Goal: Information Seeking & Learning: Learn about a topic

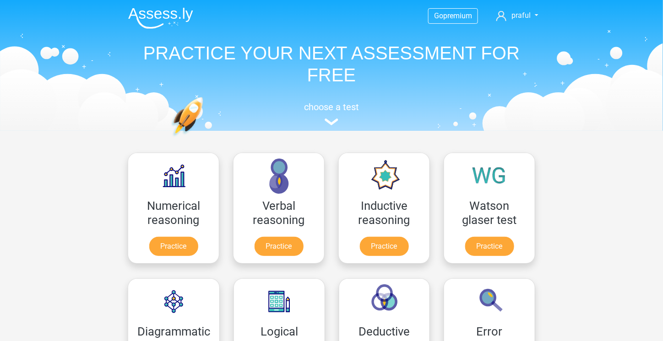
click at [363, 88] on div "Go premium praful [EMAIL_ADDRESS][DOMAIN_NAME]" at bounding box center [331, 64] width 435 height 126
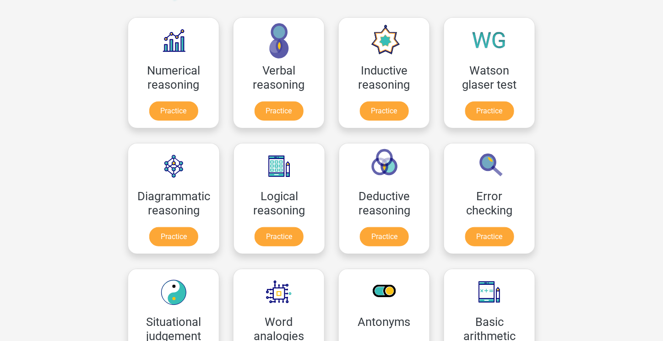
scroll to position [137, 0]
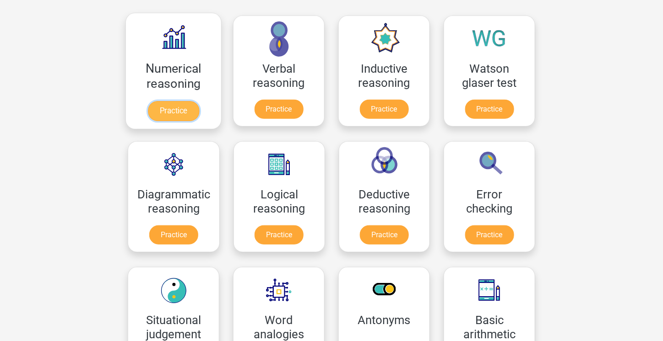
click at [151, 120] on link "Practice" at bounding box center [173, 111] width 51 height 20
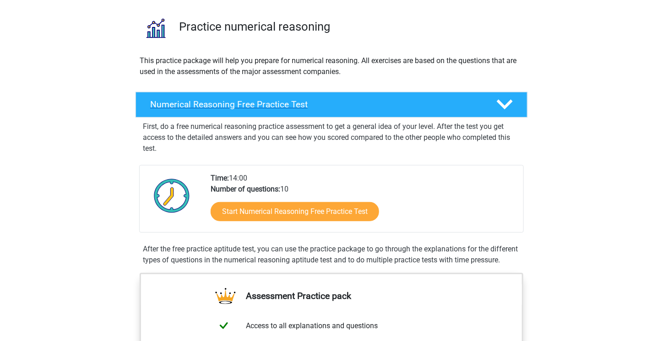
scroll to position [183, 0]
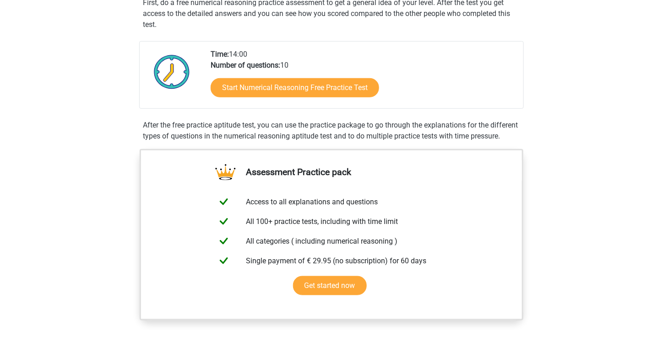
click at [324, 71] on div "Start Numerical Reasoning Free Practice Test" at bounding box center [362, 90] width 305 height 38
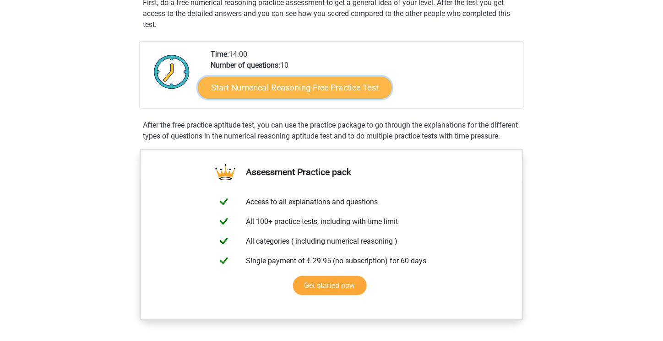
click at [327, 95] on link "Start Numerical Reasoning Free Practice Test" at bounding box center [295, 87] width 194 height 22
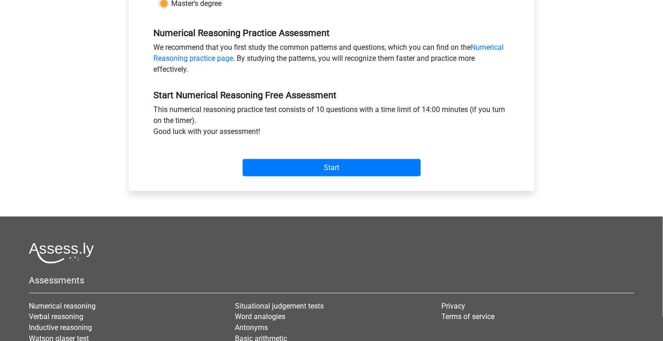
scroll to position [275, 0]
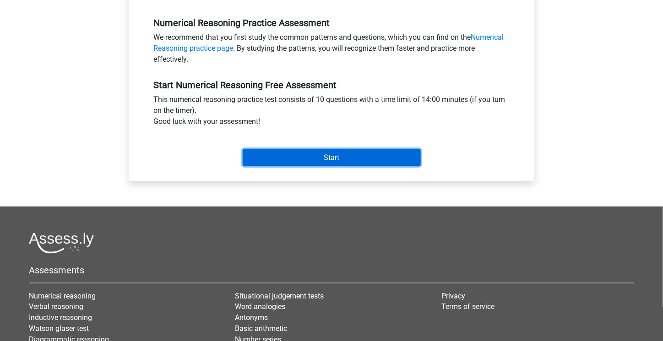
click at [332, 159] on input "Start" at bounding box center [332, 157] width 178 height 17
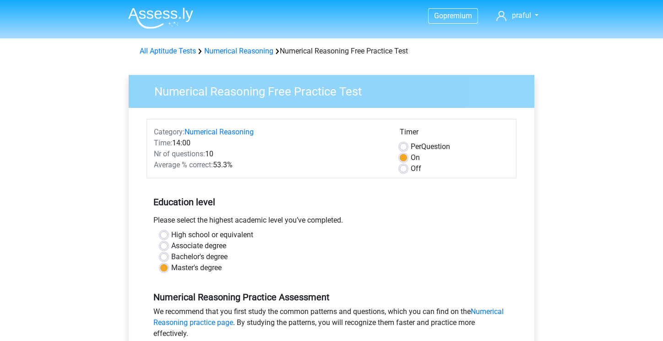
scroll to position [275, 0]
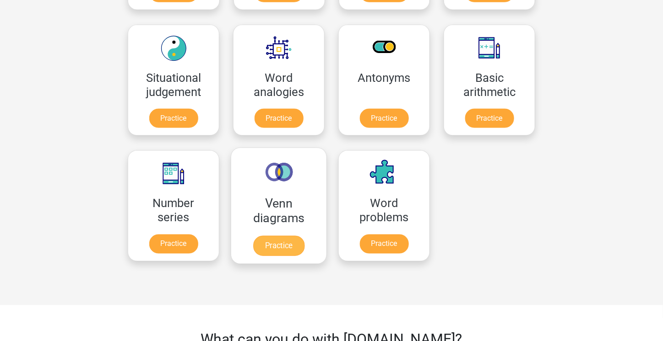
scroll to position [367, 0]
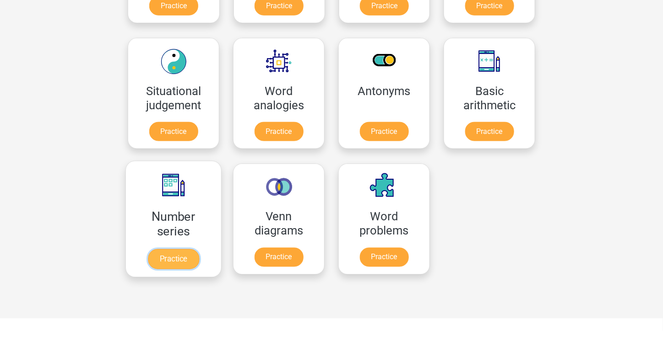
click at [149, 255] on link "Practice" at bounding box center [173, 259] width 51 height 20
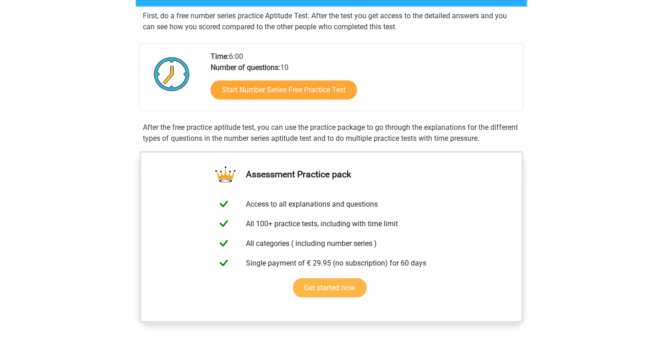
scroll to position [183, 0]
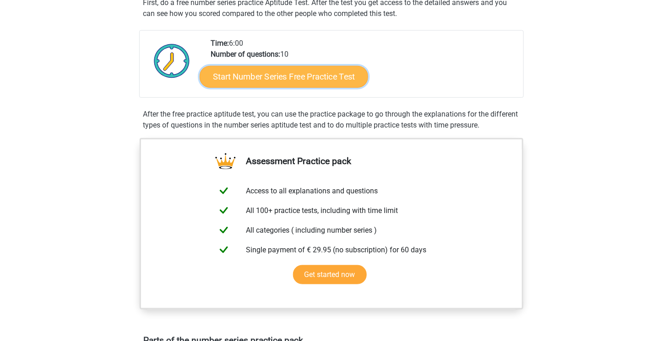
click at [278, 75] on link "Start Number Series Free Practice Test" at bounding box center [284, 76] width 168 height 22
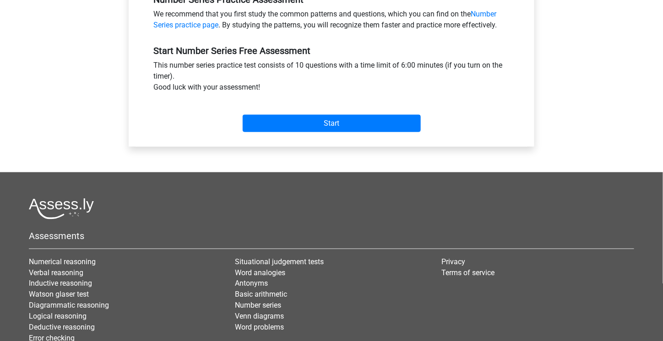
scroll to position [320, 0]
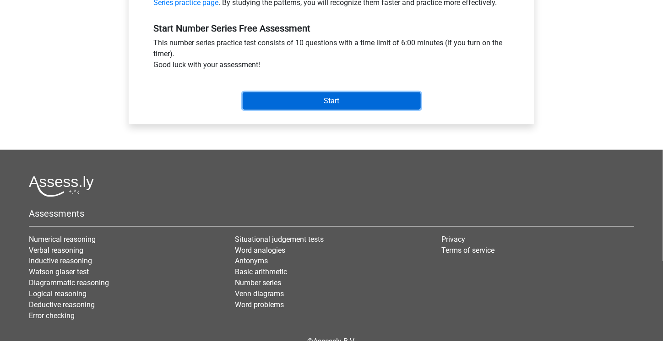
click at [322, 98] on input "Start" at bounding box center [332, 100] width 178 height 17
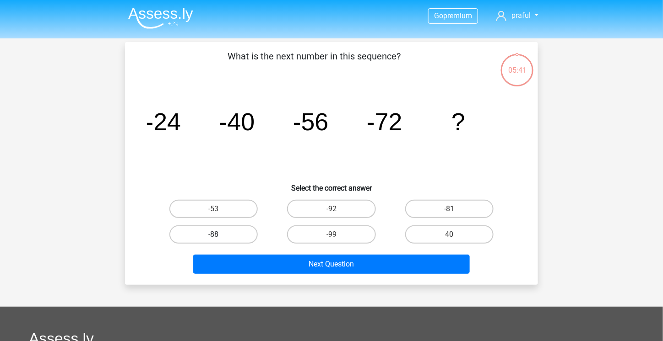
click at [226, 231] on label "-88" at bounding box center [213, 235] width 88 height 18
click at [220, 235] on input "-88" at bounding box center [217, 238] width 6 height 6
radio input "true"
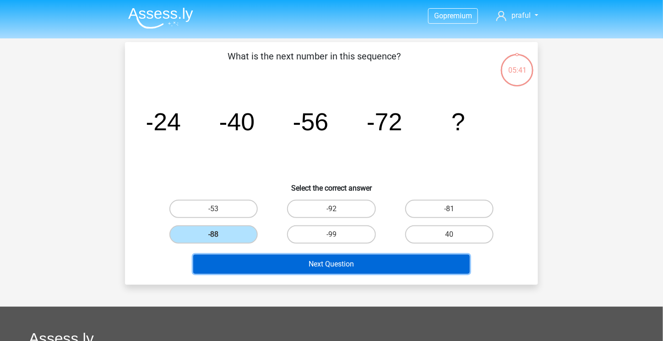
click at [352, 266] on button "Next Question" at bounding box center [331, 264] width 277 height 19
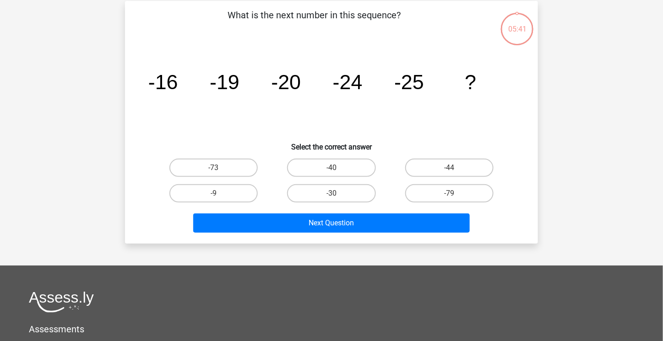
scroll to position [42, 0]
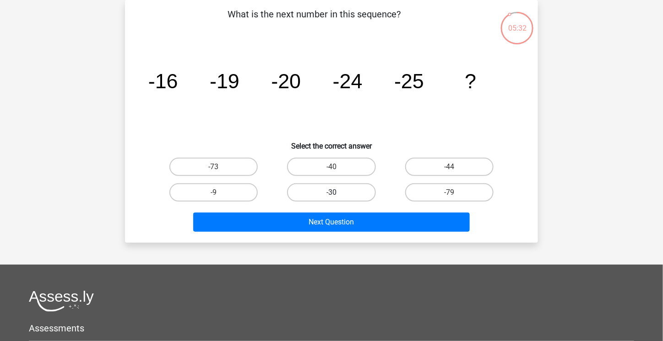
click at [311, 190] on label "-30" at bounding box center [331, 192] width 88 height 18
click at [331, 193] on input "-30" at bounding box center [334, 196] width 6 height 6
radio input "true"
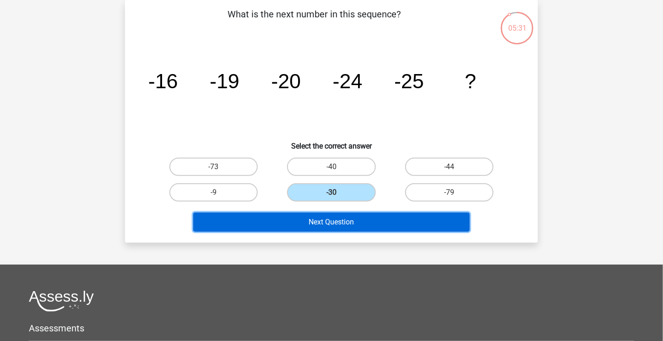
click at [325, 221] on button "Next Question" at bounding box center [331, 222] width 277 height 19
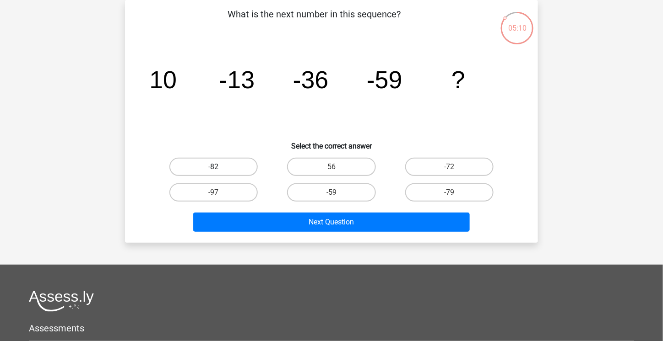
click at [206, 170] on label "-82" at bounding box center [213, 167] width 88 height 18
click at [214, 170] on input "-82" at bounding box center [217, 170] width 6 height 6
radio input "true"
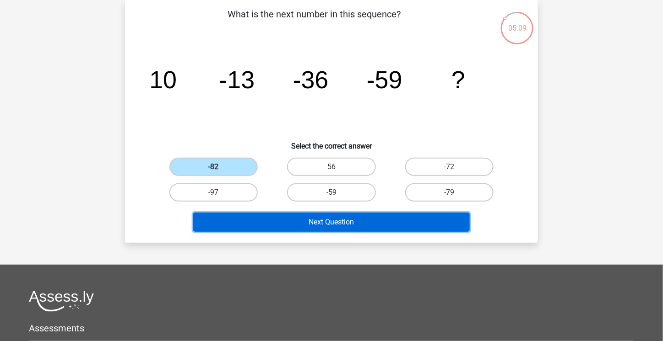
click at [304, 225] on button "Next Question" at bounding box center [331, 222] width 277 height 19
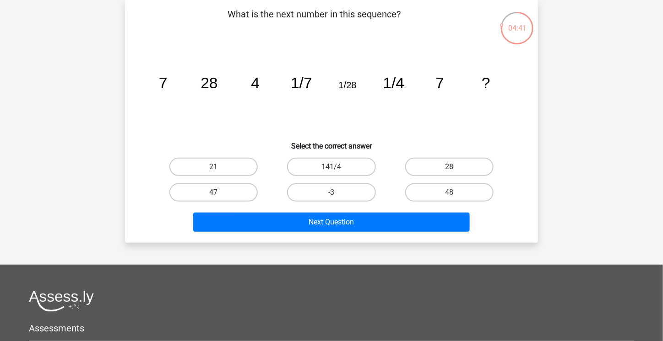
click at [442, 161] on label "28" at bounding box center [449, 167] width 88 height 18
click at [449, 167] on input "28" at bounding box center [452, 170] width 6 height 6
radio input "true"
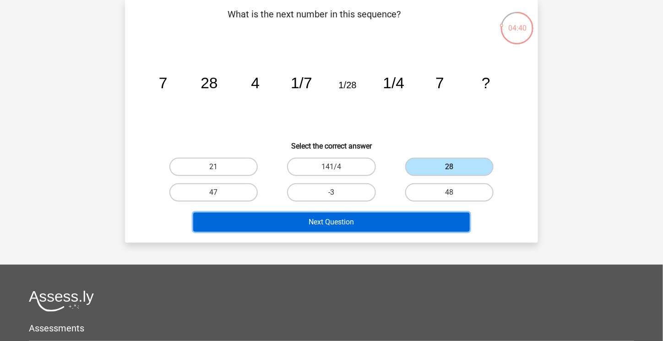
click at [440, 218] on button "Next Question" at bounding box center [331, 222] width 277 height 19
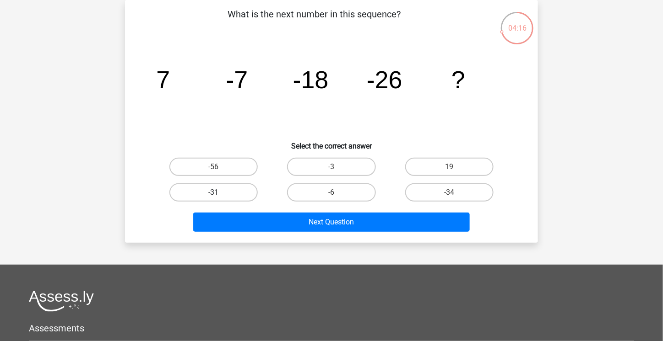
click at [238, 184] on label "-31" at bounding box center [213, 192] width 88 height 18
click at [220, 193] on input "-31" at bounding box center [217, 196] width 6 height 6
radio input "true"
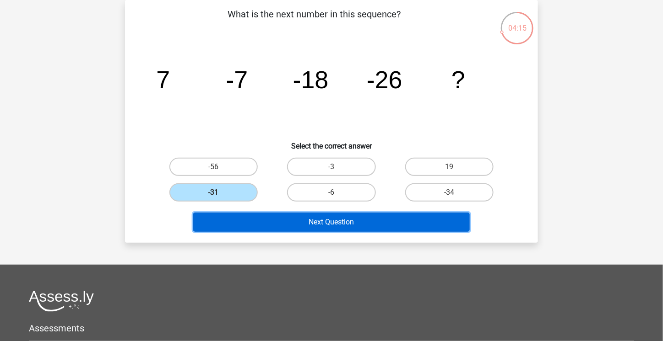
click at [340, 223] on button "Next Question" at bounding box center [331, 222] width 277 height 19
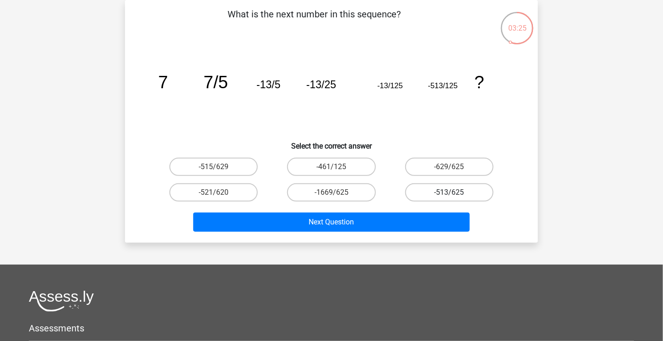
click at [422, 184] on label "-513/625" at bounding box center [449, 192] width 88 height 18
click at [449, 193] on input "-513/625" at bounding box center [452, 196] width 6 height 6
radio input "true"
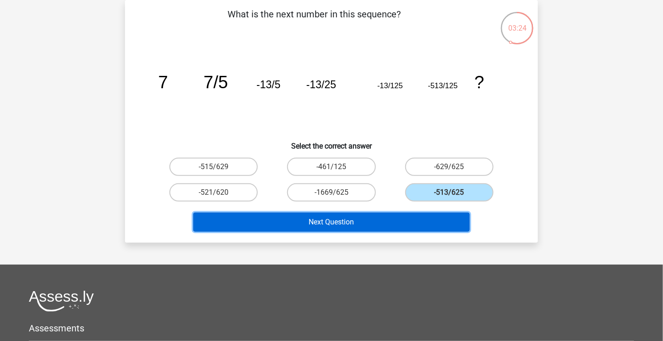
click at [422, 218] on button "Next Question" at bounding box center [331, 222] width 277 height 19
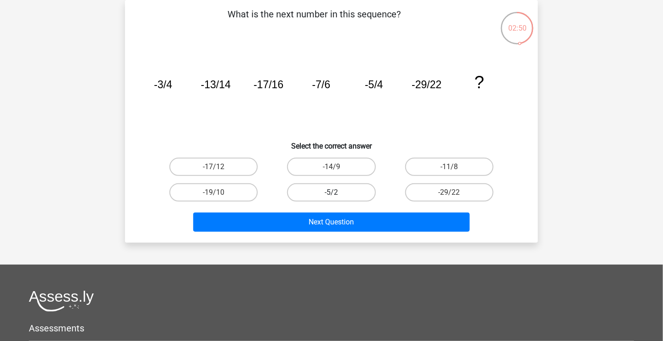
click at [344, 194] on label "-5/2" at bounding box center [331, 192] width 88 height 18
click at [337, 194] on input "-5/2" at bounding box center [334, 196] width 6 height 6
radio input "true"
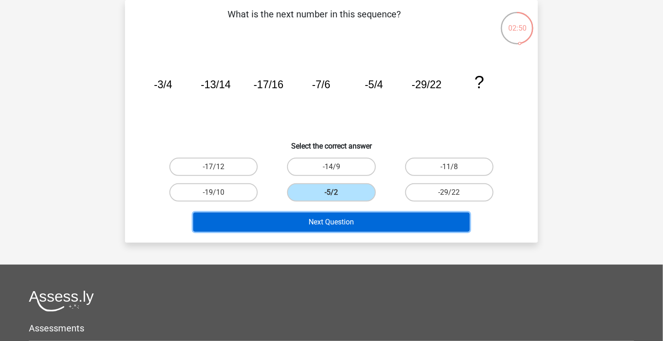
click at [347, 213] on button "Next Question" at bounding box center [331, 222] width 277 height 19
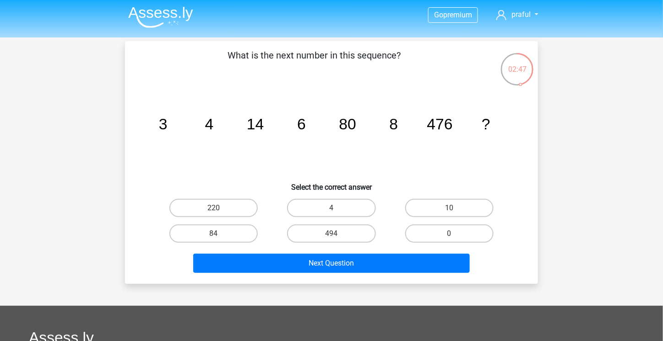
scroll to position [0, 0]
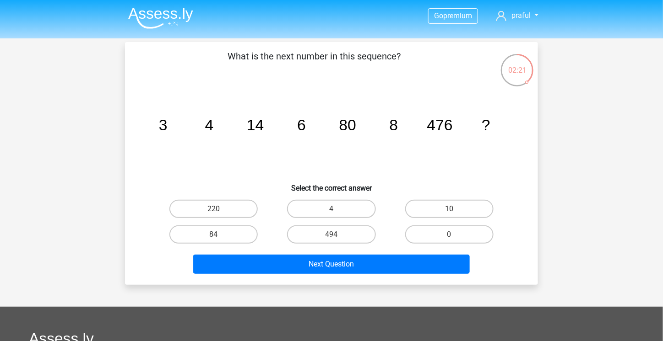
click at [452, 210] on input "10" at bounding box center [452, 212] width 6 height 6
radio input "true"
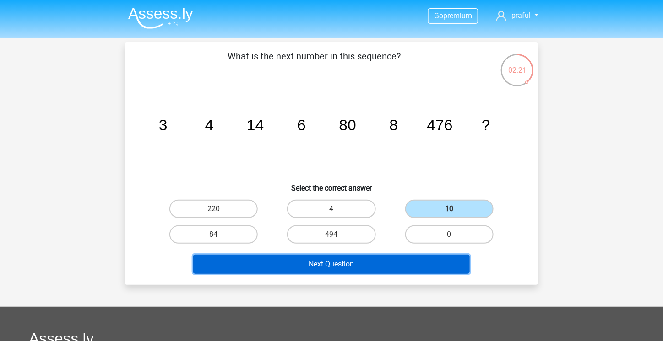
click at [329, 263] on button "Next Question" at bounding box center [331, 264] width 277 height 19
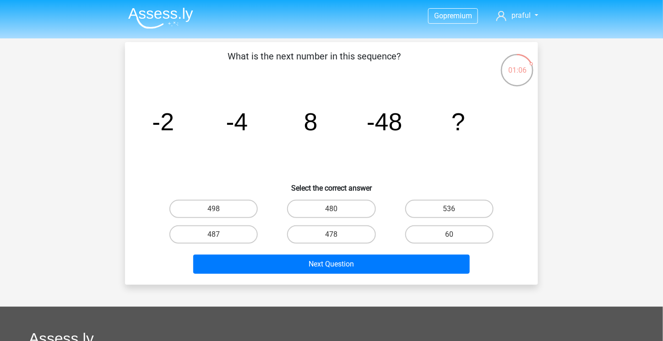
click at [181, 112] on icon "image/svg+xml -2 -4 8 -48 ?" at bounding box center [331, 130] width 369 height 92
click at [356, 213] on label "480" at bounding box center [331, 209] width 88 height 18
click at [337, 213] on input "480" at bounding box center [334, 212] width 6 height 6
radio input "true"
click at [367, 278] on div "What is the next number in this sequence? image/svg+xml -2 -4 8 -48 ? Select th…" at bounding box center [331, 163] width 413 height 243
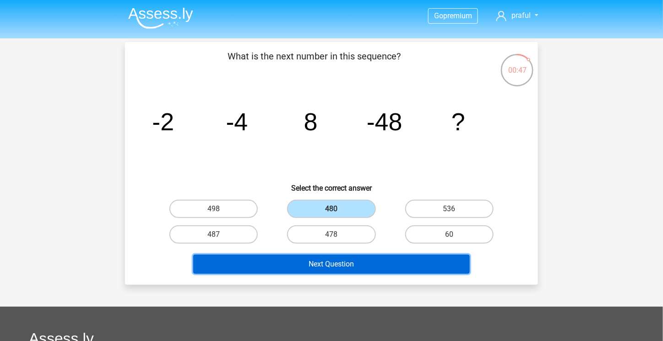
click at [370, 265] on button "Next Question" at bounding box center [331, 264] width 277 height 19
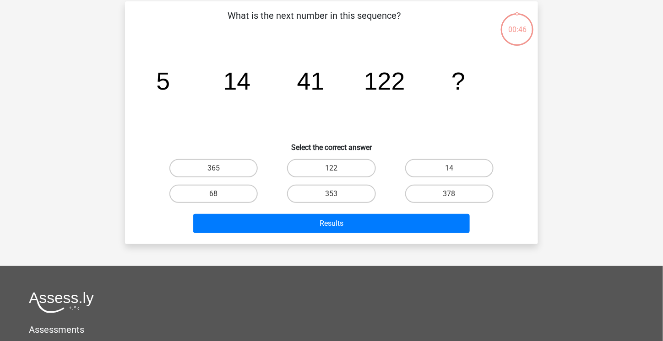
scroll to position [42, 0]
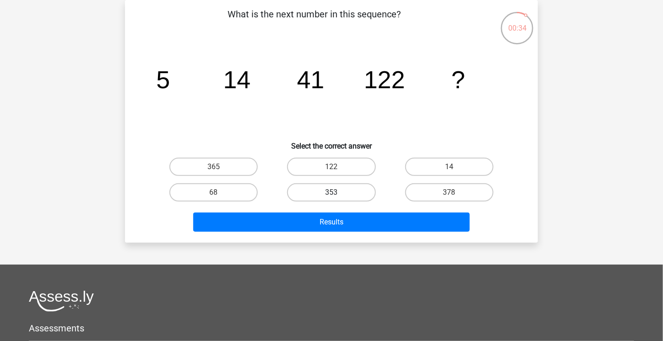
click at [345, 186] on label "353" at bounding box center [331, 192] width 88 height 18
click at [337, 193] on input "353" at bounding box center [334, 196] width 6 height 6
radio input "true"
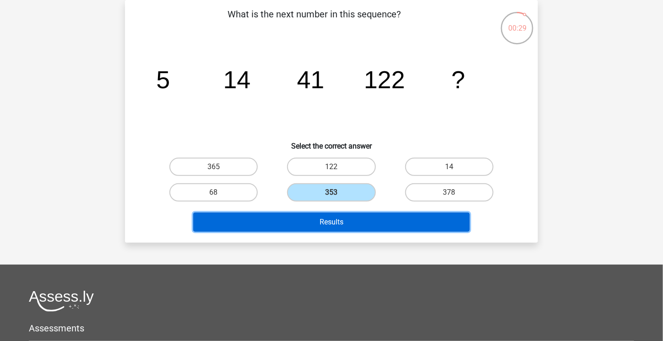
click at [354, 222] on button "Results" at bounding box center [331, 222] width 277 height 19
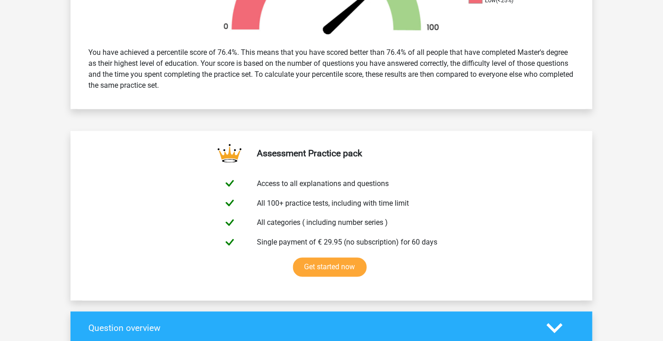
scroll to position [732, 0]
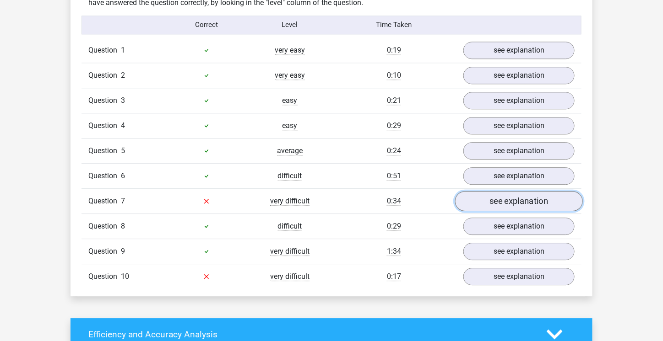
click at [509, 198] on link "see explanation" at bounding box center [519, 201] width 128 height 20
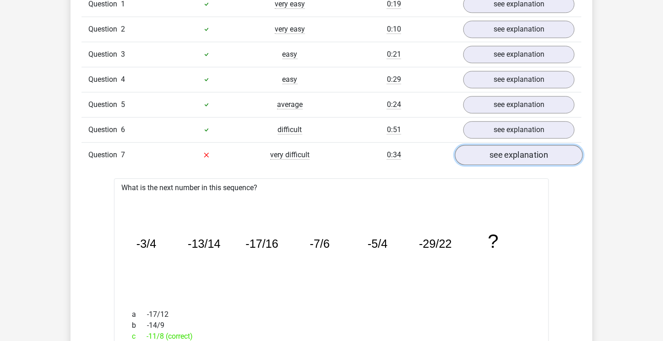
scroll to position [778, 0]
click at [504, 150] on link "see explanation" at bounding box center [519, 156] width 128 height 20
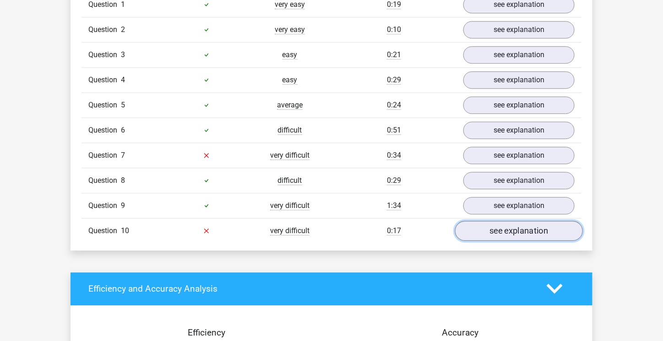
click at [498, 221] on link "see explanation" at bounding box center [519, 231] width 128 height 20
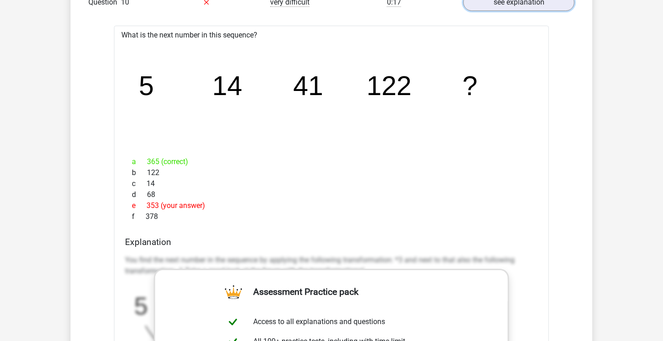
scroll to position [1007, 0]
click at [380, 202] on div "e 353 (your answer)" at bounding box center [331, 205] width 413 height 11
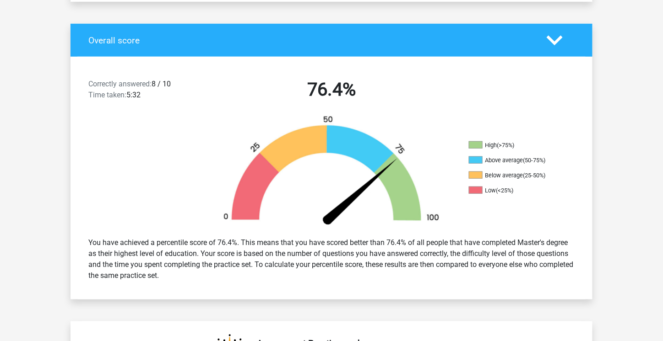
scroll to position [229, 0]
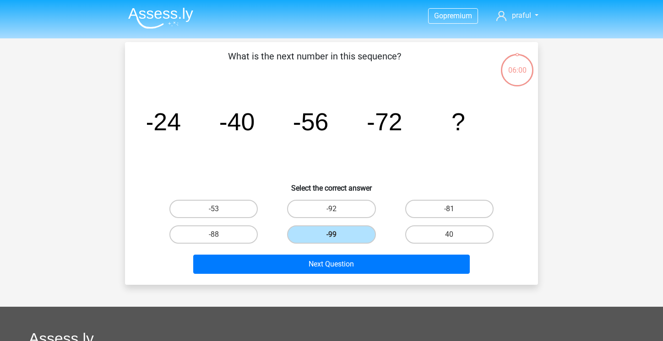
scroll to position [42, 0]
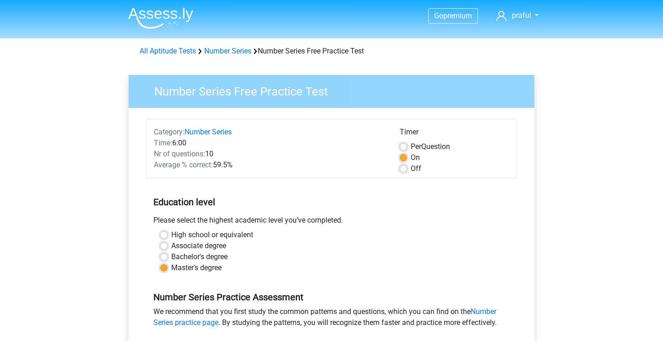
scroll to position [320, 0]
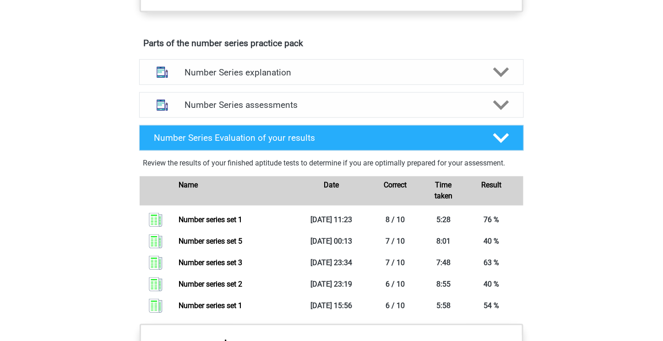
scroll to position [458, 0]
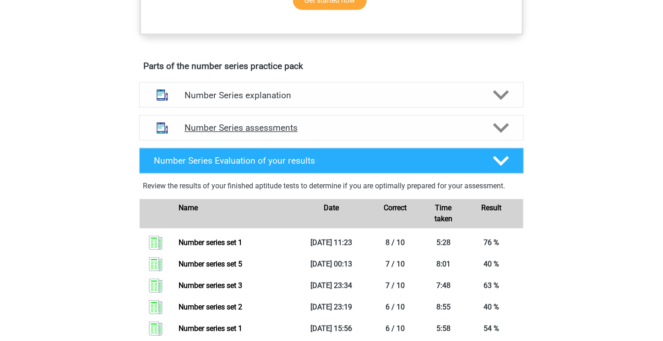
click at [502, 126] on icon at bounding box center [501, 128] width 16 height 16
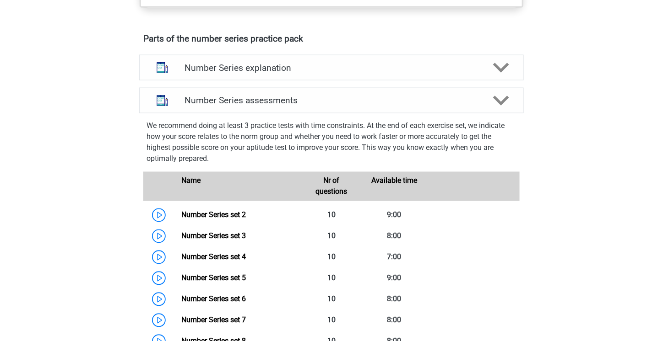
scroll to position [595, 0]
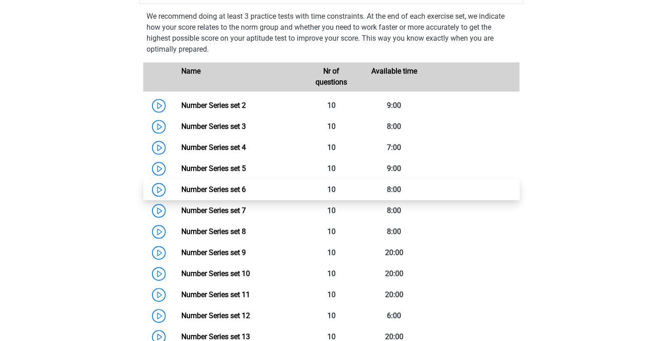
click at [225, 190] on link "Number Series set 6" at bounding box center [213, 189] width 65 height 9
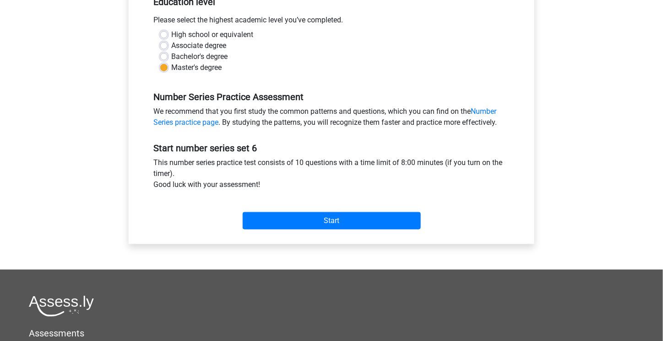
scroll to position [275, 0]
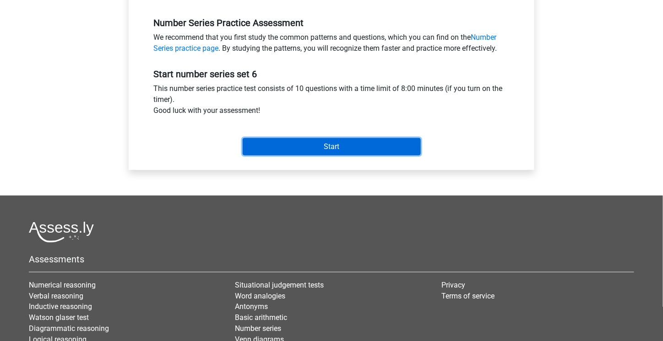
click at [335, 147] on input "Start" at bounding box center [332, 146] width 178 height 17
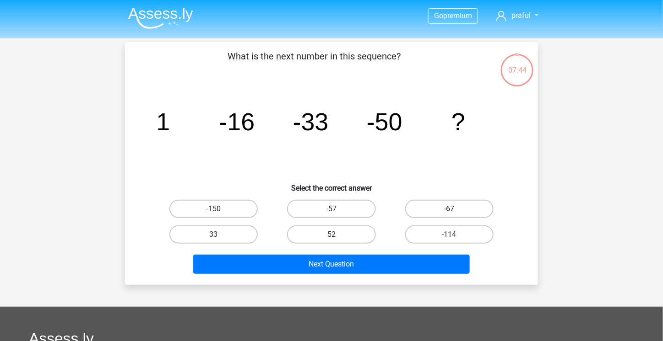
click at [440, 216] on label "-67" at bounding box center [449, 209] width 88 height 18
click at [449, 215] on input "-67" at bounding box center [452, 212] width 6 height 6
radio input "true"
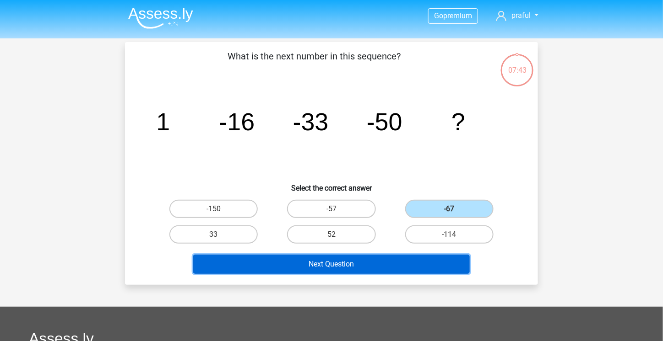
click at [442, 257] on button "Next Question" at bounding box center [331, 264] width 277 height 19
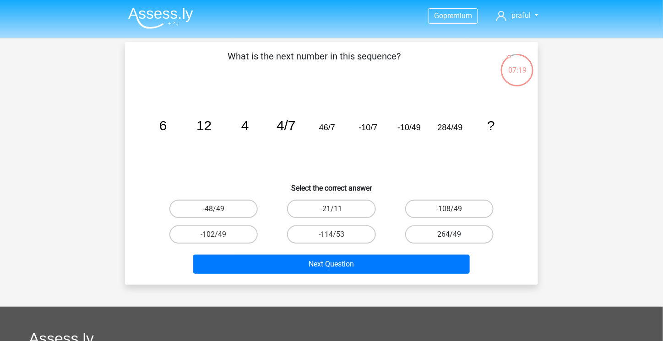
click at [439, 237] on label "264/49" at bounding box center [449, 235] width 88 height 18
click at [449, 237] on input "264/49" at bounding box center [452, 238] width 6 height 6
radio input "true"
click at [403, 253] on div "Next Question" at bounding box center [331, 263] width 383 height 30
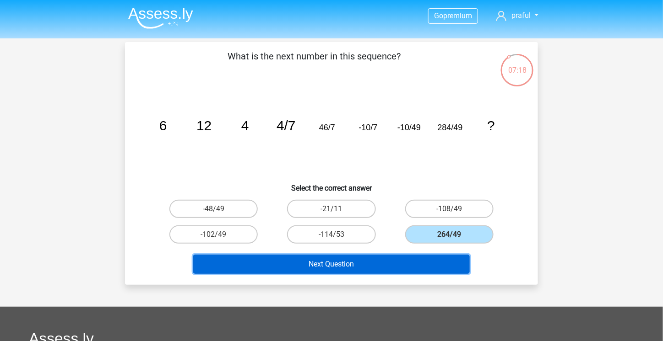
click at [404, 259] on button "Next Question" at bounding box center [331, 264] width 277 height 19
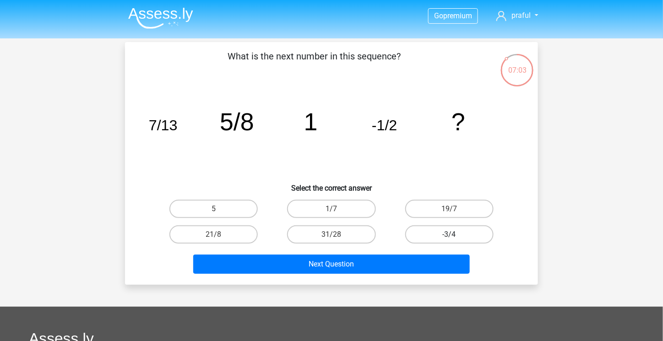
click at [444, 235] on label "-3/4" at bounding box center [449, 235] width 88 height 18
click at [449, 235] on input "-3/4" at bounding box center [452, 238] width 6 height 6
radio input "true"
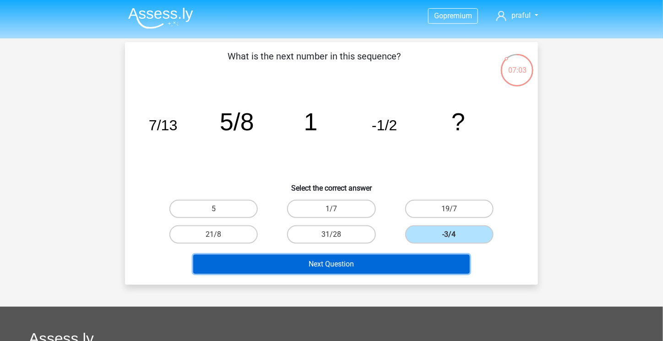
click at [442, 255] on button "Next Question" at bounding box center [331, 264] width 277 height 19
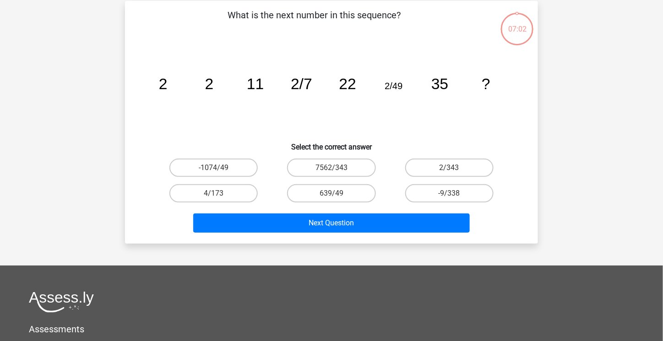
scroll to position [42, 0]
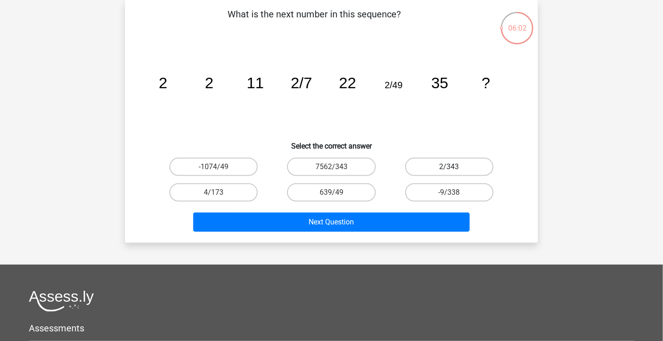
click at [432, 167] on label "2/343" at bounding box center [449, 167] width 88 height 18
click at [449, 167] on input "2/343" at bounding box center [452, 170] width 6 height 6
radio input "true"
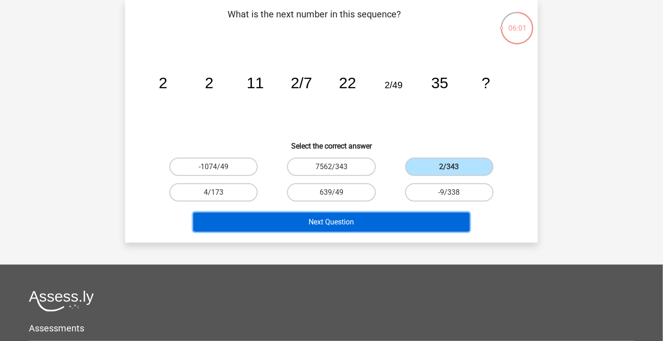
click at [448, 223] on button "Next Question" at bounding box center [331, 222] width 277 height 19
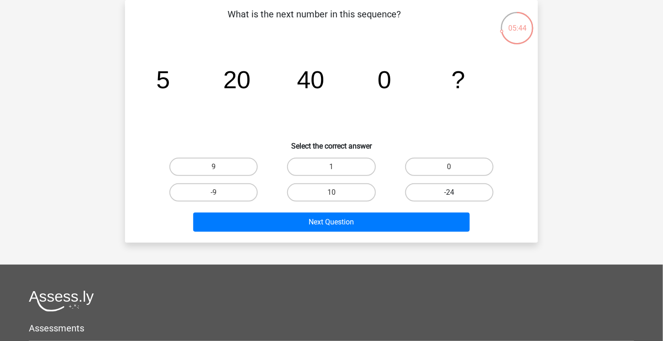
click at [472, 193] on label "-24" at bounding box center [449, 192] width 88 height 18
click at [455, 193] on input "-24" at bounding box center [452, 196] width 6 height 6
radio input "true"
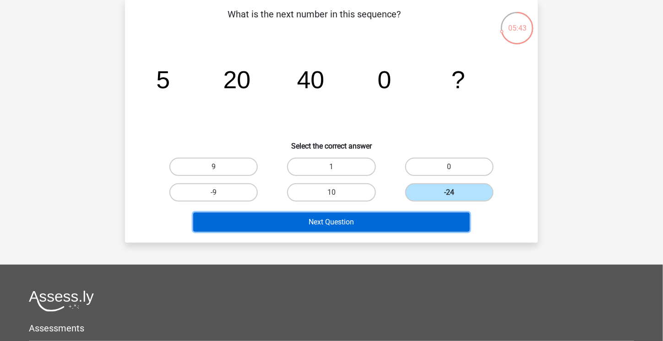
click at [401, 219] on button "Next Question" at bounding box center [331, 222] width 277 height 19
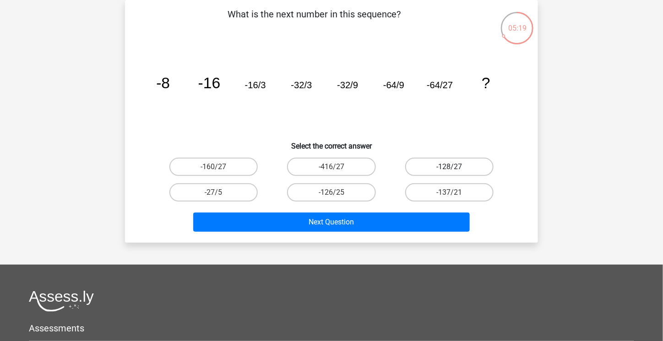
click at [458, 171] on label "-128/27" at bounding box center [449, 167] width 88 height 18
click at [455, 171] on input "-128/27" at bounding box center [452, 170] width 6 height 6
radio input "true"
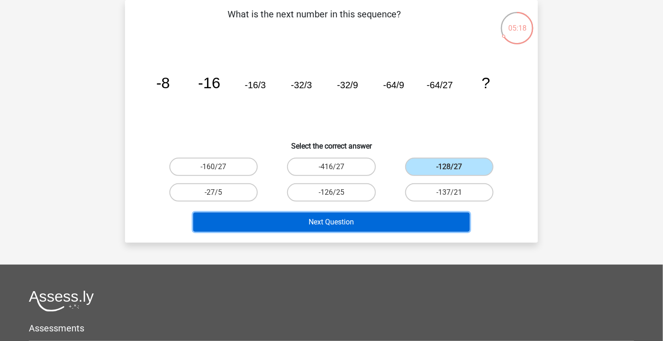
click at [450, 222] on button "Next Question" at bounding box center [331, 222] width 277 height 19
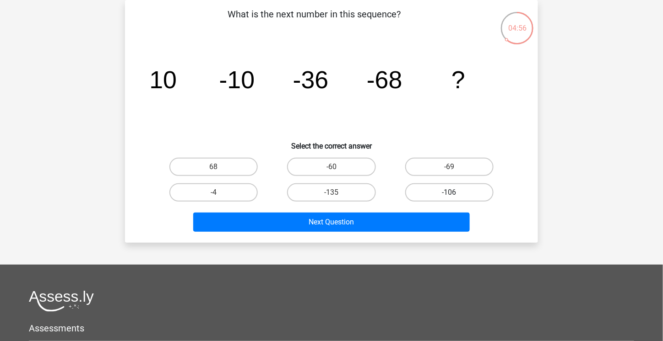
click at [450, 189] on label "-106" at bounding box center [449, 192] width 88 height 18
click at [450, 193] on input "-106" at bounding box center [452, 196] width 6 height 6
radio input "true"
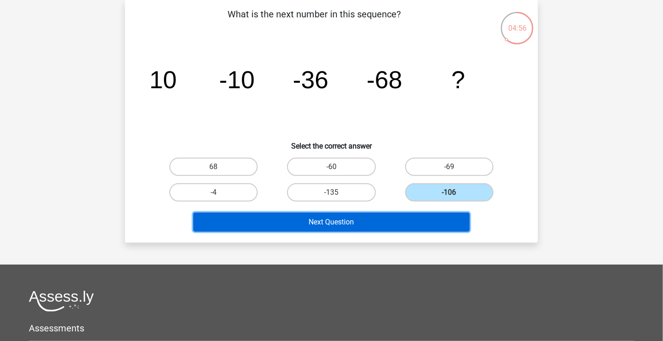
click at [447, 222] on button "Next Question" at bounding box center [331, 222] width 277 height 19
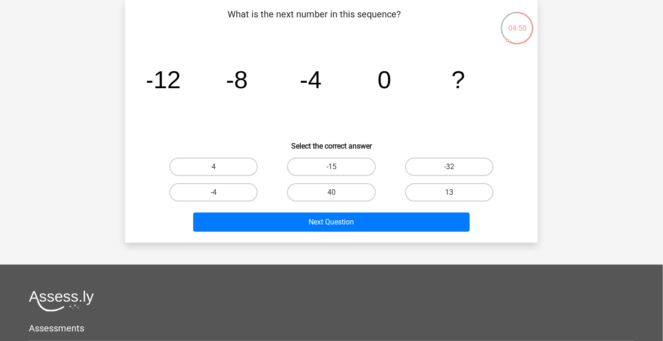
click at [218, 170] on input "4" at bounding box center [217, 170] width 6 height 6
radio input "true"
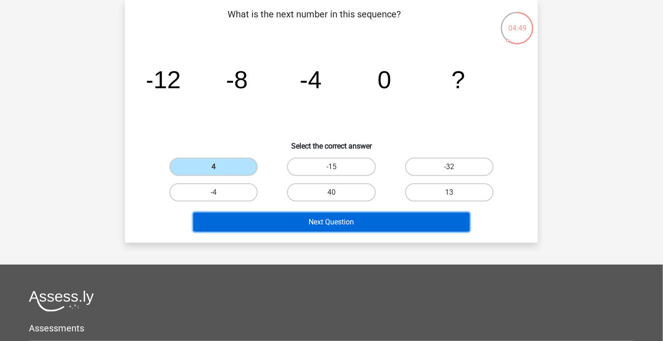
click at [273, 223] on button "Next Question" at bounding box center [331, 222] width 277 height 19
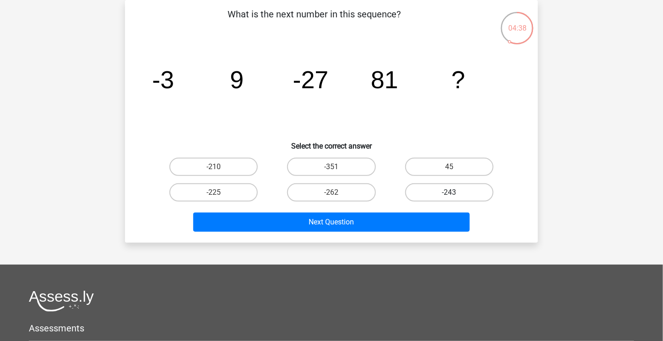
click at [447, 191] on label "-243" at bounding box center [449, 192] width 88 height 18
click at [449, 193] on input "-243" at bounding box center [452, 196] width 6 height 6
radio input "true"
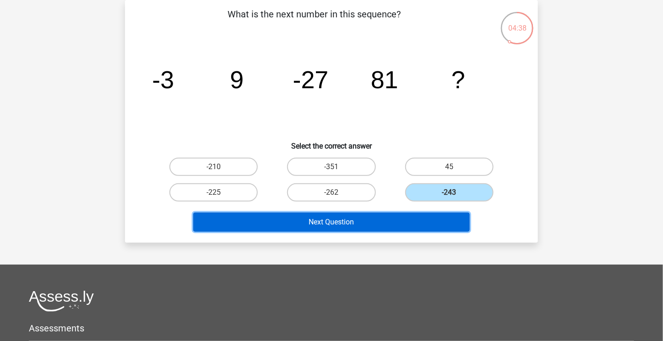
click at [442, 227] on button "Next Question" at bounding box center [331, 222] width 277 height 19
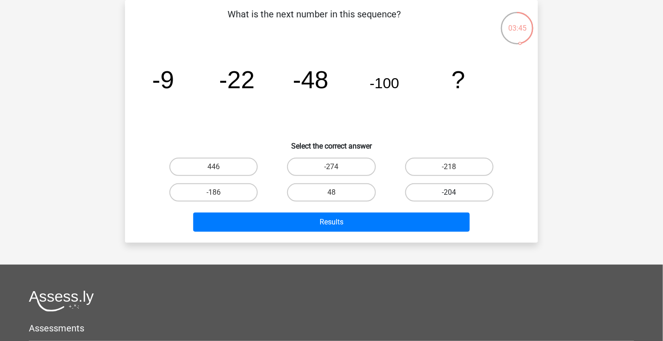
click at [466, 192] on label "-204" at bounding box center [449, 192] width 88 height 18
click at [455, 193] on input "-204" at bounding box center [452, 196] width 6 height 6
radio input "true"
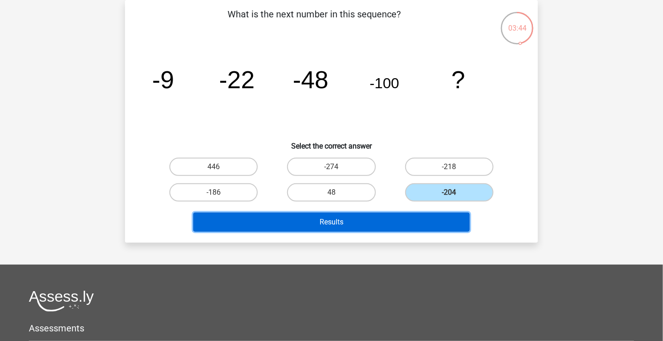
click at [458, 230] on button "Results" at bounding box center [331, 222] width 277 height 19
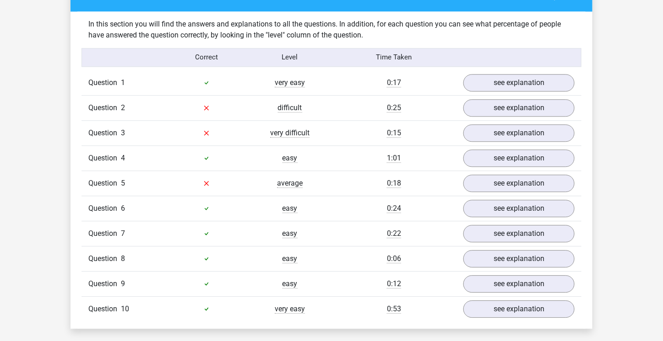
scroll to position [641, 0]
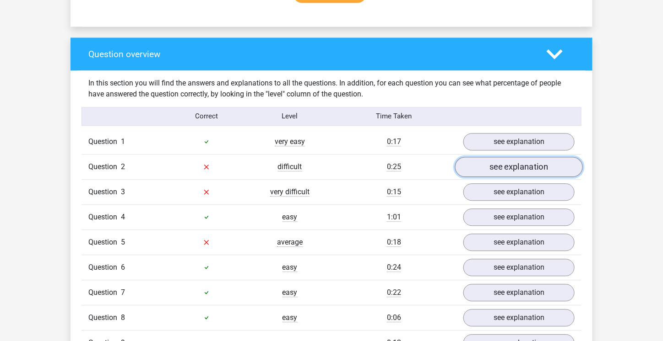
click at [518, 160] on link "see explanation" at bounding box center [519, 167] width 128 height 20
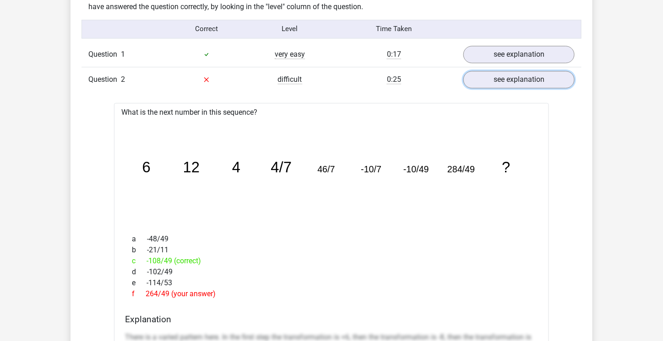
scroll to position [732, 0]
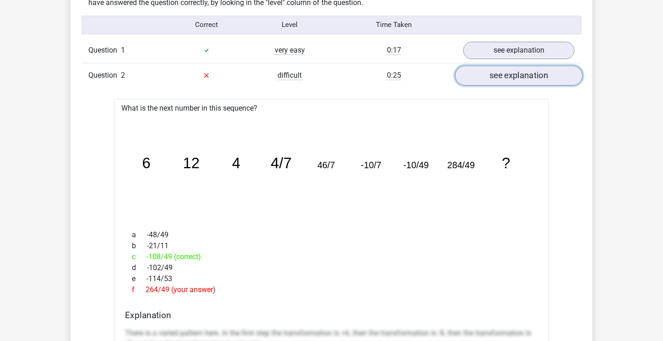
click at [532, 76] on link "see explanation" at bounding box center [519, 75] width 128 height 20
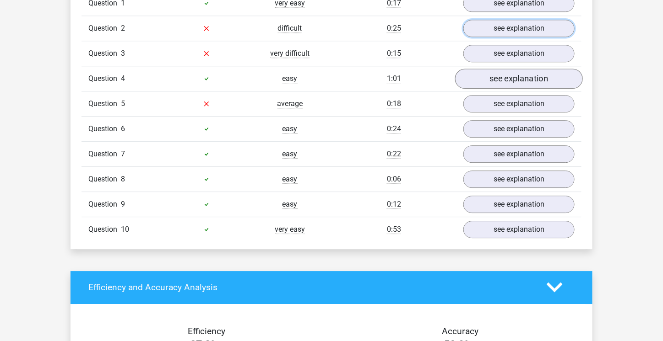
scroll to position [824, 0]
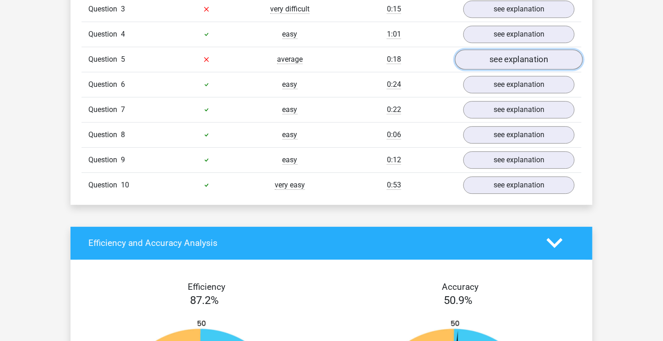
click at [509, 54] on link "see explanation" at bounding box center [519, 59] width 128 height 20
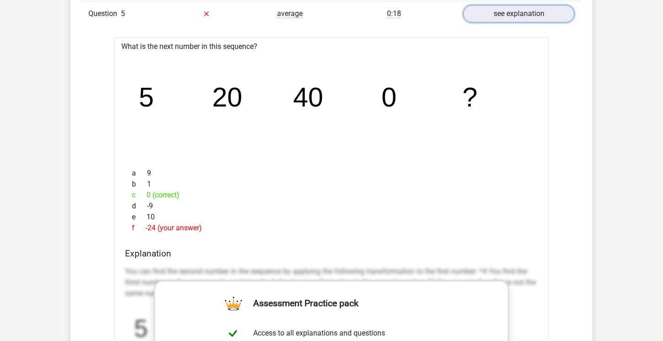
scroll to position [732, 0]
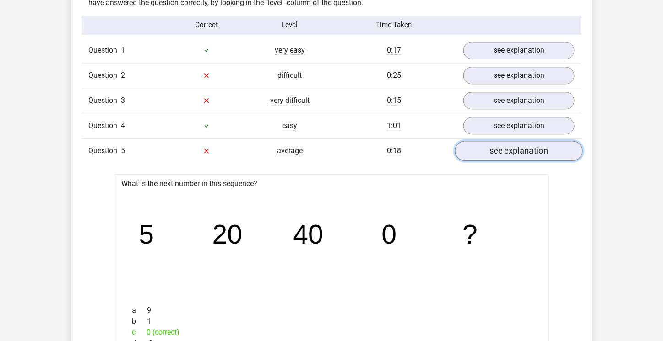
click at [496, 146] on link "see explanation" at bounding box center [519, 151] width 128 height 20
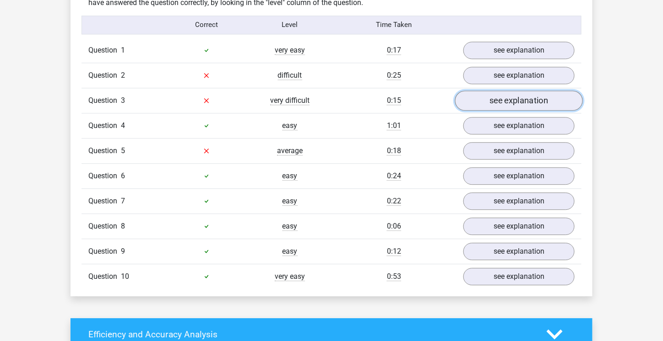
click at [501, 97] on link "see explanation" at bounding box center [519, 101] width 128 height 20
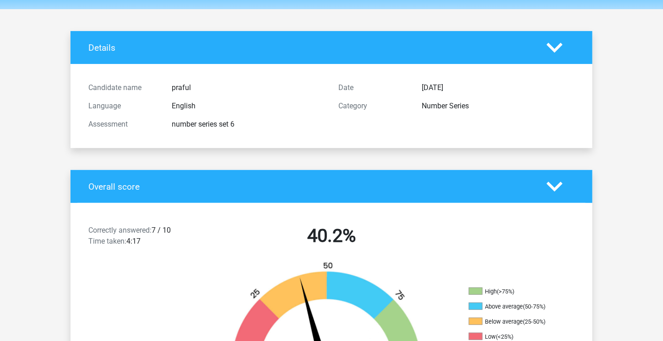
scroll to position [0, 0]
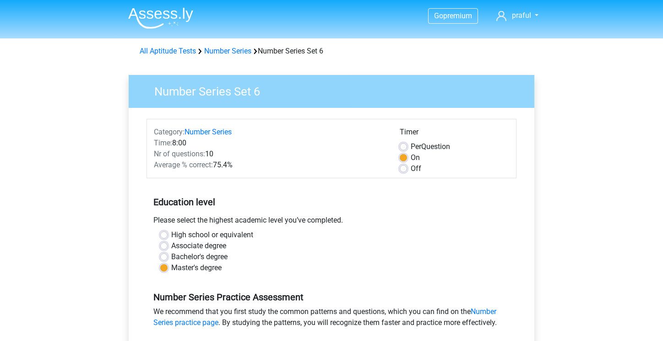
scroll to position [275, 0]
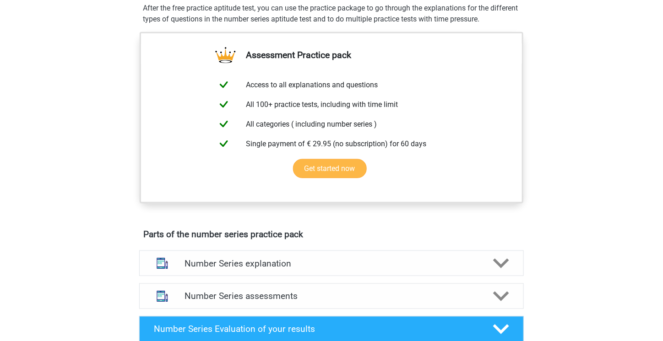
scroll to position [458, 0]
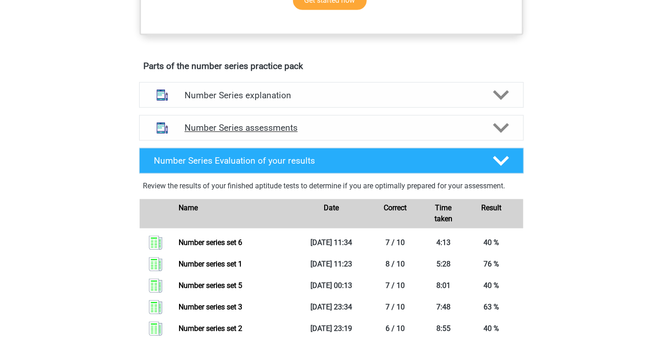
click at [314, 120] on div "Number Series assessments" at bounding box center [331, 128] width 384 height 26
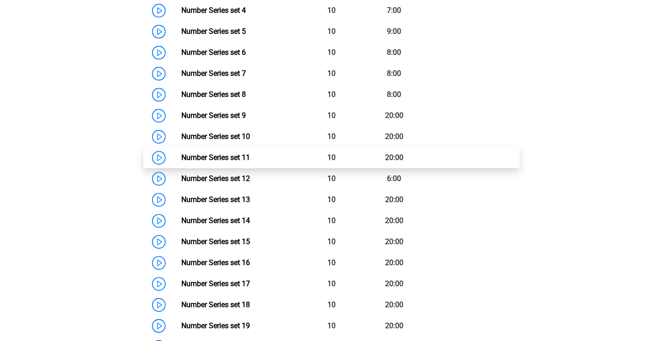
scroll to position [732, 0]
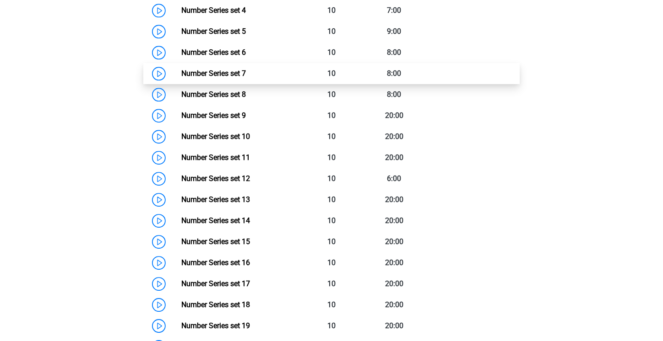
click at [221, 77] on link "Number Series set 7" at bounding box center [213, 73] width 65 height 9
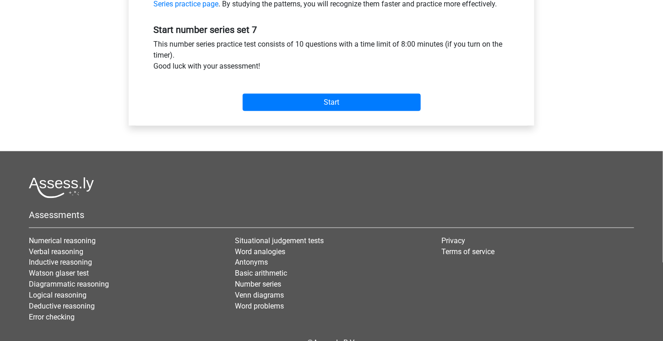
scroll to position [320, 0]
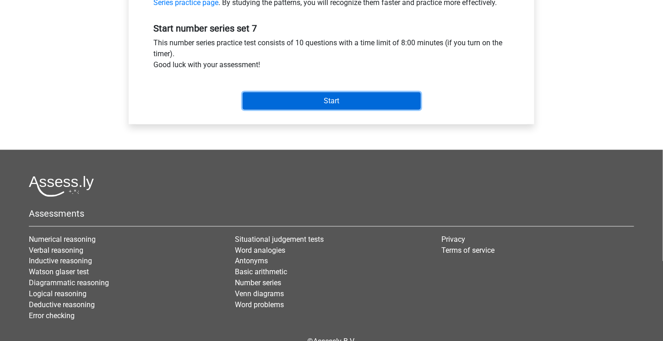
click at [343, 102] on input "Start" at bounding box center [332, 100] width 178 height 17
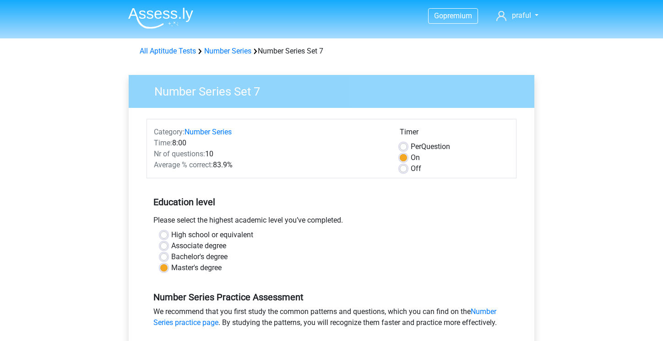
scroll to position [320, 0]
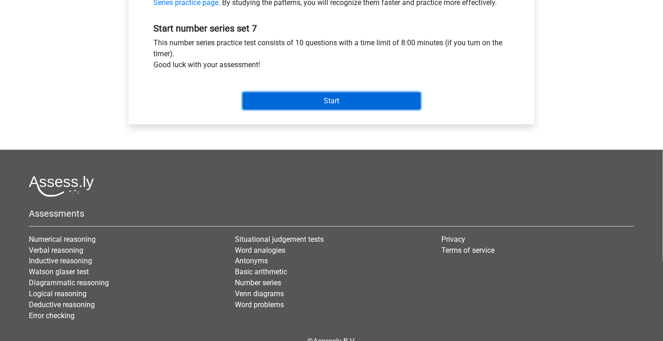
click at [262, 107] on input "Start" at bounding box center [332, 100] width 178 height 17
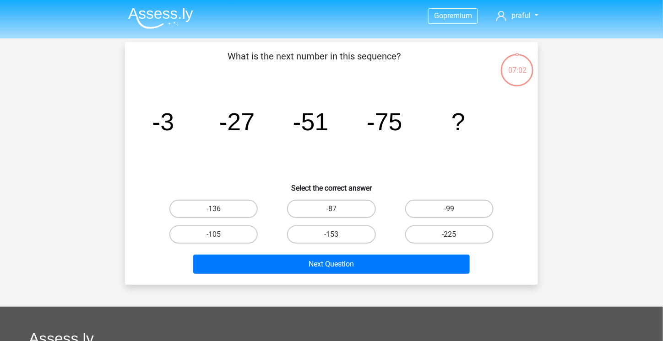
drag, startPoint x: 463, startPoint y: 203, endPoint x: 456, endPoint y: 230, distance: 28.4
click at [462, 203] on label "-99" at bounding box center [449, 209] width 88 height 18
click at [455, 209] on input "-99" at bounding box center [452, 212] width 6 height 6
radio input "true"
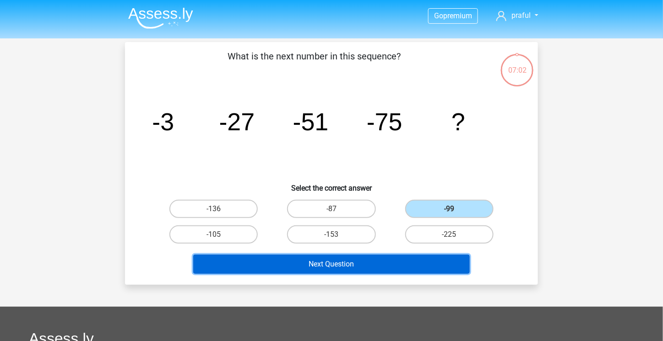
click at [442, 271] on button "Next Question" at bounding box center [331, 264] width 277 height 19
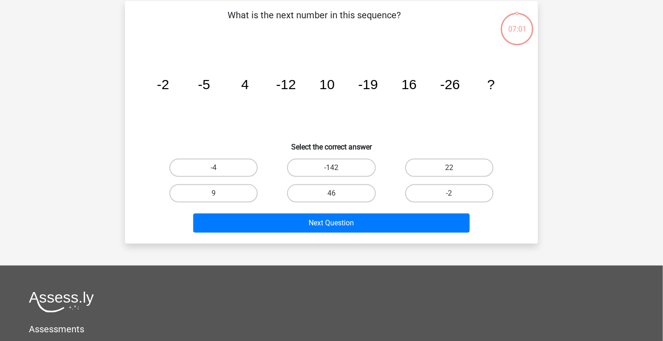
scroll to position [42, 0]
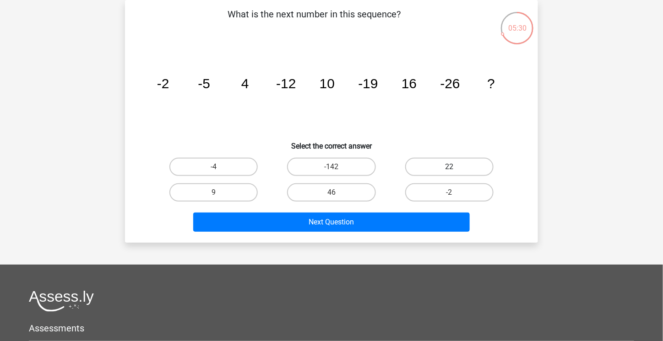
drag, startPoint x: 450, startPoint y: 167, endPoint x: 447, endPoint y: 205, distance: 38.6
click at [450, 167] on div "22" at bounding box center [449, 167] width 110 height 18
click at [448, 165] on label "22" at bounding box center [449, 167] width 88 height 18
click at [449, 167] on input "22" at bounding box center [452, 170] width 6 height 6
radio input "true"
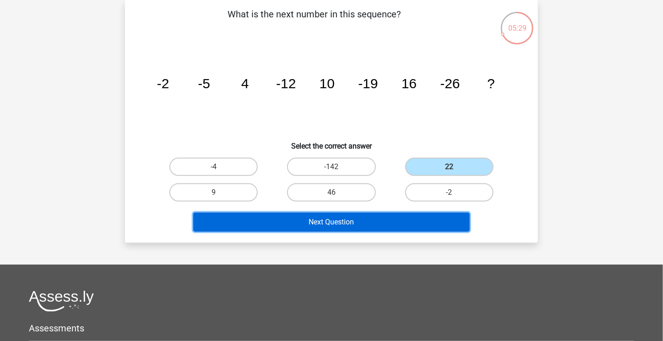
click at [443, 224] on button "Next Question" at bounding box center [331, 222] width 277 height 19
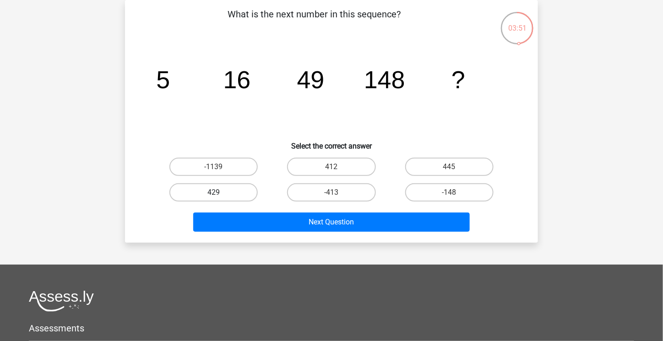
click at [223, 196] on label "429" at bounding box center [213, 192] width 88 height 18
click at [220, 196] on input "429" at bounding box center [217, 196] width 6 height 6
radio input "true"
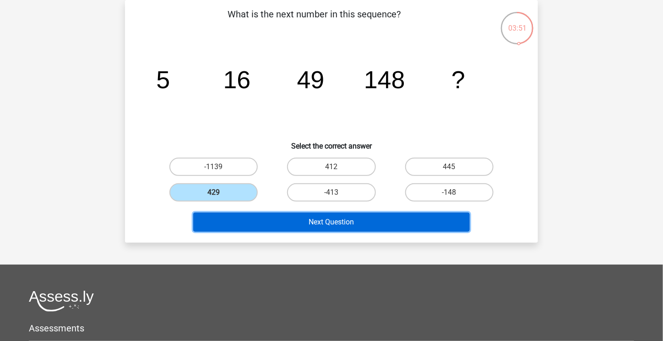
click at [308, 231] on button "Next Question" at bounding box center [331, 222] width 277 height 19
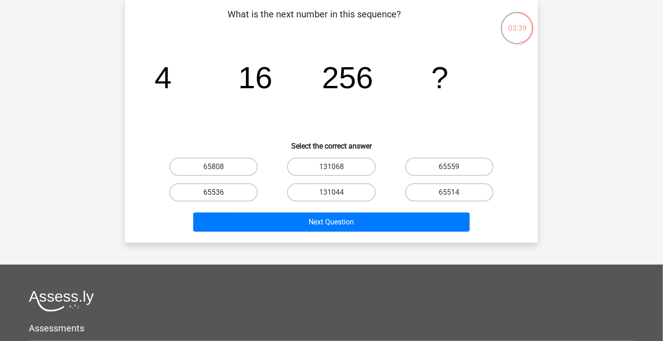
click at [200, 199] on label "65536" at bounding box center [213, 192] width 88 height 18
click at [214, 199] on input "65536" at bounding box center [217, 196] width 6 height 6
radio input "true"
click at [259, 209] on div "Next Question" at bounding box center [331, 220] width 383 height 30
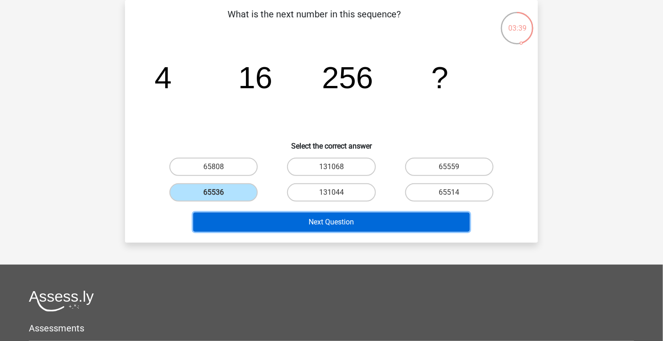
click at [267, 220] on button "Next Question" at bounding box center [331, 222] width 277 height 19
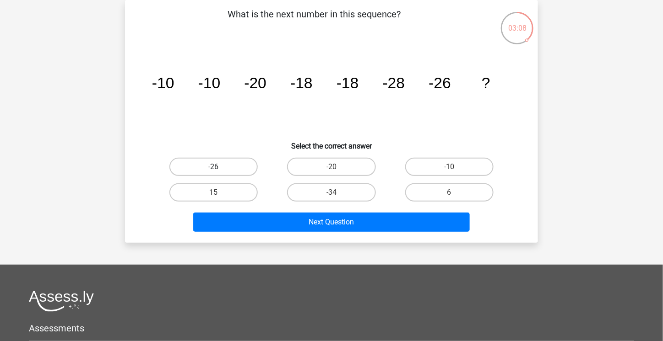
click at [208, 169] on label "-26" at bounding box center [213, 167] width 88 height 18
click at [214, 169] on input "-26" at bounding box center [217, 170] width 6 height 6
radio input "true"
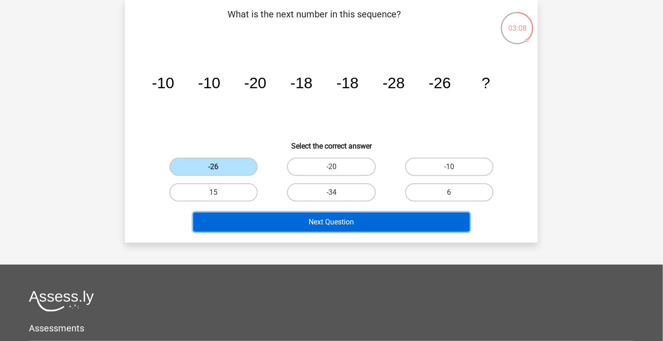
click at [313, 218] on button "Next Question" at bounding box center [331, 222] width 277 height 19
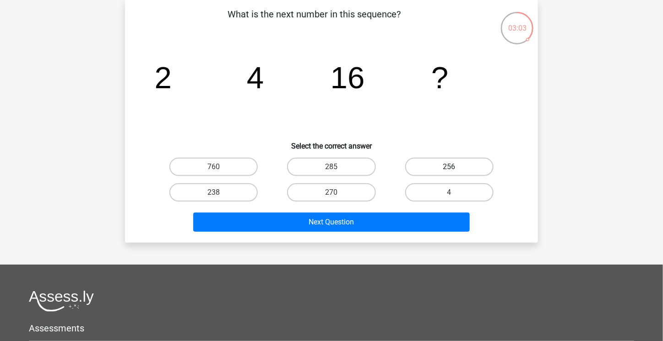
click at [478, 163] on label "256" at bounding box center [449, 167] width 88 height 18
click at [455, 167] on input "256" at bounding box center [452, 170] width 6 height 6
radio input "true"
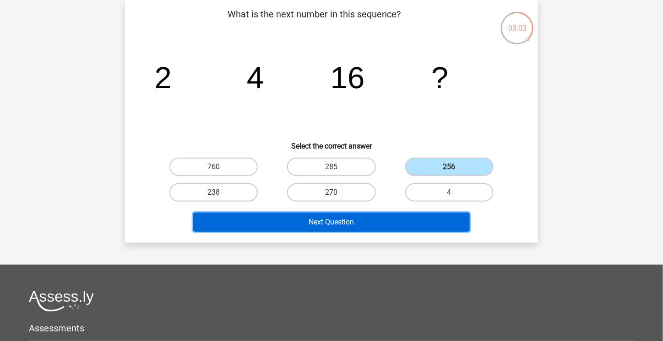
click at [439, 226] on button "Next Question" at bounding box center [331, 222] width 277 height 19
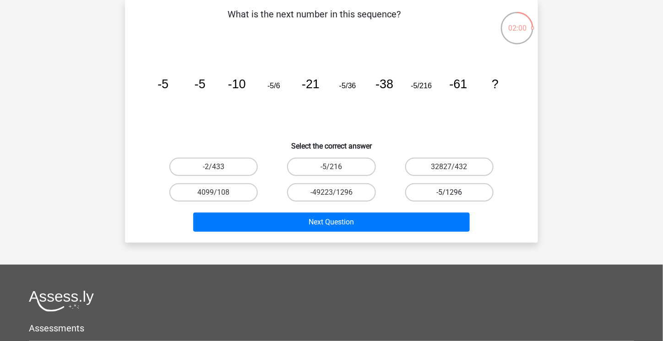
click at [425, 187] on label "-5/1296" at bounding box center [449, 192] width 88 height 18
click at [449, 193] on input "-5/1296" at bounding box center [452, 196] width 6 height 6
radio input "true"
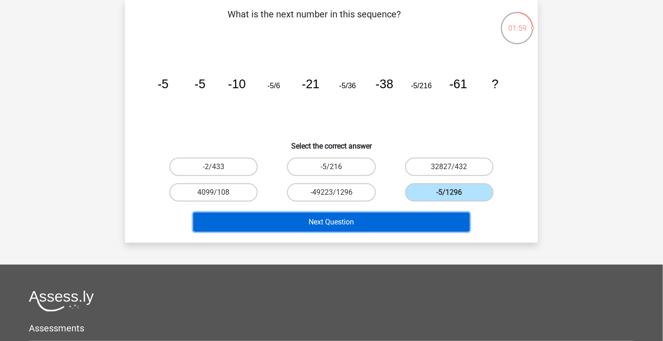
click at [418, 216] on button "Next Question" at bounding box center [331, 222] width 277 height 19
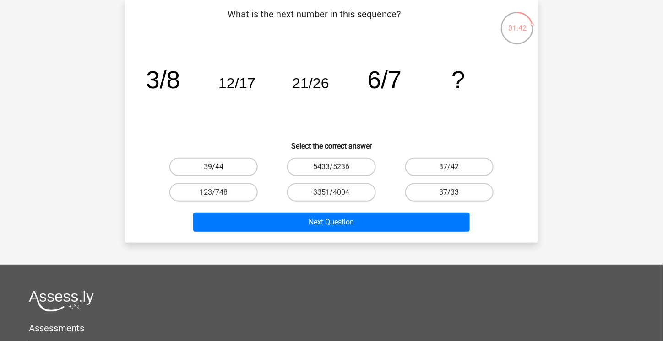
click at [236, 170] on label "39/44" at bounding box center [213, 167] width 88 height 18
click at [220, 170] on input "39/44" at bounding box center [217, 170] width 6 height 6
radio input "true"
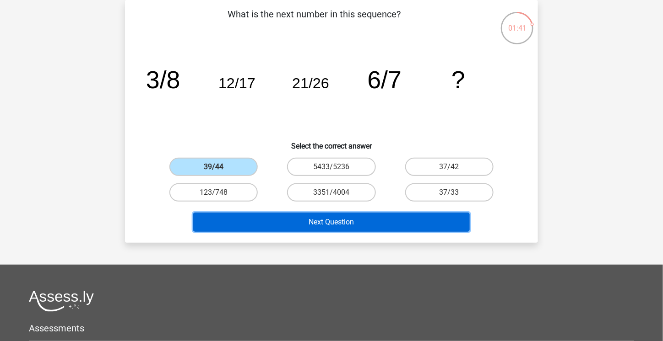
click at [268, 215] on button "Next Question" at bounding box center [331, 222] width 277 height 19
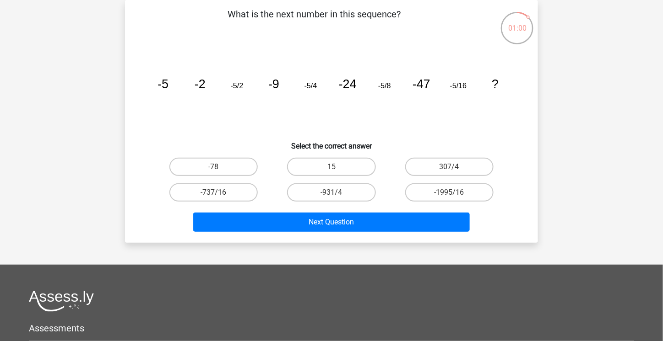
click at [239, 43] on icon "image/svg+xml -5 -2 -5/2 -9 -5/4 -24 -5/8 -47 -5/16 ?" at bounding box center [331, 88] width 369 height 92
click at [468, 167] on label "307/4" at bounding box center [449, 167] width 88 height 18
click at [455, 167] on input "307/4" at bounding box center [452, 170] width 6 height 6
radio input "true"
click at [225, 168] on label "-78" at bounding box center [213, 167] width 88 height 18
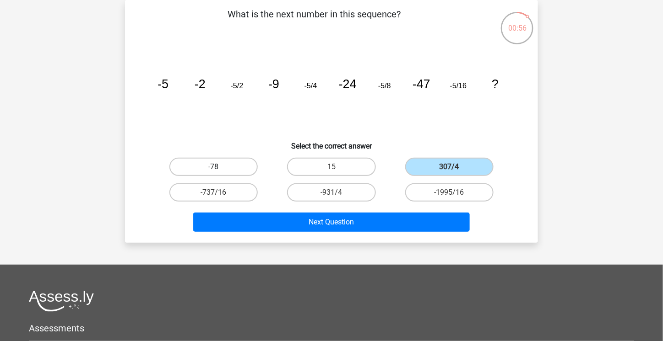
click at [220, 168] on input "-78" at bounding box center [217, 170] width 6 height 6
radio input "true"
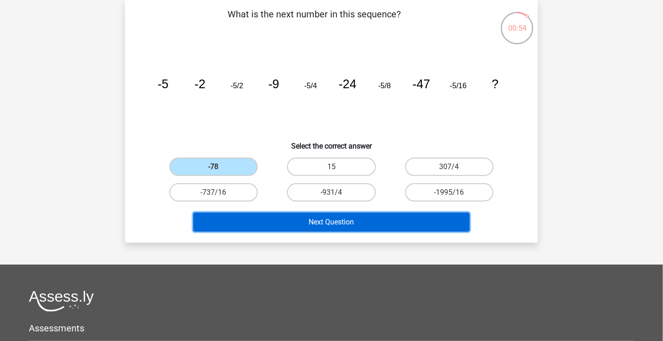
click at [410, 219] on button "Next Question" at bounding box center [331, 222] width 277 height 19
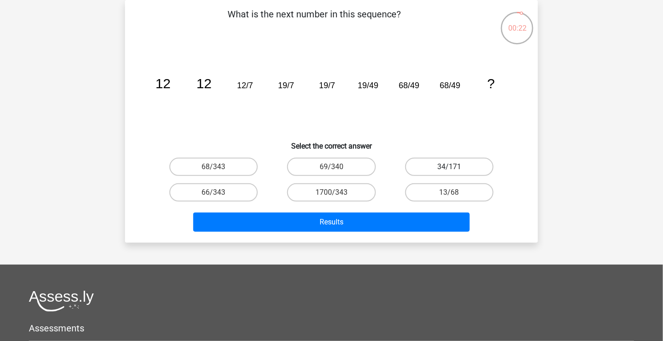
click at [476, 170] on label "34/171" at bounding box center [449, 167] width 88 height 18
click at [455, 170] on input "34/171" at bounding box center [452, 170] width 6 height 6
radio input "true"
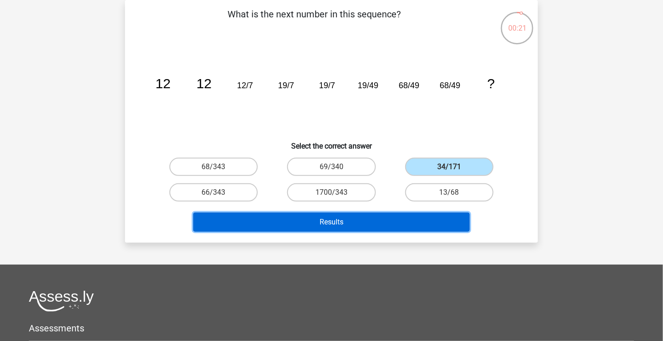
click at [418, 226] on button "Results" at bounding box center [331, 222] width 277 height 19
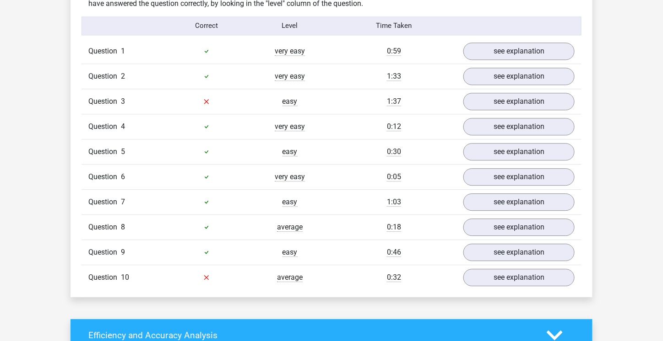
scroll to position [732, 0]
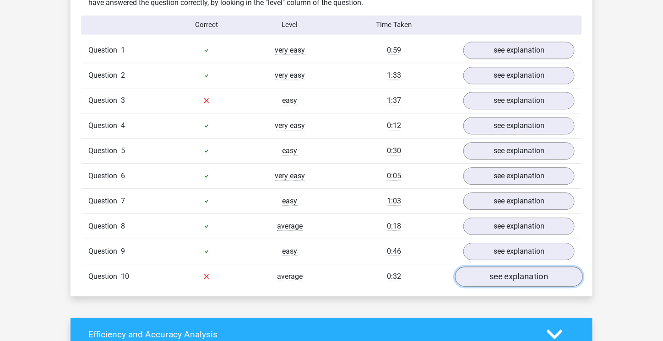
click at [480, 271] on link "see explanation" at bounding box center [519, 277] width 128 height 20
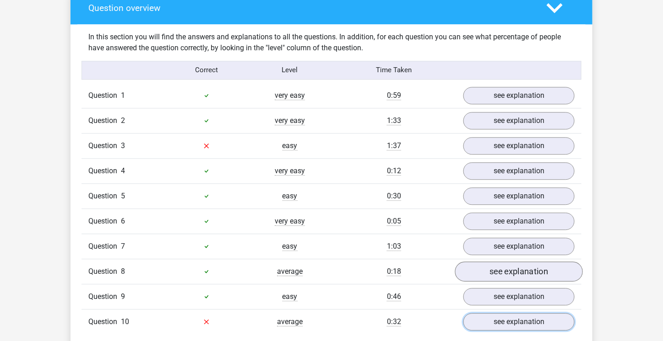
scroll to position [686, 0]
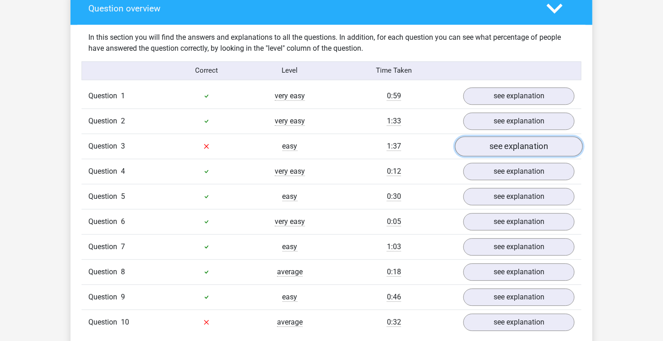
click at [495, 144] on link "see explanation" at bounding box center [519, 146] width 128 height 20
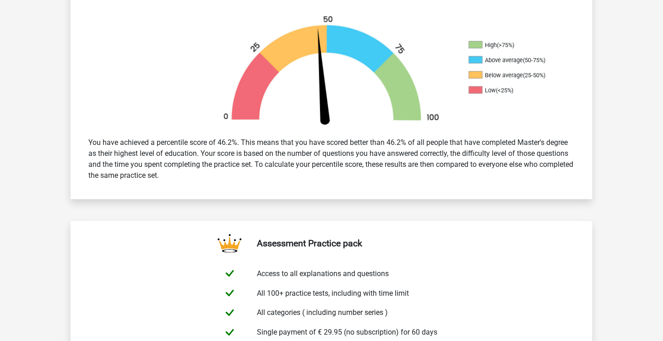
scroll to position [46, 0]
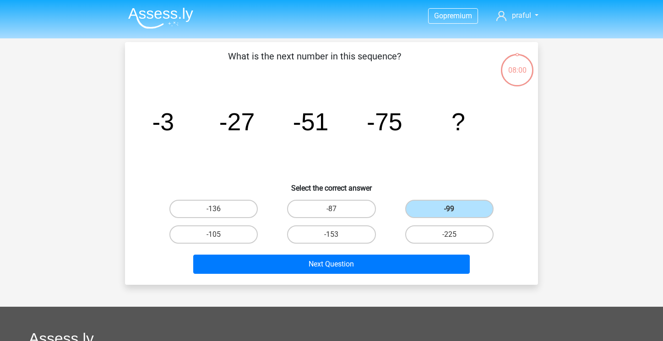
scroll to position [42, 0]
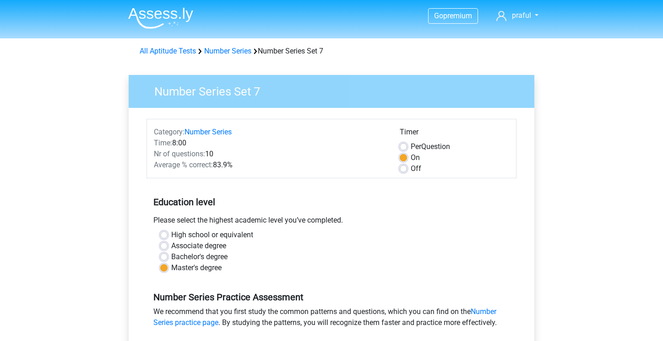
scroll to position [320, 0]
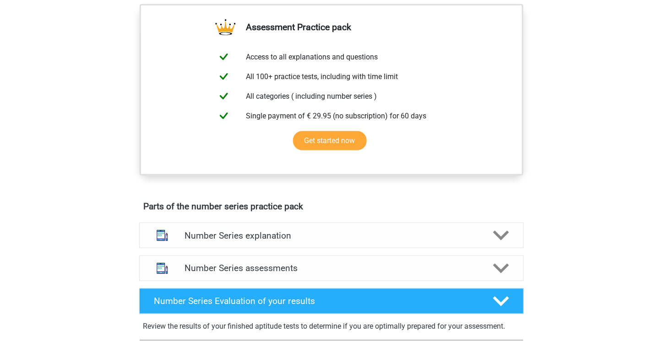
scroll to position [320, 0]
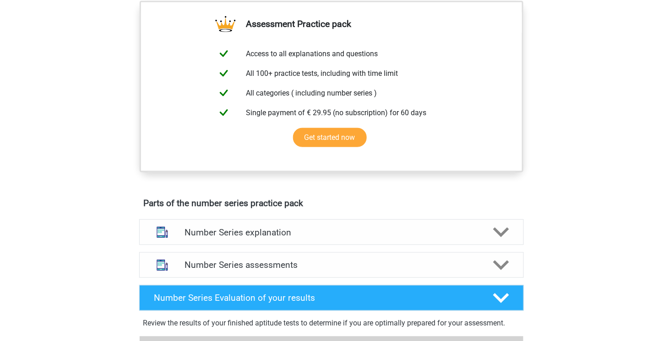
click at [417, 251] on div "Number Series assessments We recommend doing at least 3 practice tests with tim…" at bounding box center [331, 265] width 420 height 33
click at [421, 264] on h4 "Number Series assessments" at bounding box center [331, 265] width 294 height 11
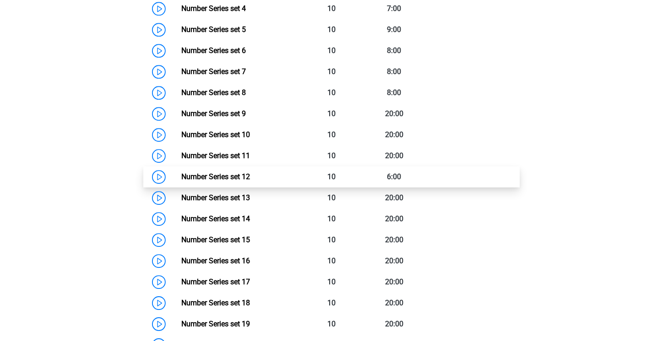
scroll to position [732, 0]
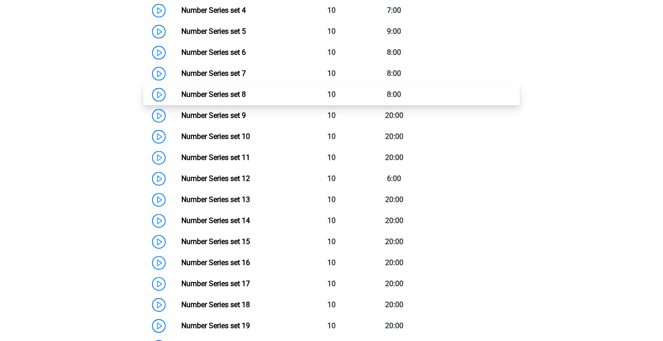
click at [230, 90] on link "Number Series set 8" at bounding box center [213, 94] width 65 height 9
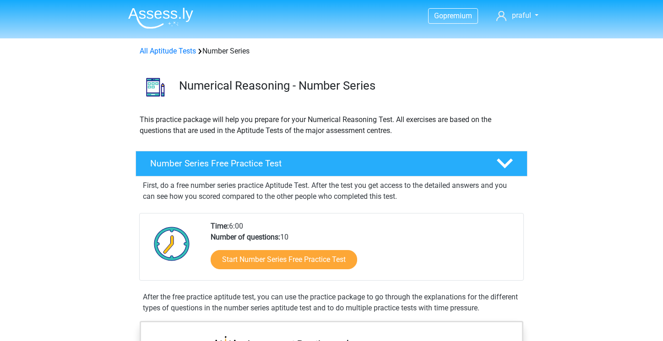
scroll to position [732, 0]
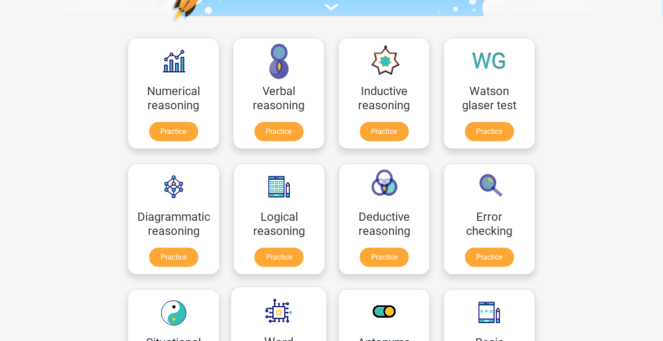
scroll to position [87, 0]
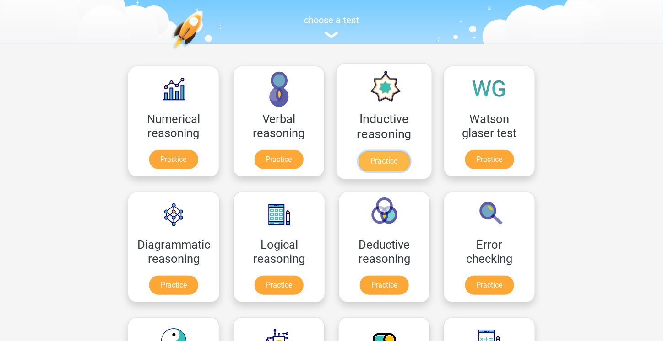
click at [368, 153] on link "Practice" at bounding box center [383, 161] width 51 height 20
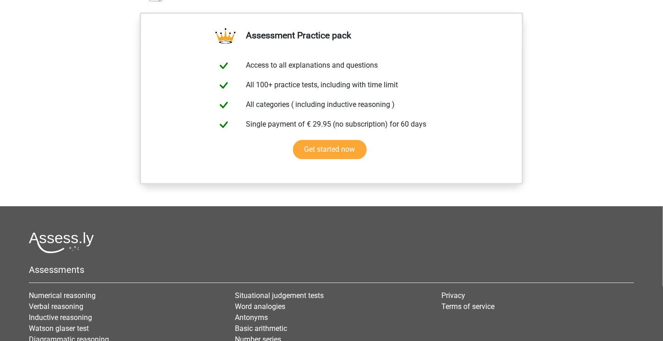
scroll to position [464, 0]
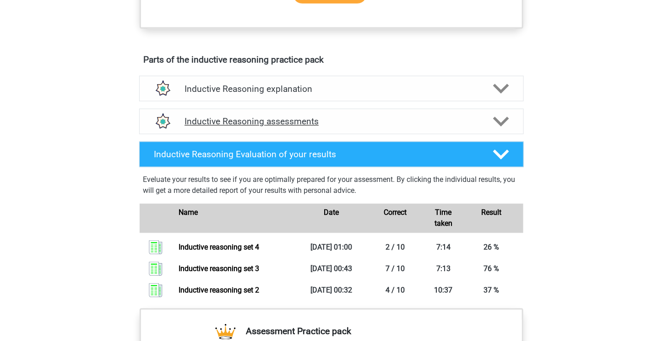
click at [382, 127] on h4 "Inductive Reasoning assessments" at bounding box center [331, 122] width 294 height 11
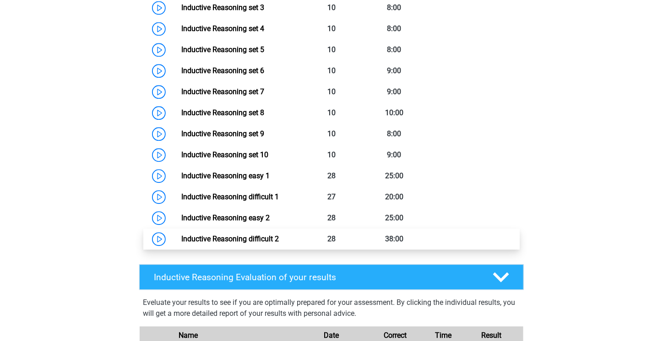
scroll to position [693, 0]
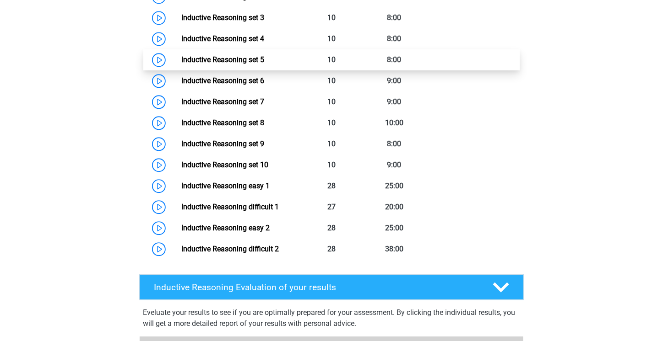
click at [250, 64] on link "Inductive Reasoning set 5" at bounding box center [222, 59] width 83 height 9
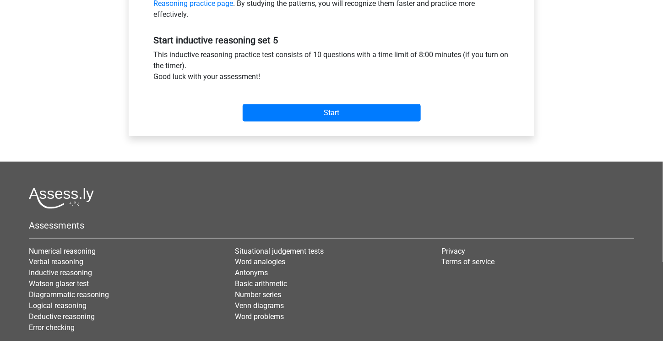
scroll to position [320, 0]
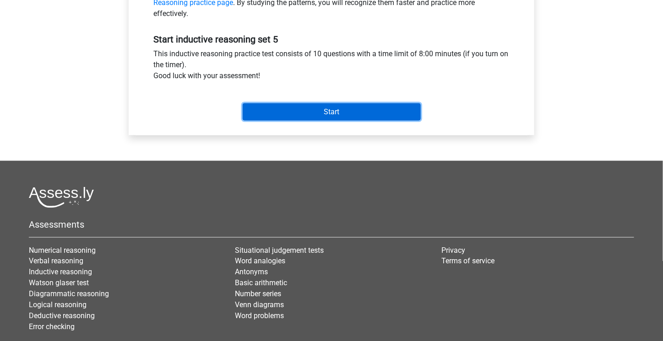
click at [341, 108] on input "Start" at bounding box center [332, 111] width 178 height 17
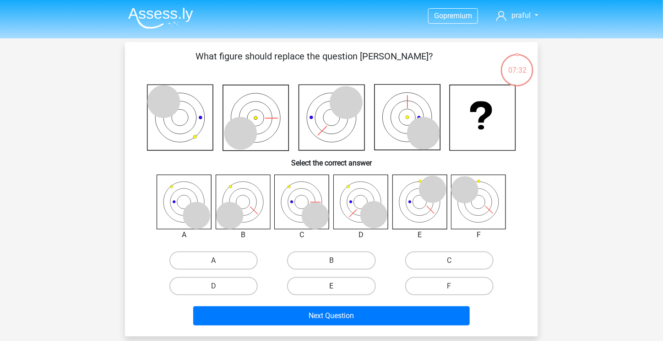
click at [336, 286] on label "E" at bounding box center [331, 286] width 88 height 18
click at [336, 286] on input "E" at bounding box center [334, 289] width 6 height 6
radio input "true"
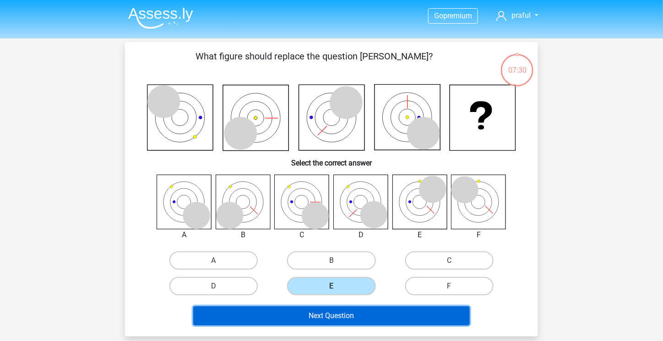
click at [411, 320] on button "Next Question" at bounding box center [331, 316] width 277 height 19
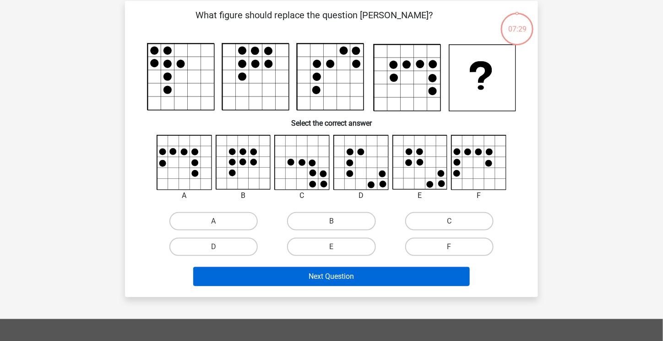
scroll to position [42, 0]
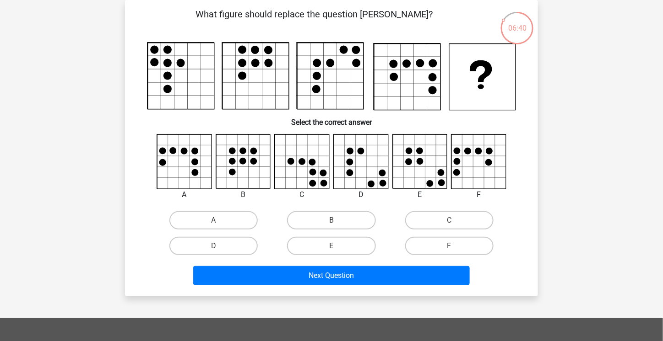
drag, startPoint x: 336, startPoint y: 240, endPoint x: 339, endPoint y: 230, distance: 10.6
click at [336, 239] on label "E" at bounding box center [331, 246] width 88 height 18
click at [336, 246] on input "E" at bounding box center [334, 249] width 6 height 6
radio input "true"
click at [340, 227] on label "B" at bounding box center [331, 220] width 88 height 18
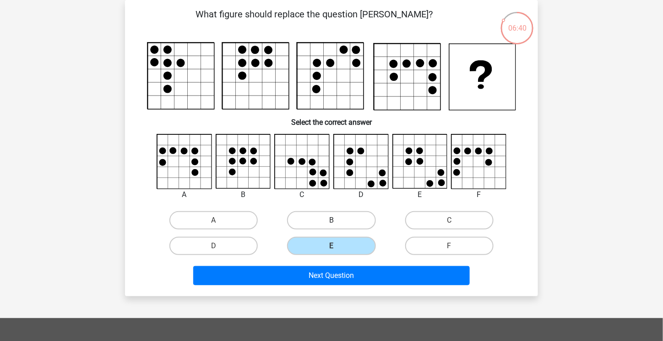
click at [337, 227] on input "B" at bounding box center [334, 224] width 6 height 6
radio input "true"
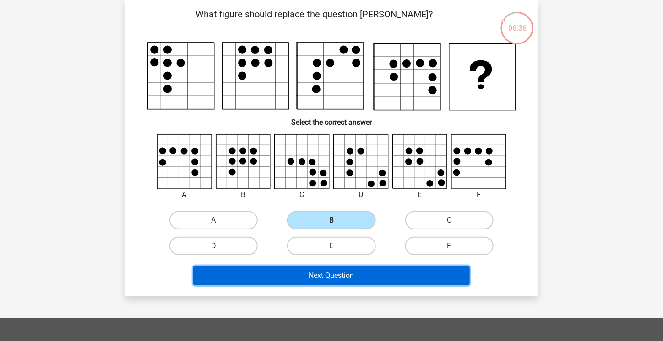
click at [384, 276] on button "Next Question" at bounding box center [331, 275] width 277 height 19
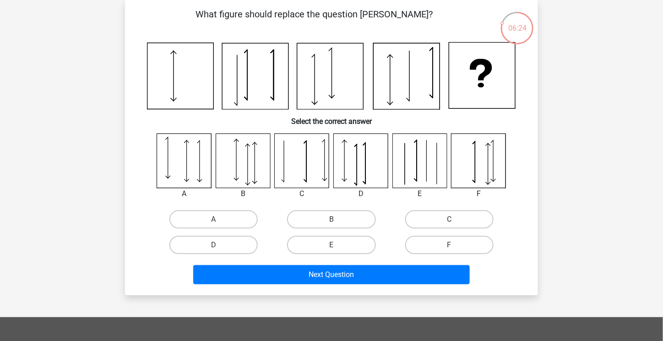
click at [398, 89] on icon at bounding box center [406, 76] width 66 height 66
click at [324, 91] on icon at bounding box center [330, 76] width 66 height 66
click at [208, 85] on icon at bounding box center [180, 76] width 66 height 66
click at [260, 78] on icon at bounding box center [255, 76] width 66 height 66
drag, startPoint x: 386, startPoint y: 77, endPoint x: 462, endPoint y: 76, distance: 76.0
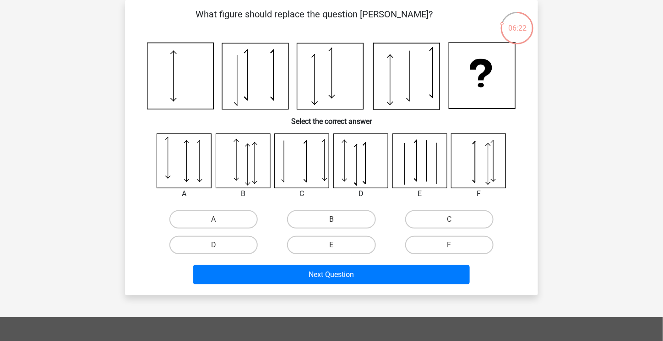
click at [387, 77] on icon at bounding box center [406, 76] width 66 height 66
click at [465, 76] on icon at bounding box center [482, 76] width 66 height 66
click at [423, 78] on icon at bounding box center [406, 76] width 66 height 66
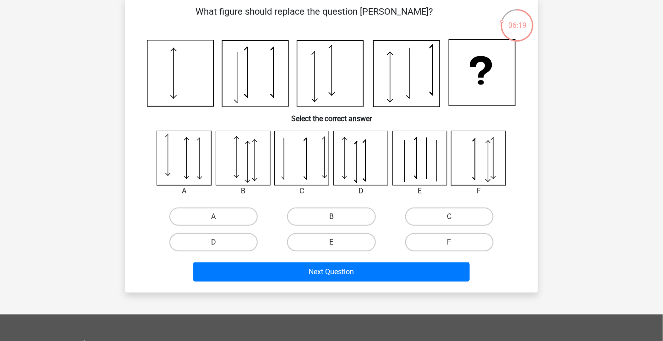
scroll to position [46, 0]
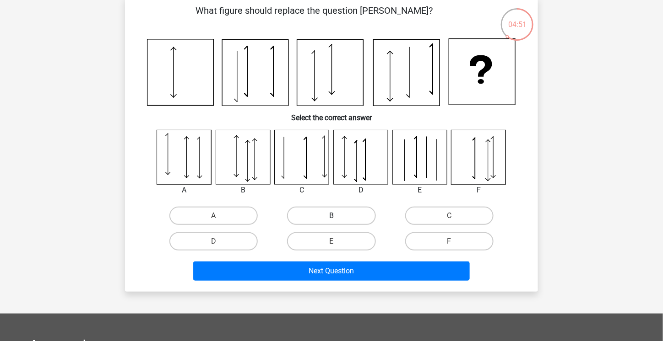
click at [340, 210] on label "B" at bounding box center [331, 216] width 88 height 18
click at [337, 216] on input "B" at bounding box center [334, 219] width 6 height 6
radio input "true"
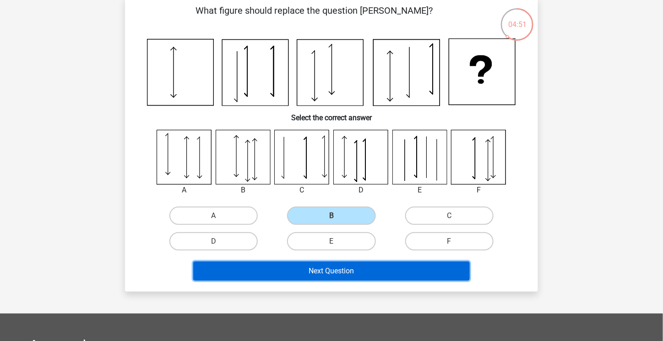
click at [351, 278] on button "Next Question" at bounding box center [331, 271] width 277 height 19
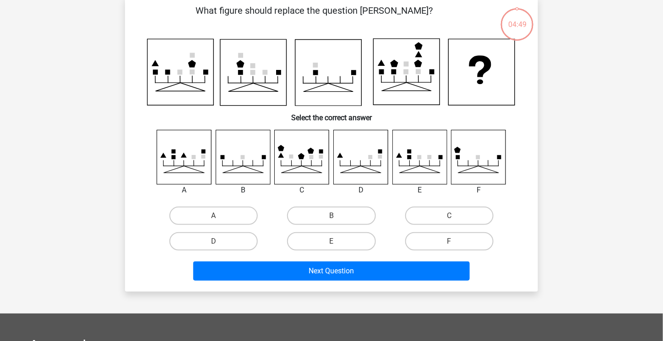
scroll to position [42, 0]
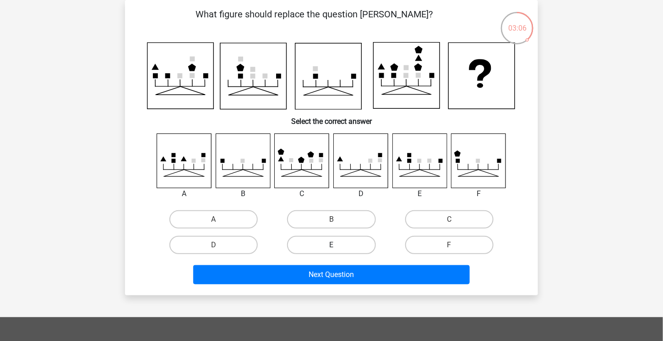
drag, startPoint x: 317, startPoint y: 221, endPoint x: 330, endPoint y: 243, distance: 25.3
click at [317, 221] on label "B" at bounding box center [331, 219] width 88 height 18
click at [331, 221] on input "B" at bounding box center [334, 223] width 6 height 6
radio input "true"
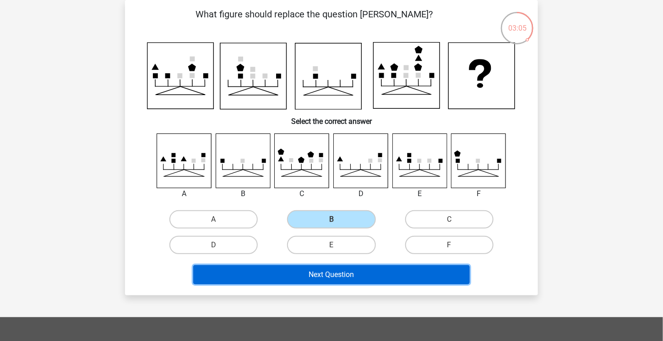
click at [346, 281] on button "Next Question" at bounding box center [331, 274] width 277 height 19
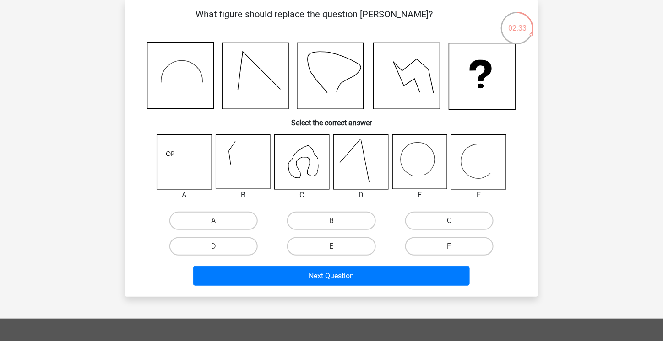
click at [439, 220] on label "C" at bounding box center [449, 221] width 88 height 18
click at [449, 221] on input "C" at bounding box center [452, 224] width 6 height 6
radio input "true"
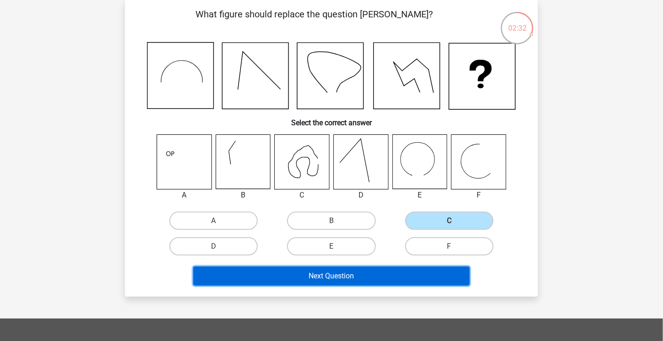
click at [434, 273] on button "Next Question" at bounding box center [331, 276] width 277 height 19
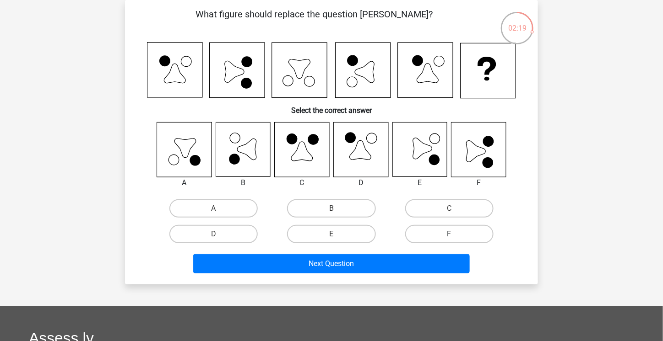
click at [457, 234] on label "F" at bounding box center [449, 234] width 88 height 18
click at [455, 234] on input "F" at bounding box center [452, 237] width 6 height 6
radio input "true"
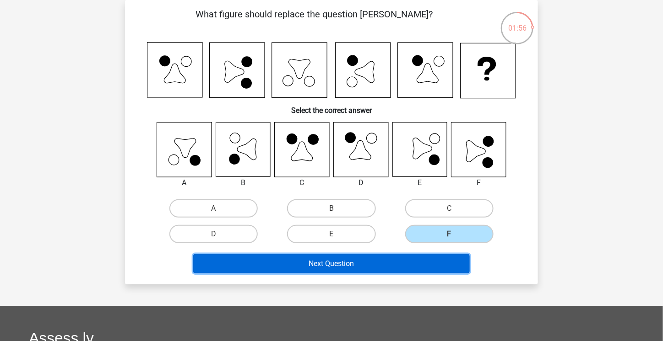
click at [386, 263] on button "Next Question" at bounding box center [331, 263] width 277 height 19
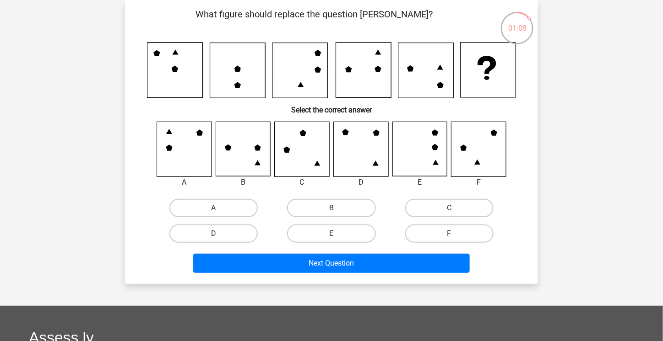
click at [479, 211] on label "C" at bounding box center [449, 208] width 88 height 18
click at [455, 211] on input "C" at bounding box center [452, 211] width 6 height 6
radio input "true"
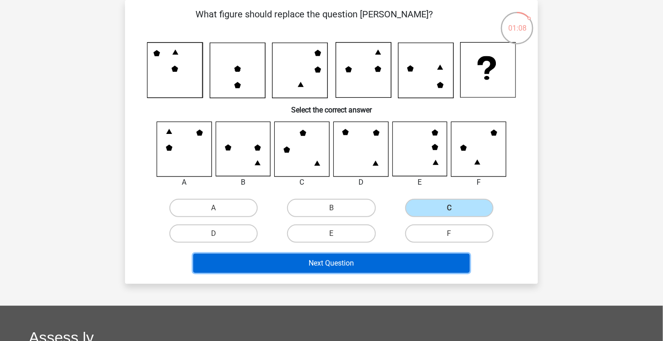
click at [450, 261] on button "Next Question" at bounding box center [331, 263] width 277 height 19
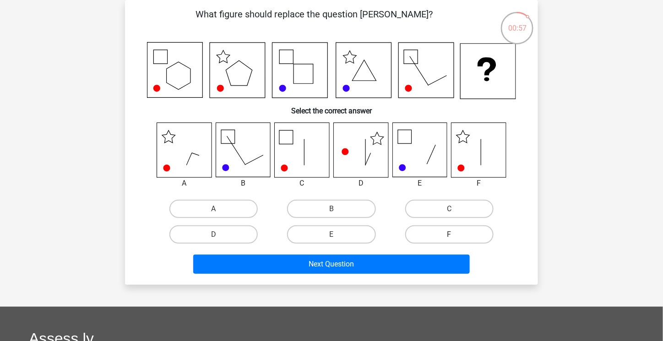
click at [475, 231] on label "F" at bounding box center [449, 235] width 88 height 18
click at [455, 235] on input "F" at bounding box center [452, 238] width 6 height 6
radio input "true"
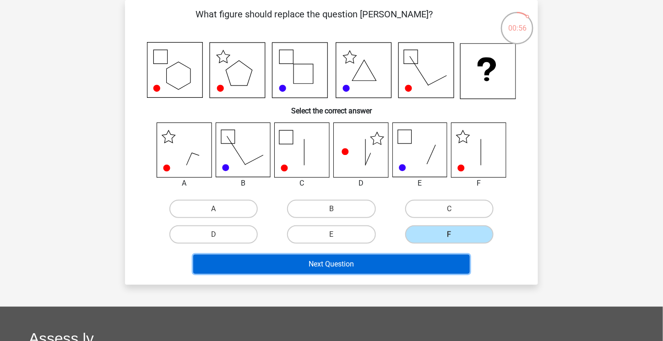
click at [410, 271] on button "Next Question" at bounding box center [331, 264] width 277 height 19
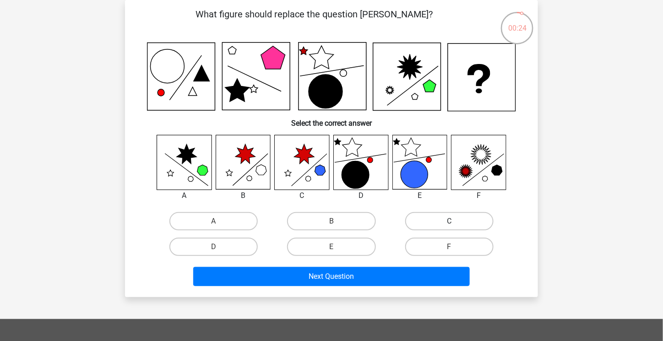
click at [431, 220] on label "C" at bounding box center [449, 221] width 88 height 18
click at [449, 221] on input "C" at bounding box center [452, 224] width 6 height 6
radio input "true"
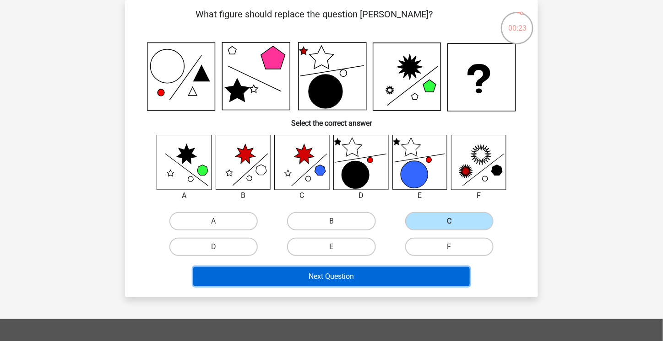
click at [412, 270] on button "Next Question" at bounding box center [331, 276] width 277 height 19
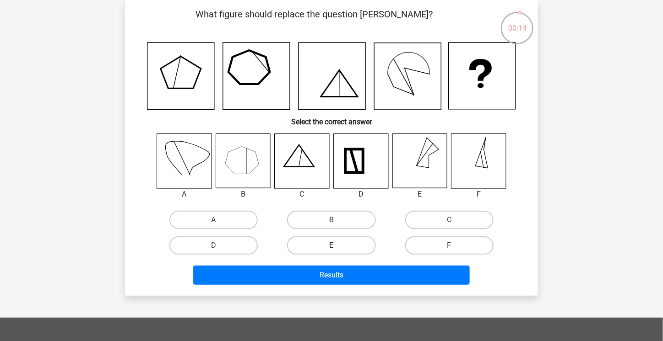
click at [338, 246] on div "E" at bounding box center [331, 246] width 110 height 18
click at [338, 246] on label "E" at bounding box center [331, 246] width 88 height 18
click at [337, 246] on input "E" at bounding box center [334, 249] width 6 height 6
radio input "true"
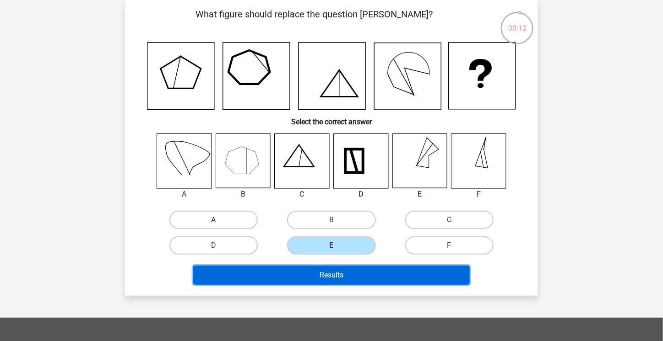
click at [381, 269] on button "Results" at bounding box center [331, 275] width 277 height 19
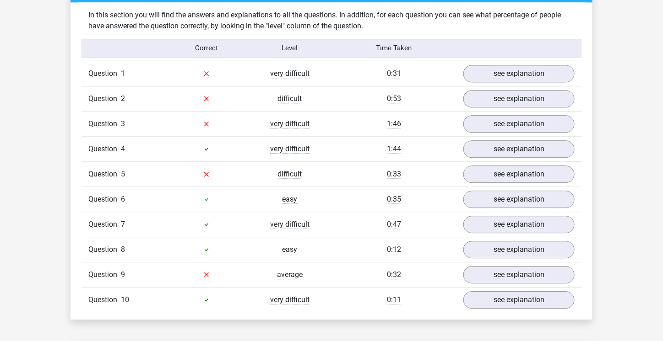
scroll to position [708, 0]
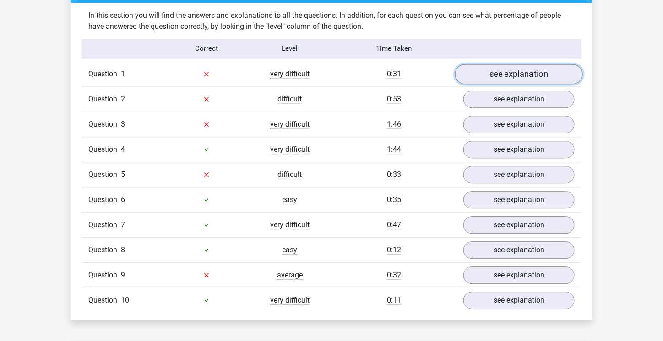
click at [476, 73] on link "see explanation" at bounding box center [519, 74] width 128 height 20
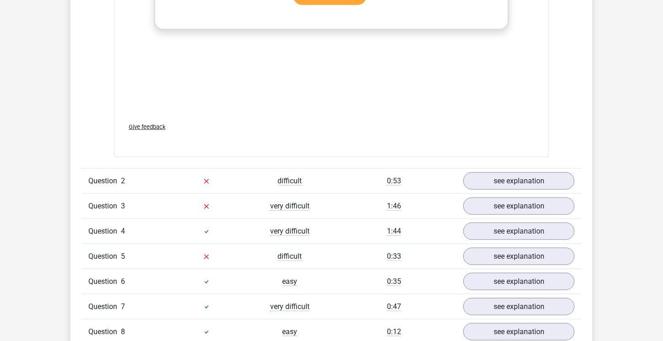
scroll to position [1511, 0]
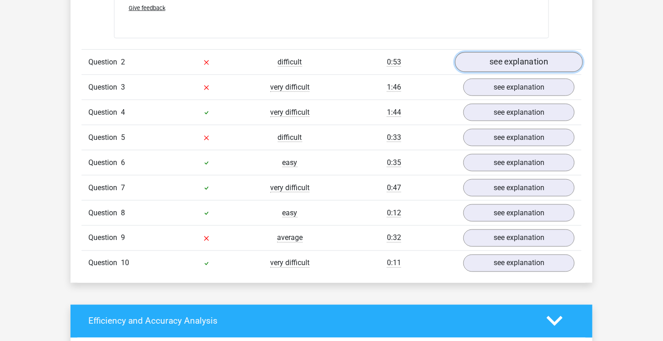
click at [502, 60] on link "see explanation" at bounding box center [519, 62] width 128 height 20
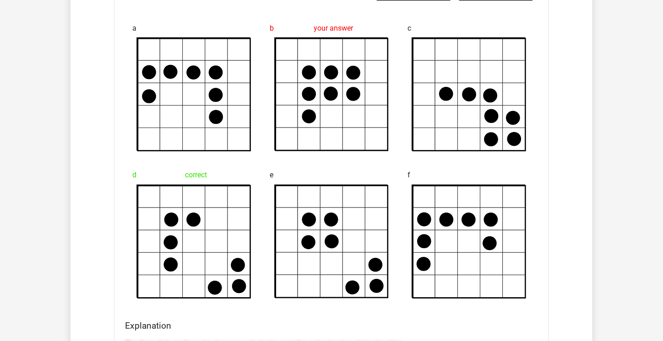
scroll to position [1690, 0]
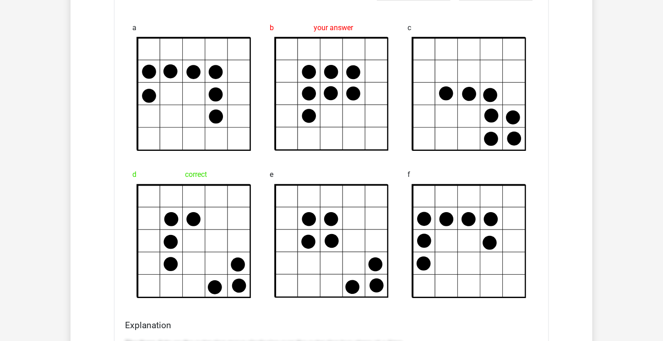
click at [390, 63] on icon at bounding box center [331, 94] width 123 height 114
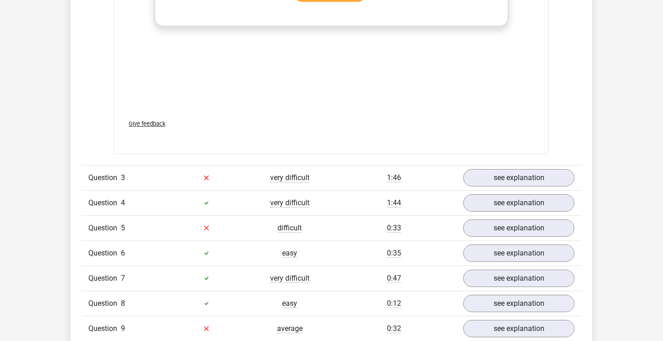
scroll to position [2193, 0]
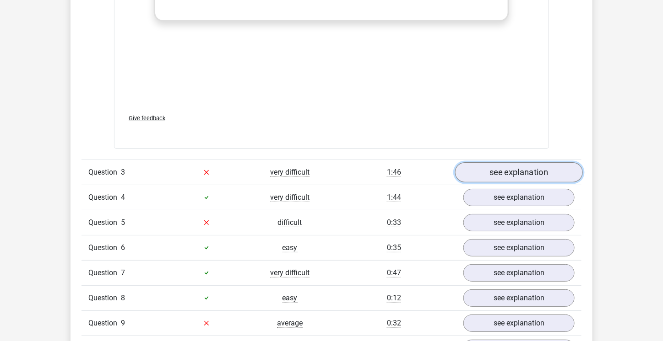
click at [492, 163] on link "see explanation" at bounding box center [519, 172] width 128 height 20
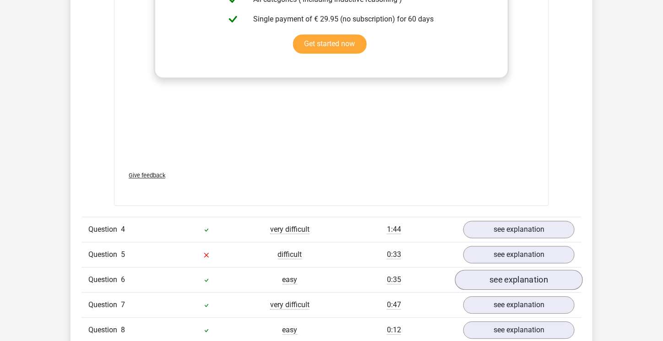
scroll to position [3063, 0]
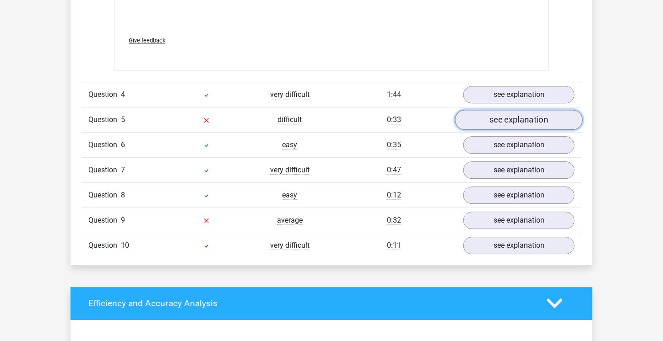
click at [510, 116] on link "see explanation" at bounding box center [519, 120] width 128 height 20
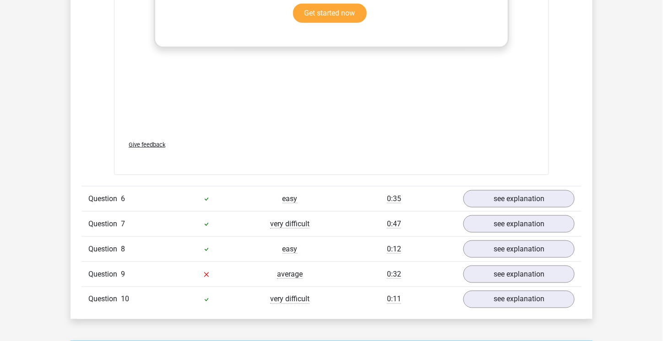
scroll to position [3795, 0]
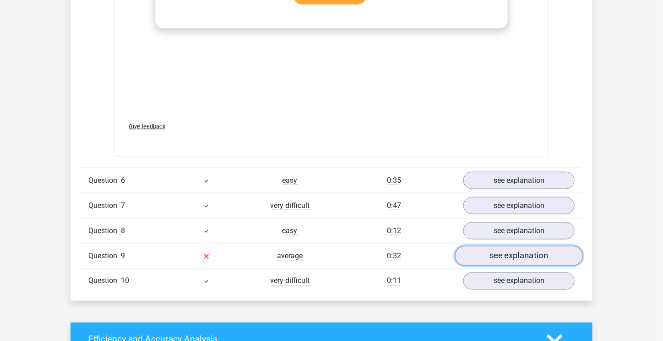
click at [517, 253] on link "see explanation" at bounding box center [519, 256] width 128 height 20
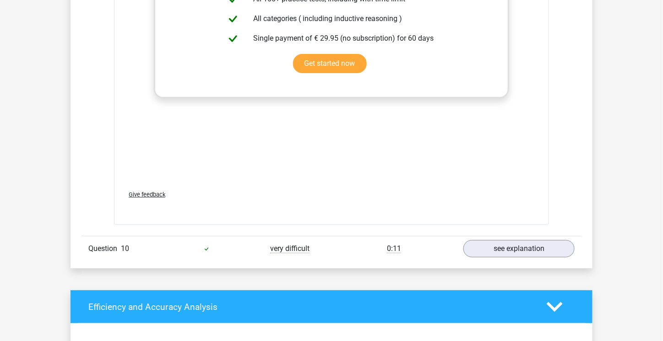
scroll to position [4618, 0]
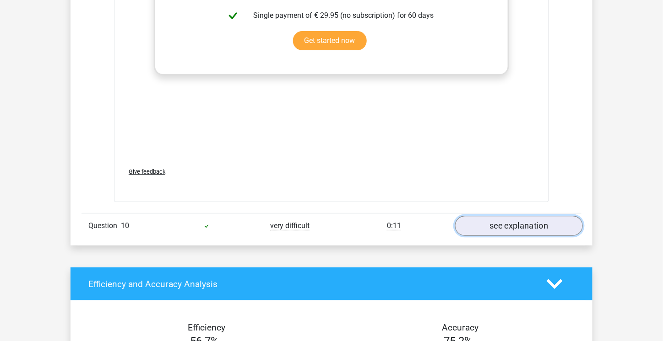
click at [528, 217] on link "see explanation" at bounding box center [519, 226] width 128 height 20
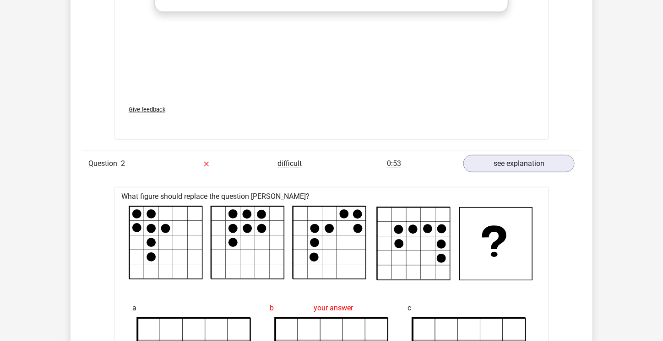
scroll to position [1103, 0]
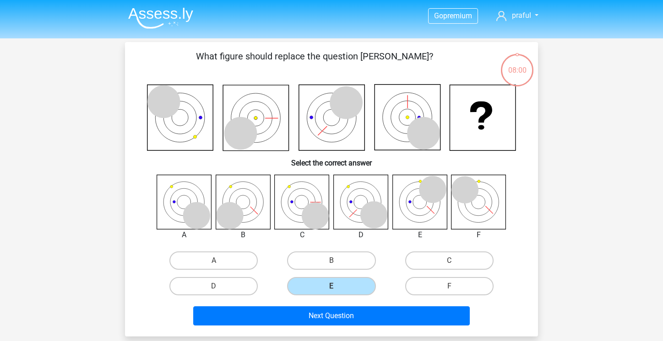
scroll to position [42, 0]
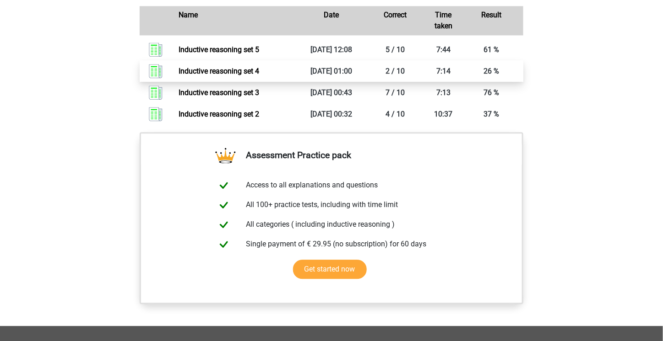
scroll to position [549, 0]
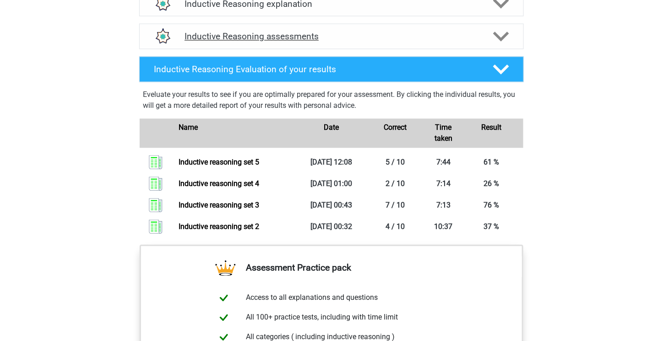
click at [498, 42] on polygon at bounding box center [501, 37] width 16 height 10
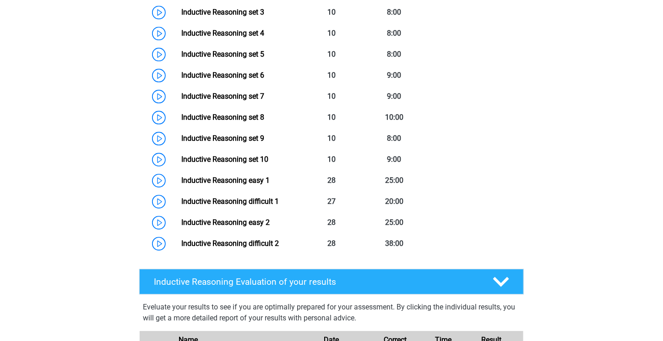
scroll to position [686, 0]
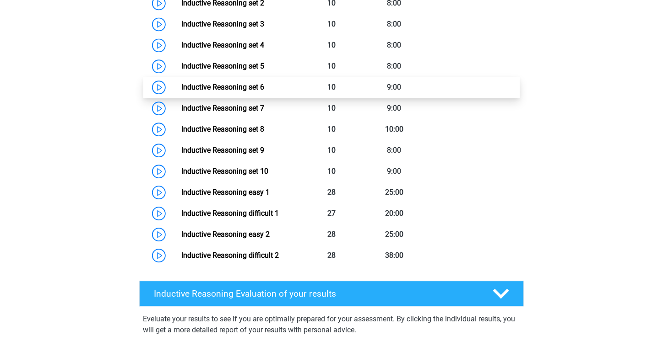
click at [235, 92] on link "Inductive Reasoning set 6" at bounding box center [222, 87] width 83 height 9
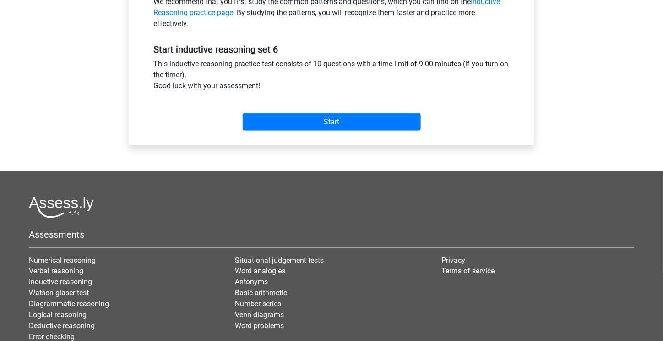
scroll to position [366, 0]
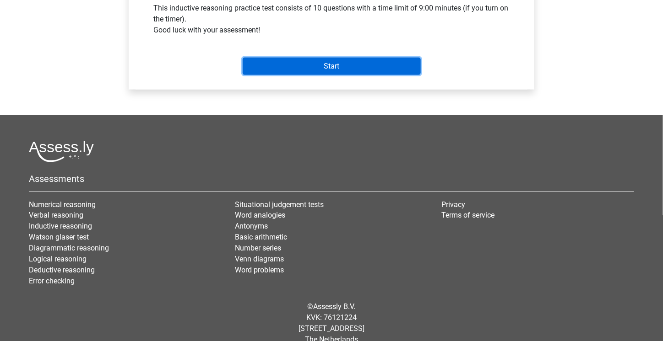
click at [314, 63] on input "Start" at bounding box center [332, 66] width 178 height 17
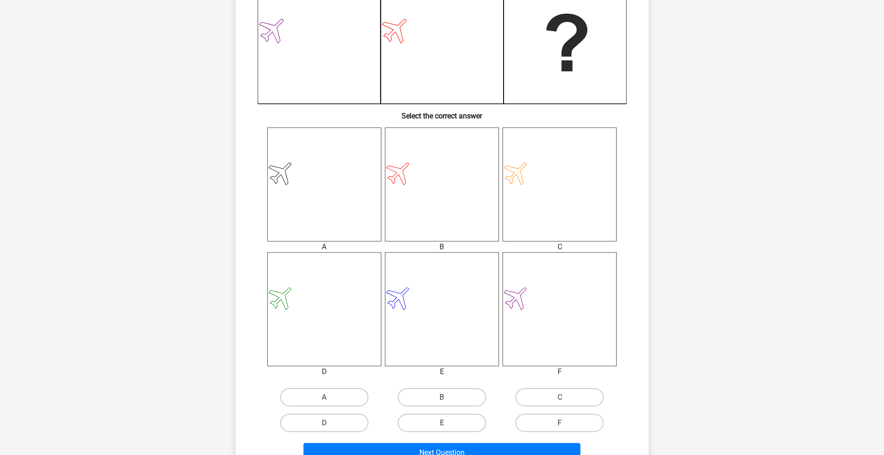
scroll to position [529, 0]
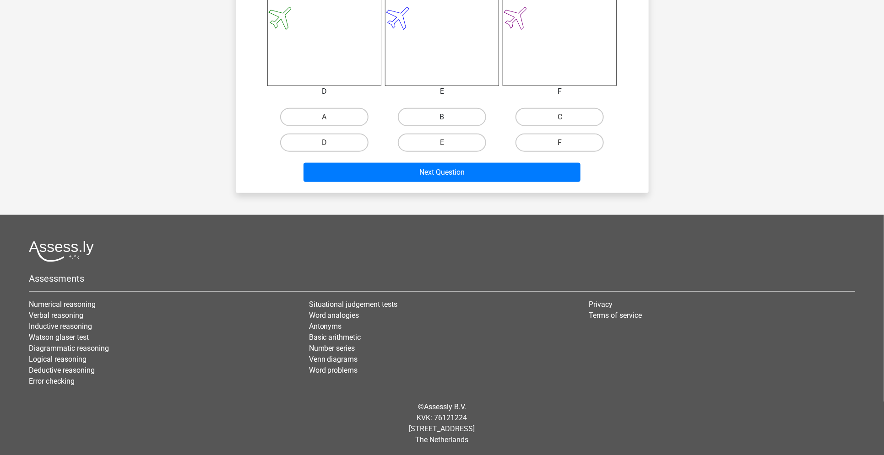
click at [427, 124] on label "B" at bounding box center [442, 117] width 88 height 18
click at [442, 123] on input "B" at bounding box center [445, 120] width 6 height 6
radio input "true"
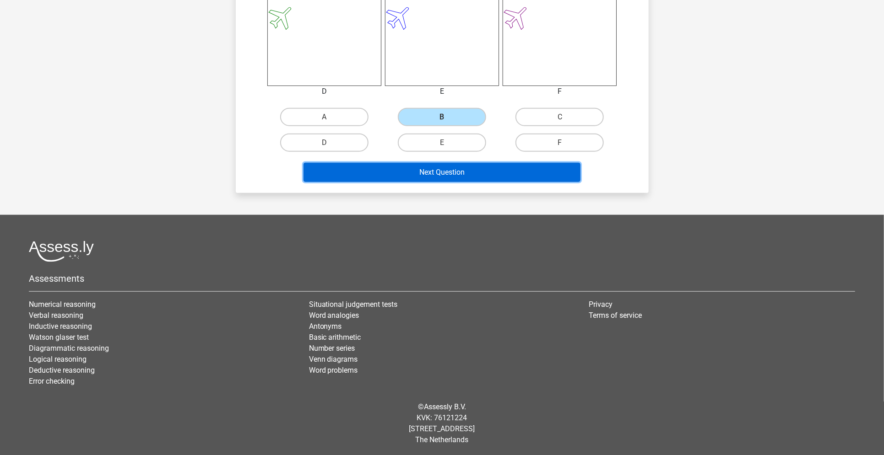
click at [469, 173] on button "Next Question" at bounding box center [441, 172] width 277 height 19
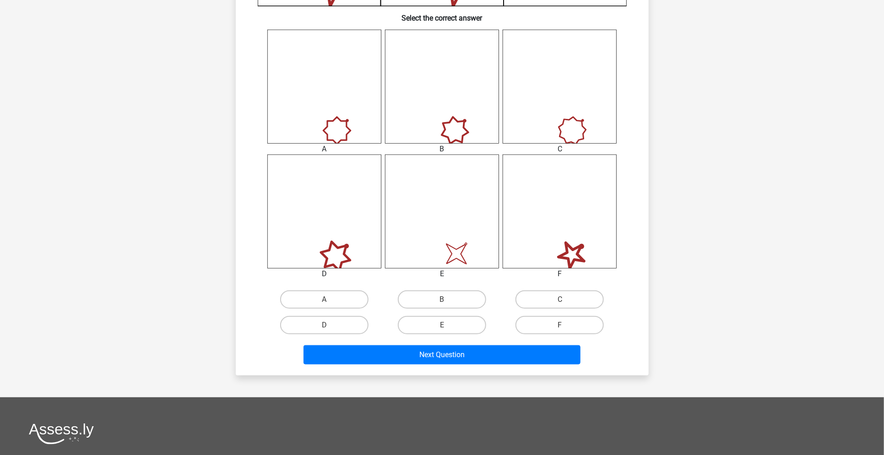
scroll to position [351, 0]
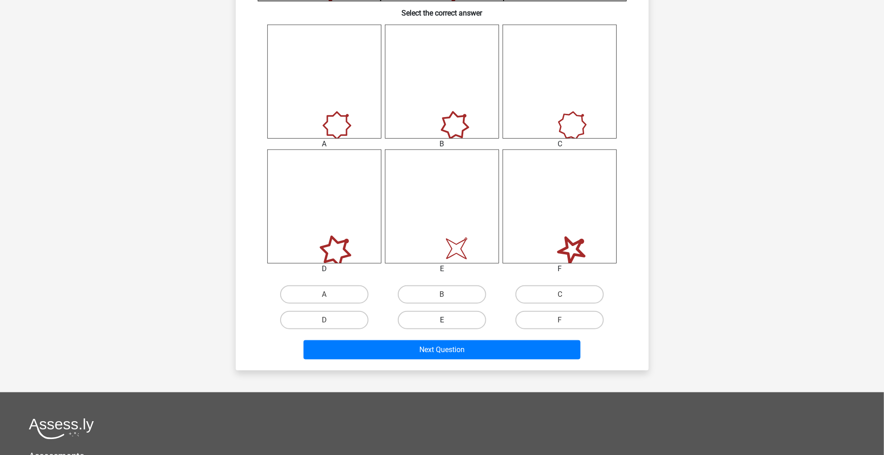
click at [458, 315] on label "E" at bounding box center [442, 320] width 88 height 18
click at [448, 320] on input "E" at bounding box center [445, 323] width 6 height 6
radio input "true"
click at [464, 339] on div "Next Question" at bounding box center [441, 348] width 383 height 30
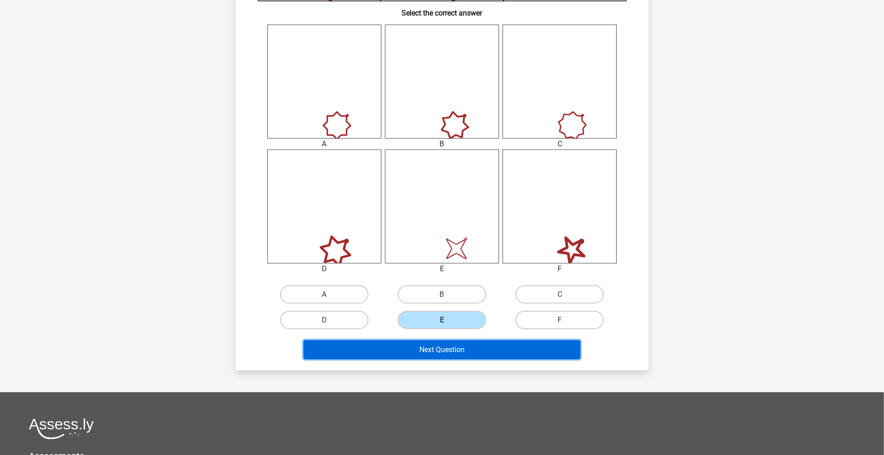
click at [469, 341] on button "Next Question" at bounding box center [441, 349] width 277 height 19
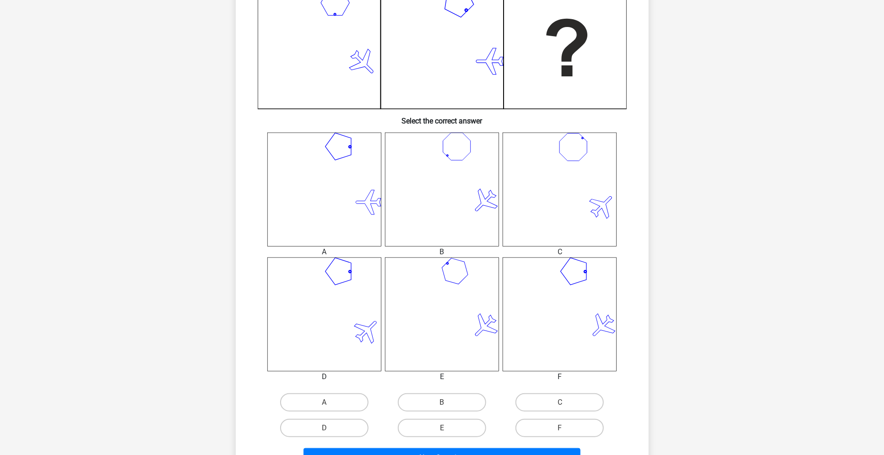
scroll to position [244, 0]
click at [345, 341] on label "D" at bounding box center [324, 427] width 88 height 18
click at [330, 341] on input "D" at bounding box center [327, 430] width 6 height 6
radio input "true"
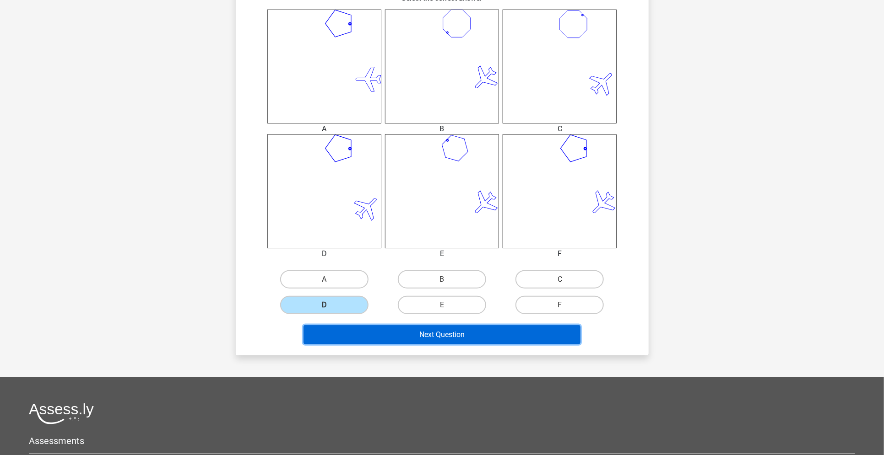
click at [447, 330] on button "Next Question" at bounding box center [441, 334] width 277 height 19
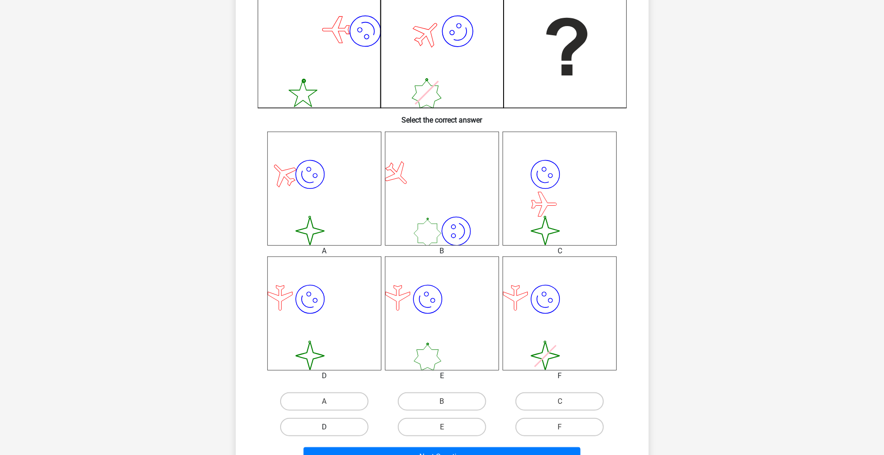
click at [341, 341] on label "D" at bounding box center [324, 427] width 88 height 18
click at [330, 341] on input "D" at bounding box center [327, 430] width 6 height 6
radio input "true"
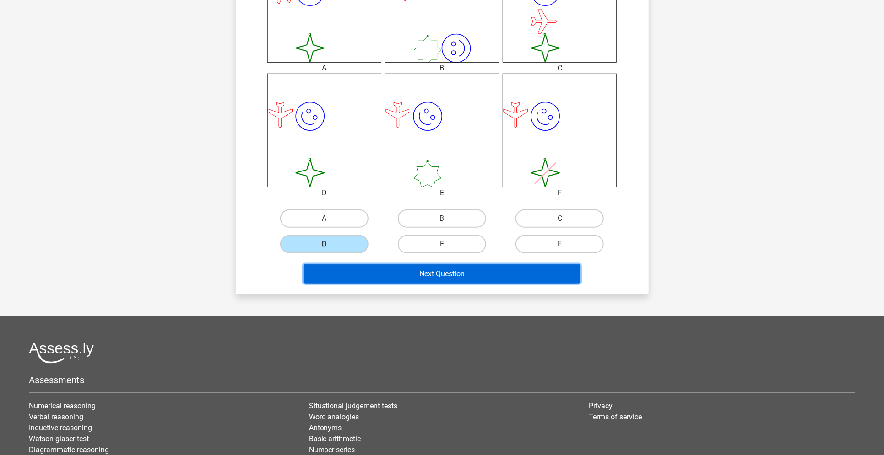
click at [463, 268] on button "Next Question" at bounding box center [441, 273] width 277 height 19
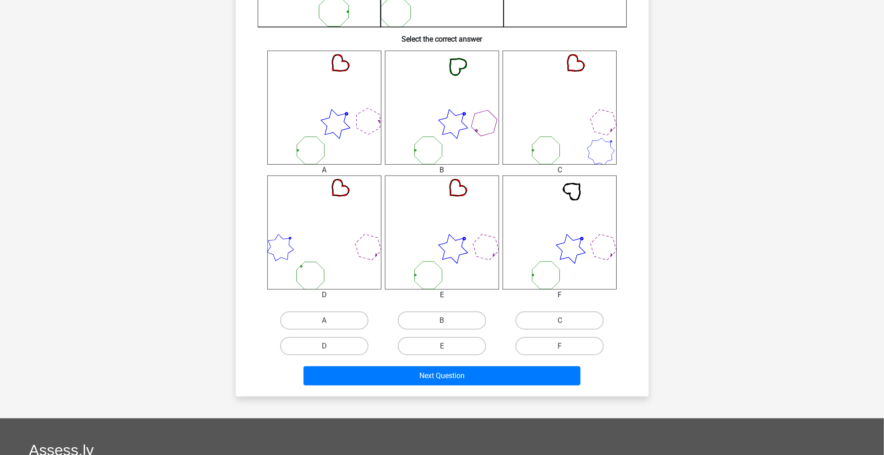
scroll to position [366, 0]
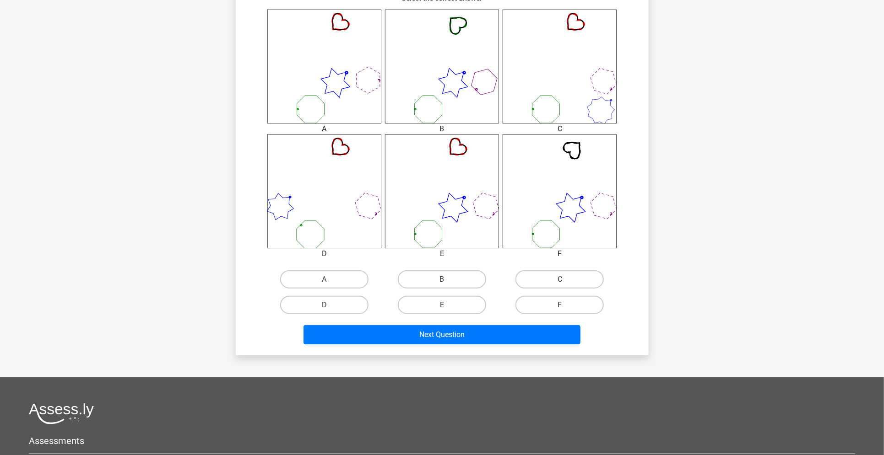
click at [457, 299] on label "E" at bounding box center [442, 305] width 88 height 18
click at [448, 305] on input "E" at bounding box center [445, 308] width 6 height 6
radio input "true"
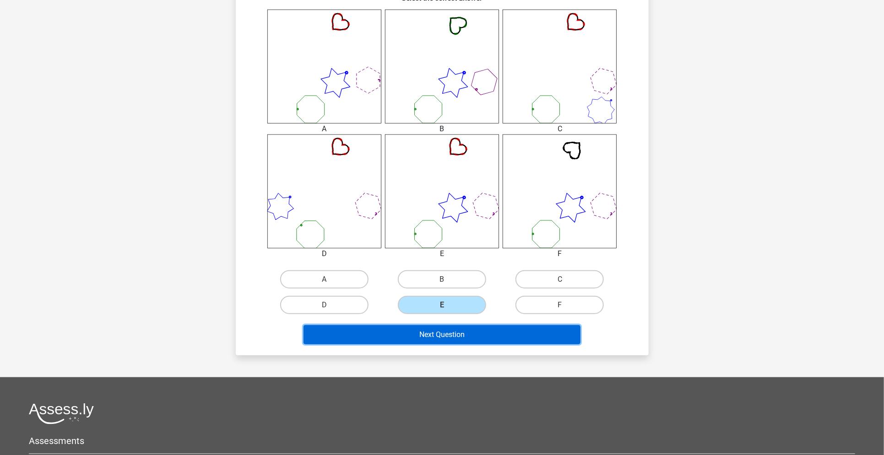
click at [476, 330] on button "Next Question" at bounding box center [441, 334] width 277 height 19
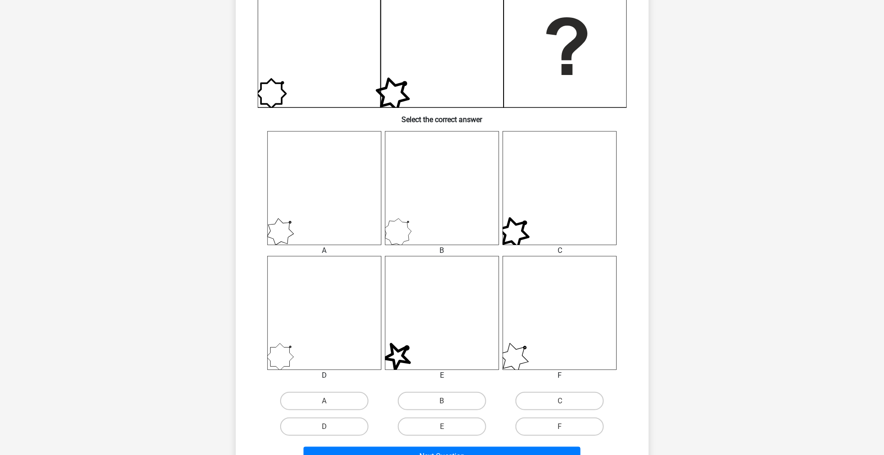
scroll to position [254, 0]
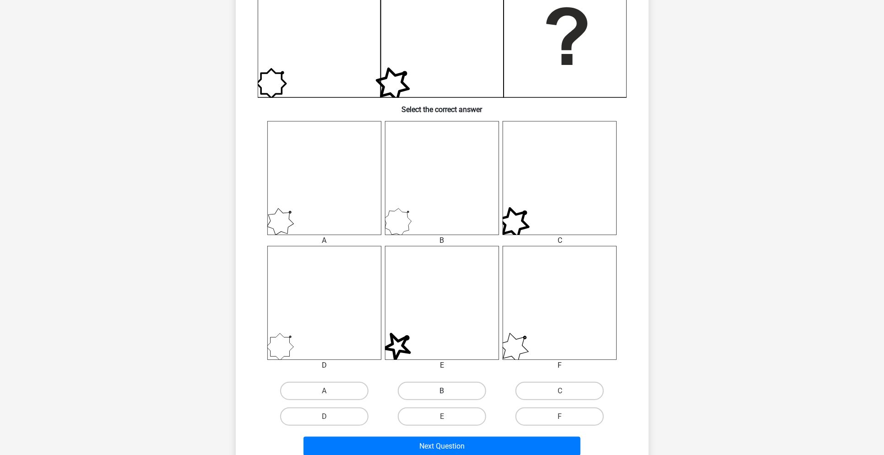
click at [441, 341] on label "B" at bounding box center [442, 391] width 88 height 18
click at [442, 341] on input "B" at bounding box center [445, 394] width 6 height 6
radio input "true"
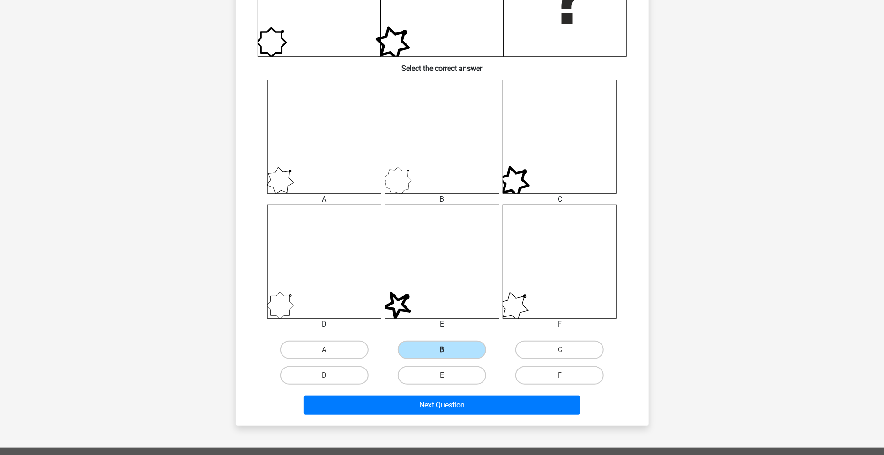
scroll to position [297, 0]
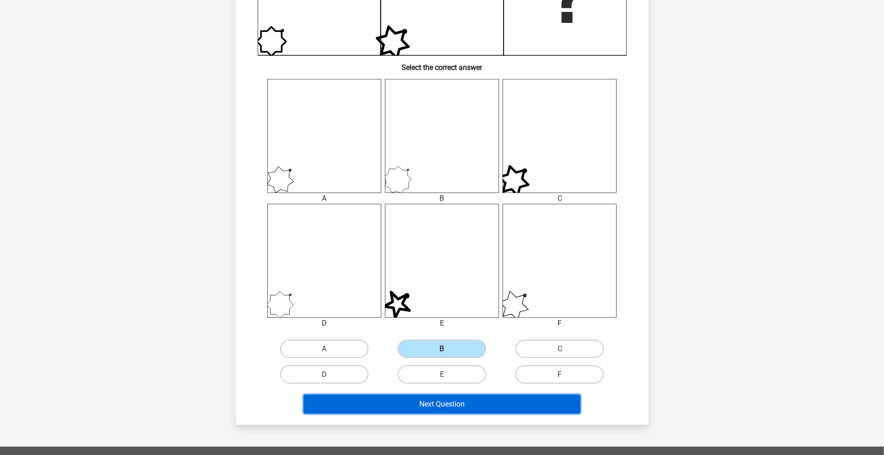
click at [448, 341] on button "Next Question" at bounding box center [441, 404] width 277 height 19
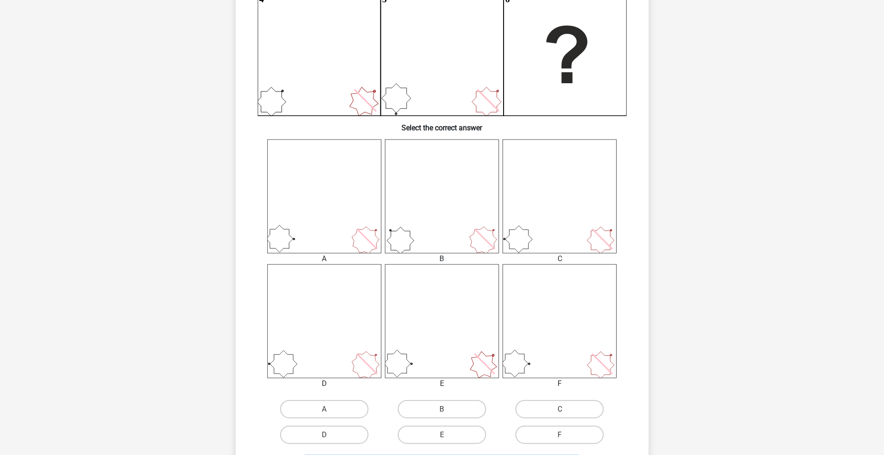
scroll to position [243, 0]
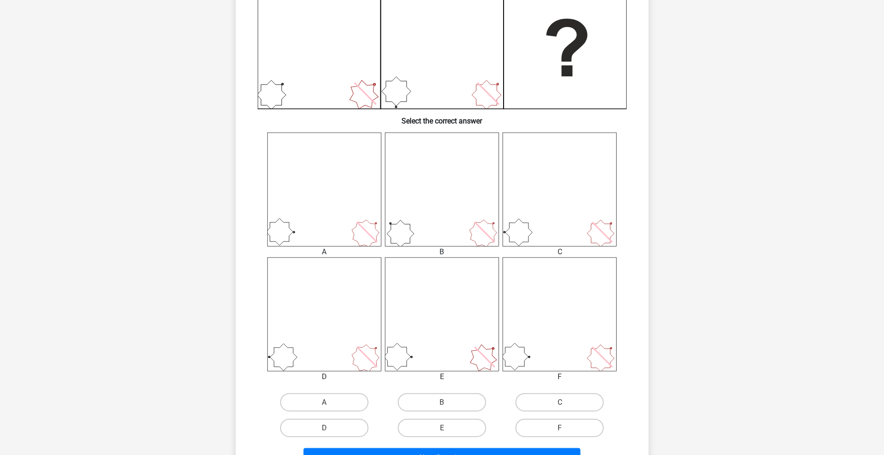
click at [329, 341] on input "A" at bounding box center [327, 406] width 6 height 6
radio input "true"
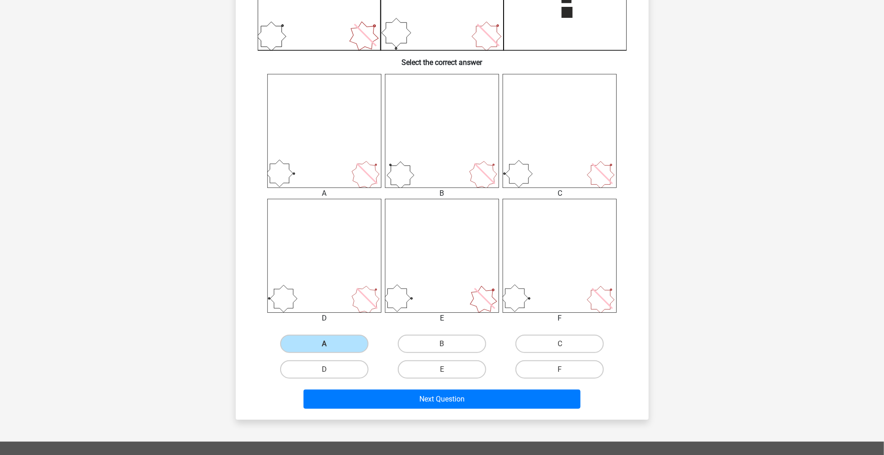
scroll to position [302, 0]
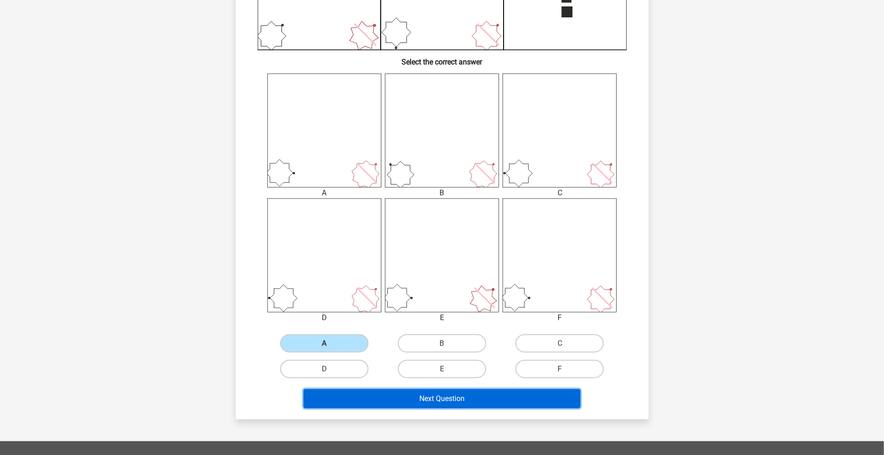
click at [399, 341] on button "Next Question" at bounding box center [441, 398] width 277 height 19
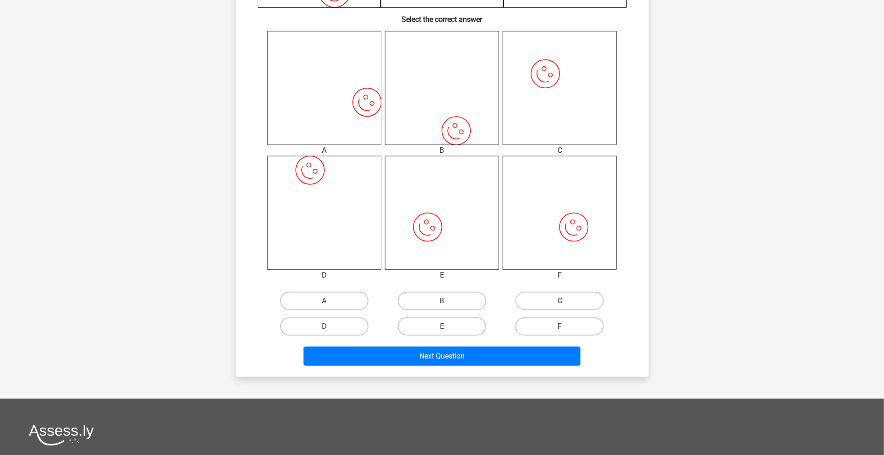
scroll to position [345, 0]
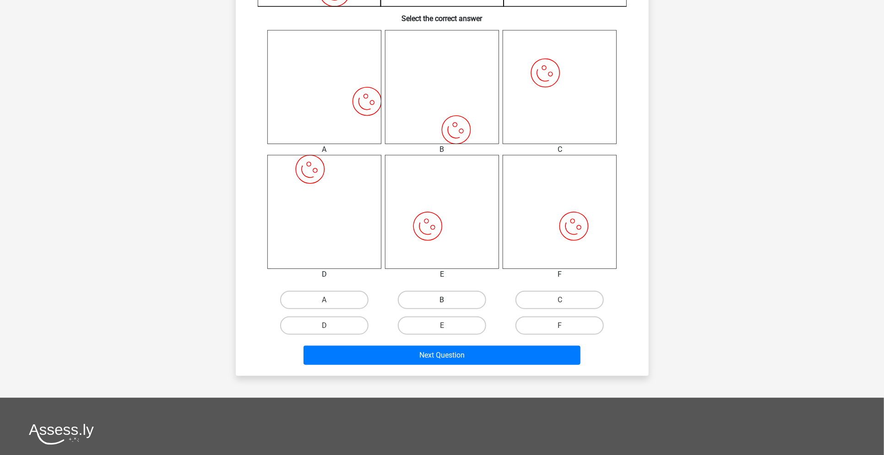
click at [472, 297] on label "B" at bounding box center [442, 300] width 88 height 18
click at [448, 300] on input "B" at bounding box center [445, 303] width 6 height 6
radio input "true"
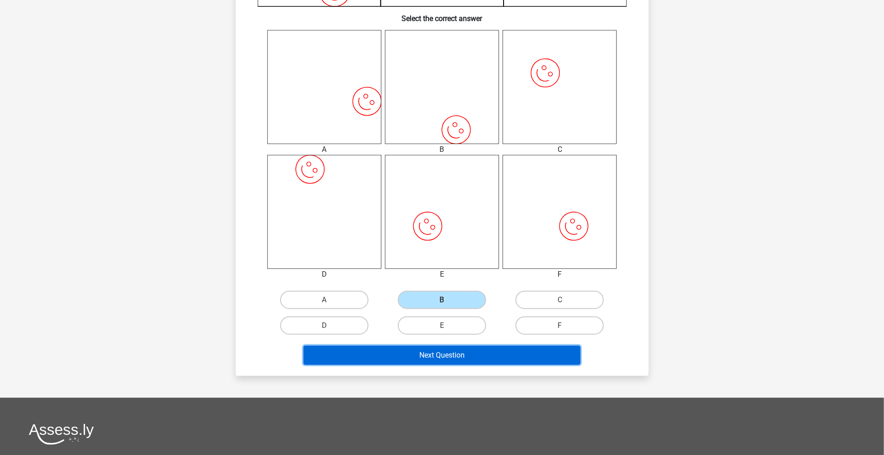
click at [475, 341] on button "Next Question" at bounding box center [441, 355] width 277 height 19
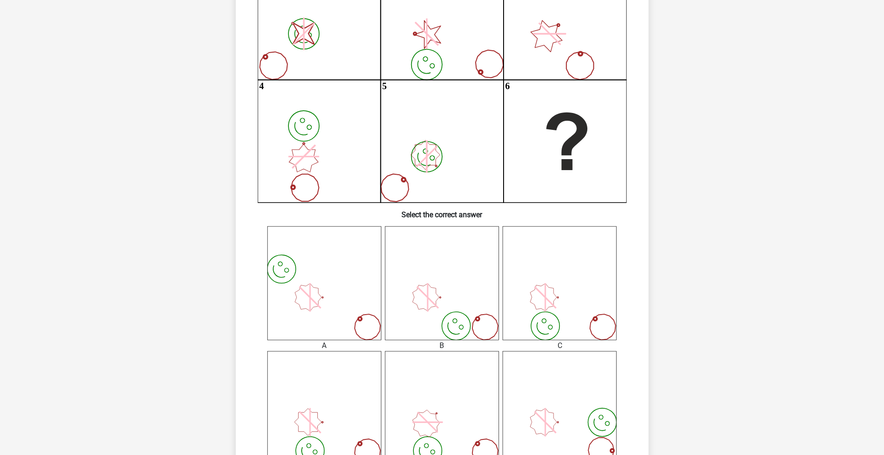
scroll to position [149, 0]
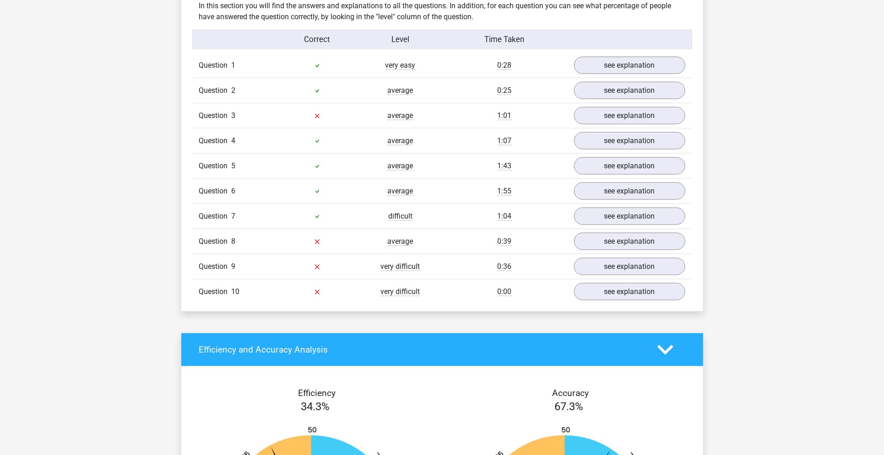
scroll to position [719, 0]
click at [599, 108] on link "see explanation" at bounding box center [629, 116] width 128 height 20
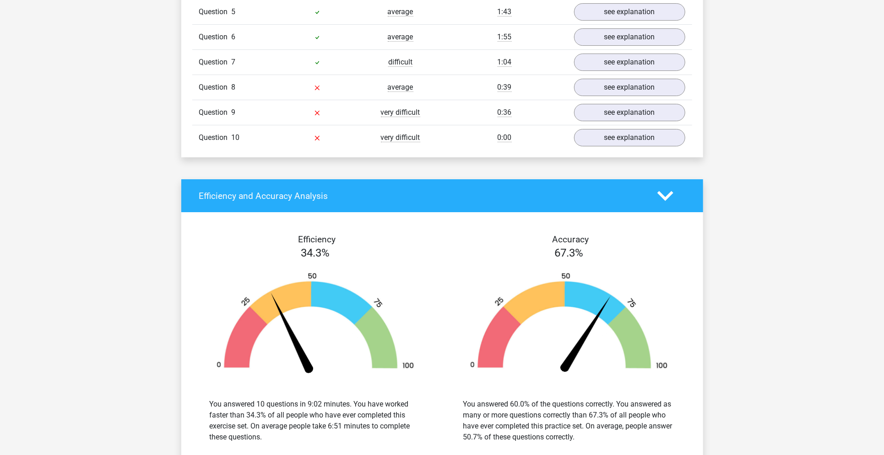
scroll to position [1824, 0]
click at [615, 90] on link "see explanation" at bounding box center [629, 87] width 128 height 20
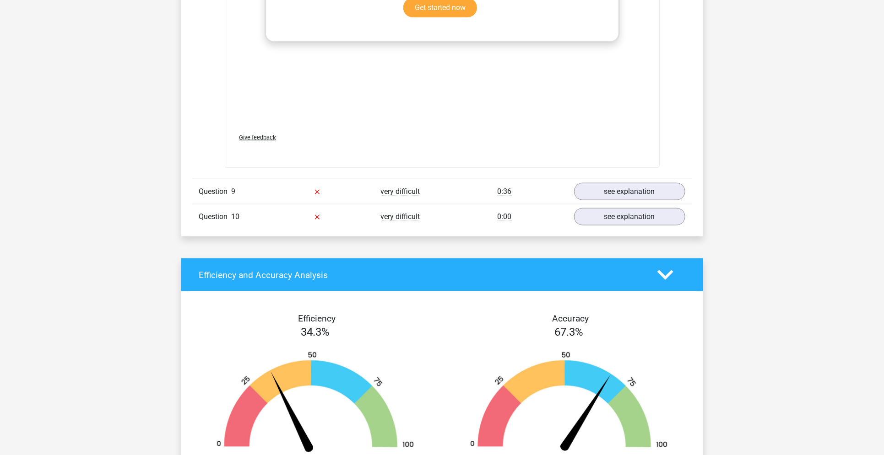
scroll to position [2719, 0]
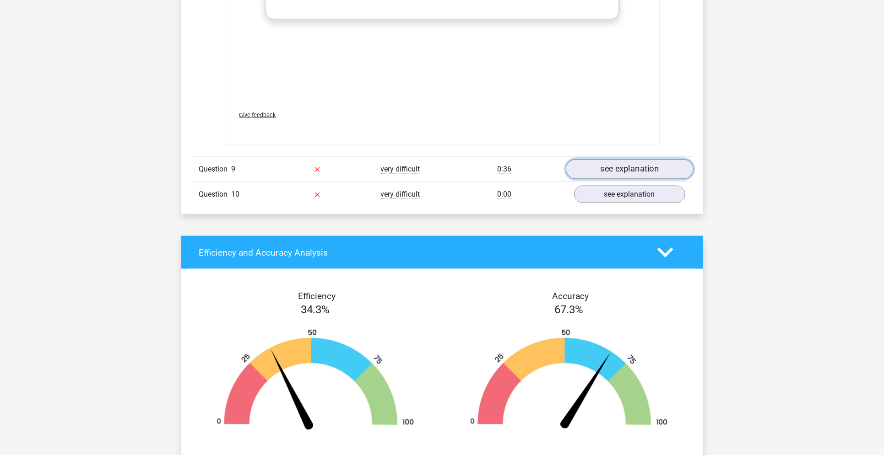
click at [610, 161] on link "see explanation" at bounding box center [629, 169] width 128 height 20
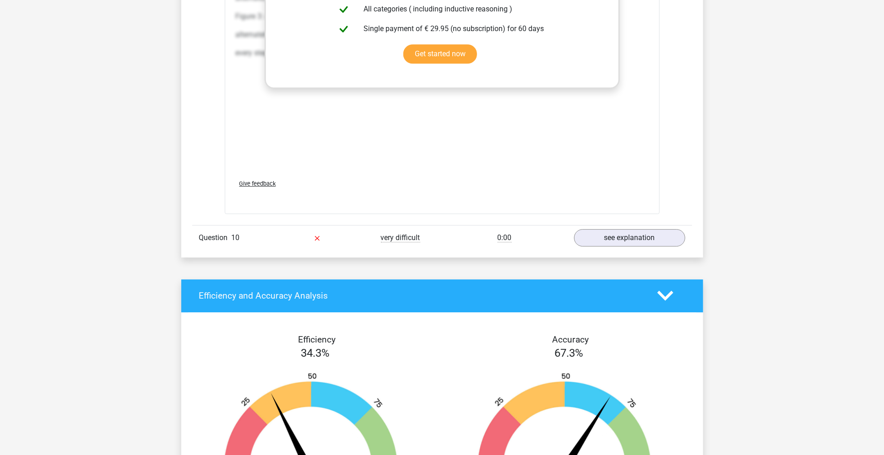
scroll to position [3628, 0]
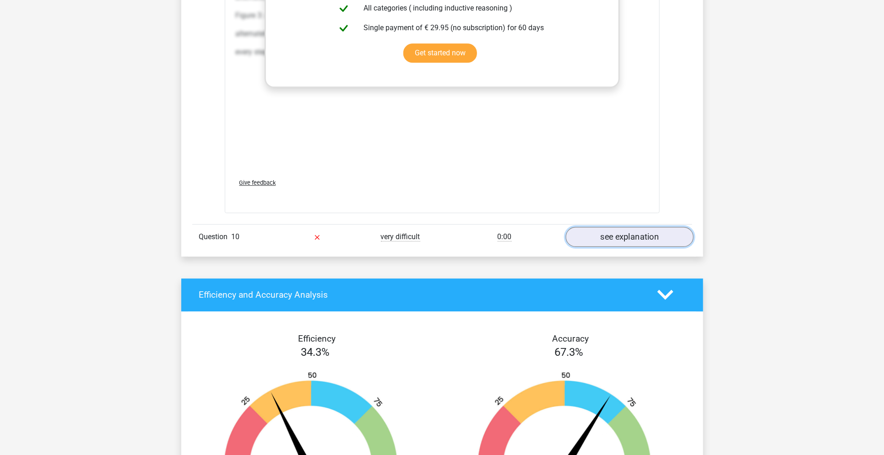
click at [586, 235] on link "see explanation" at bounding box center [629, 237] width 128 height 20
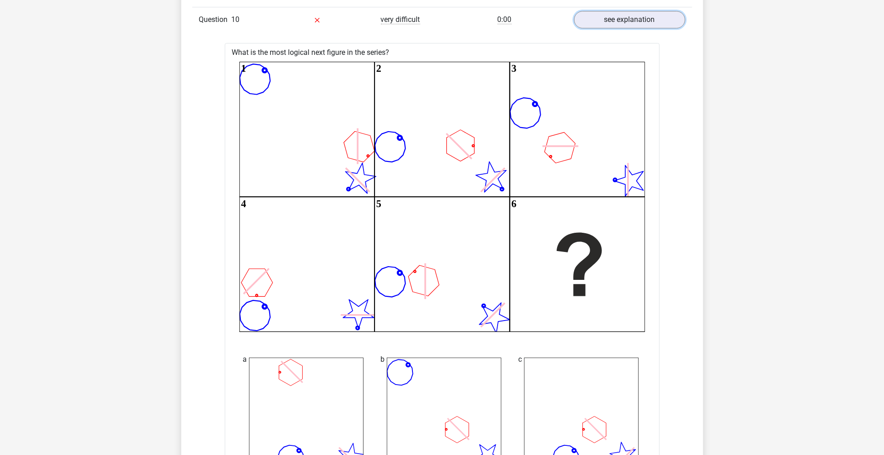
scroll to position [3845, 0]
drag, startPoint x: 599, startPoint y: 269, endPoint x: 586, endPoint y: 333, distance: 65.3
click at [601, 269] on icon "1 2 3 4 5 6" at bounding box center [441, 197] width 405 height 270
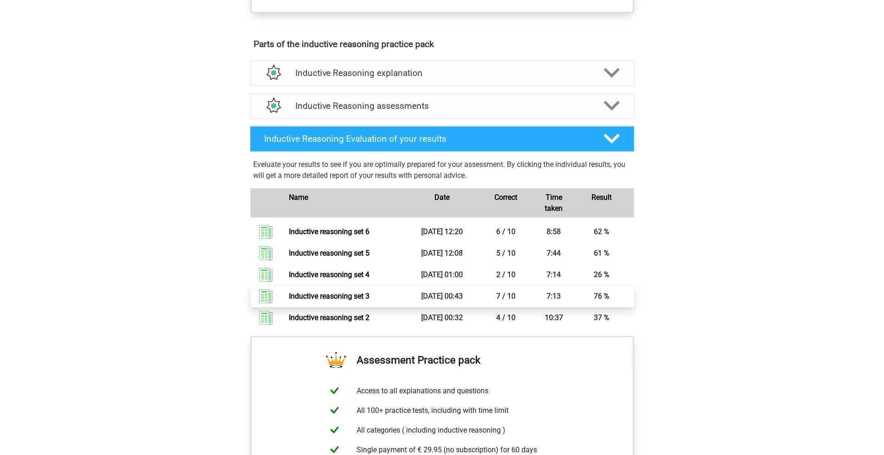
scroll to position [442, 0]
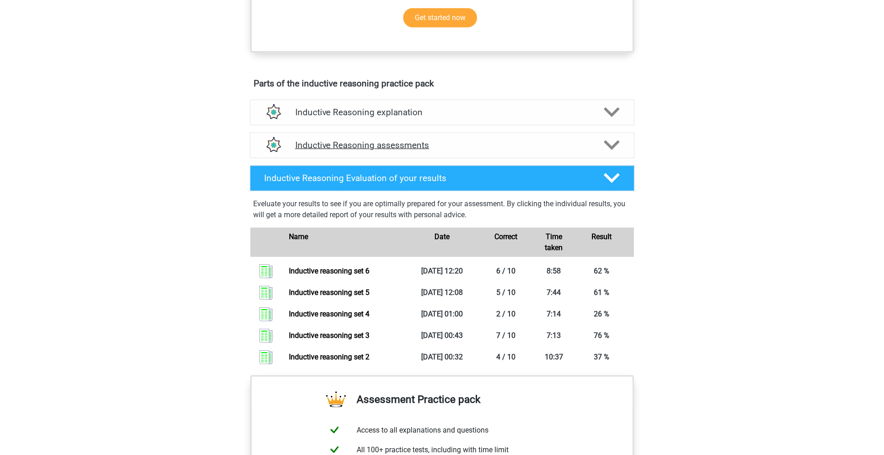
click at [447, 151] on h4 "Inductive Reasoning assessments" at bounding box center [442, 145] width 294 height 11
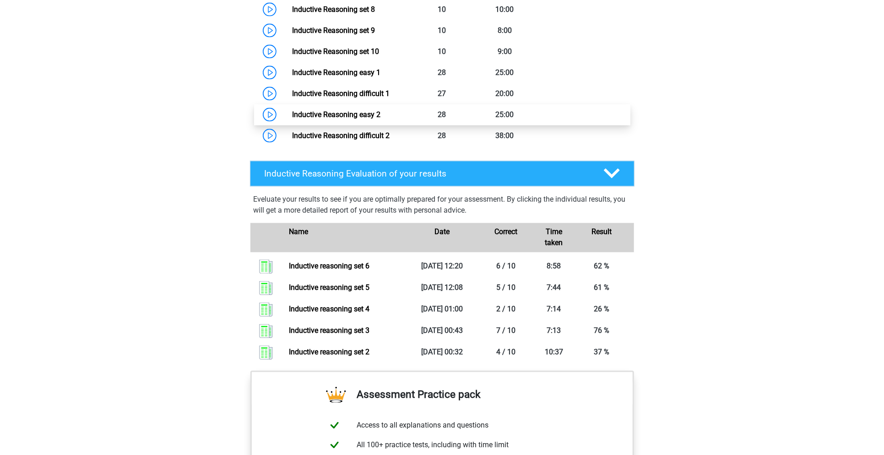
scroll to position [686, 0]
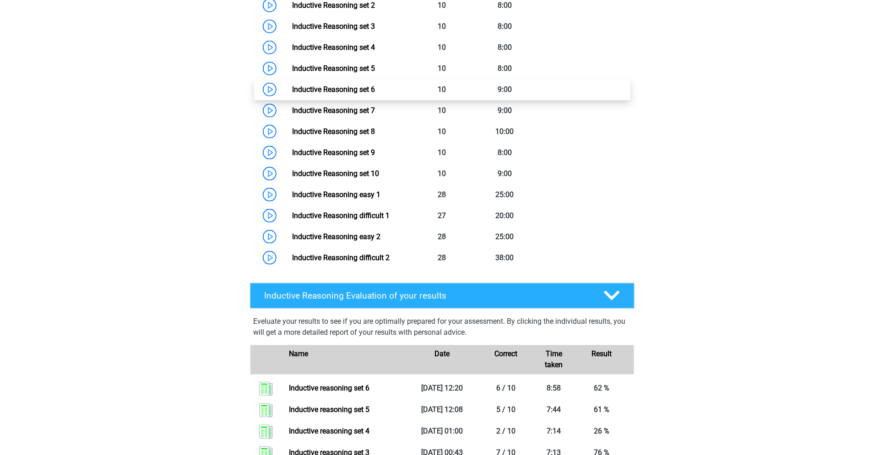
click at [356, 94] on link "Inductive Reasoning set 6" at bounding box center [333, 89] width 83 height 9
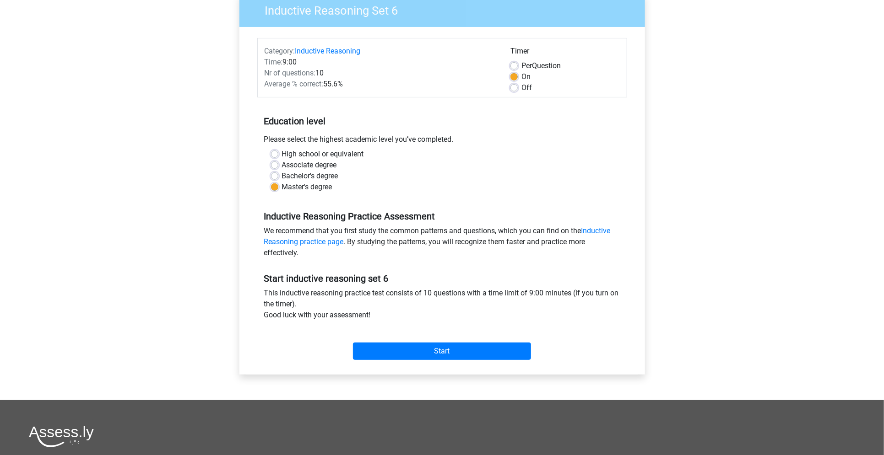
scroll to position [183, 0]
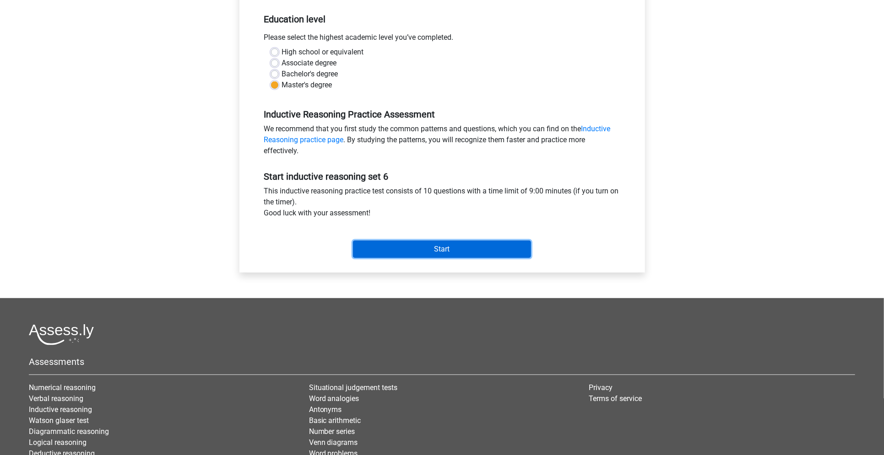
click at [463, 247] on input "Start" at bounding box center [442, 249] width 178 height 17
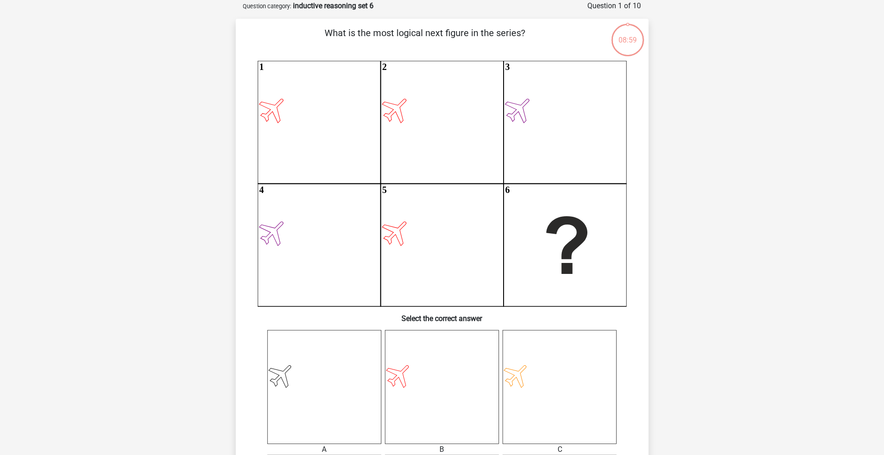
scroll to position [244, 0]
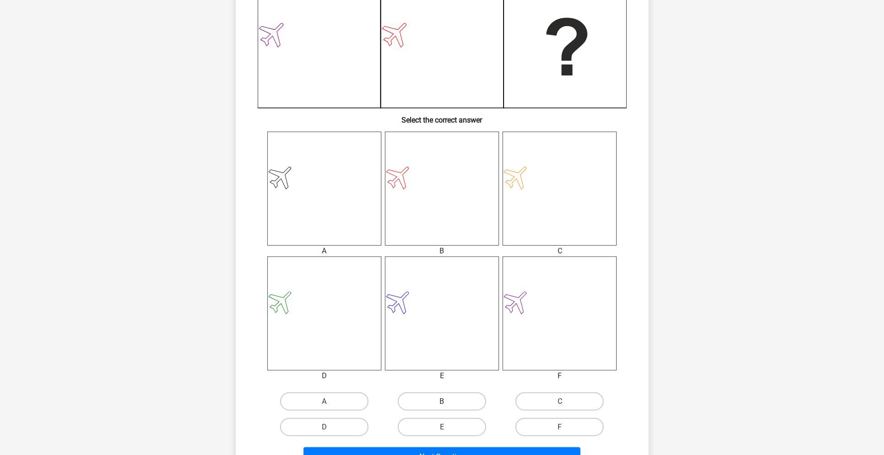
drag, startPoint x: 434, startPoint y: 403, endPoint x: 447, endPoint y: 408, distance: 14.0
click at [434, 403] on label "B" at bounding box center [442, 402] width 88 height 18
click at [442, 403] on input "B" at bounding box center [445, 405] width 6 height 6
radio input "true"
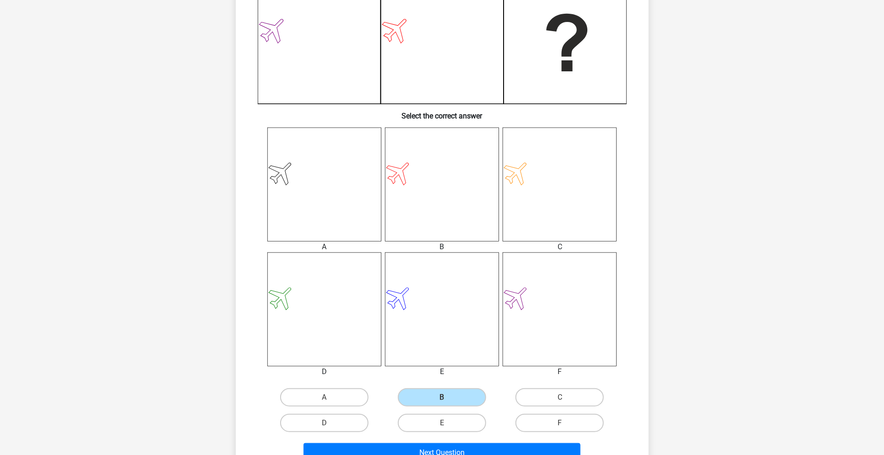
scroll to position [366, 0]
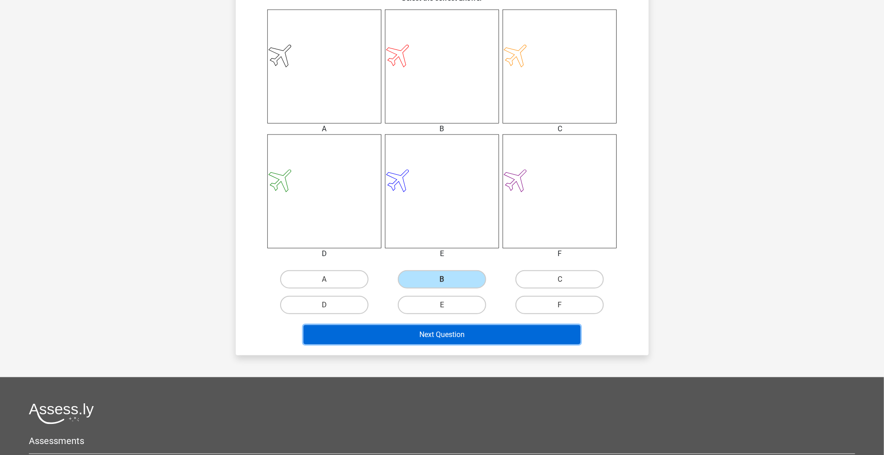
click at [454, 336] on button "Next Question" at bounding box center [441, 334] width 277 height 19
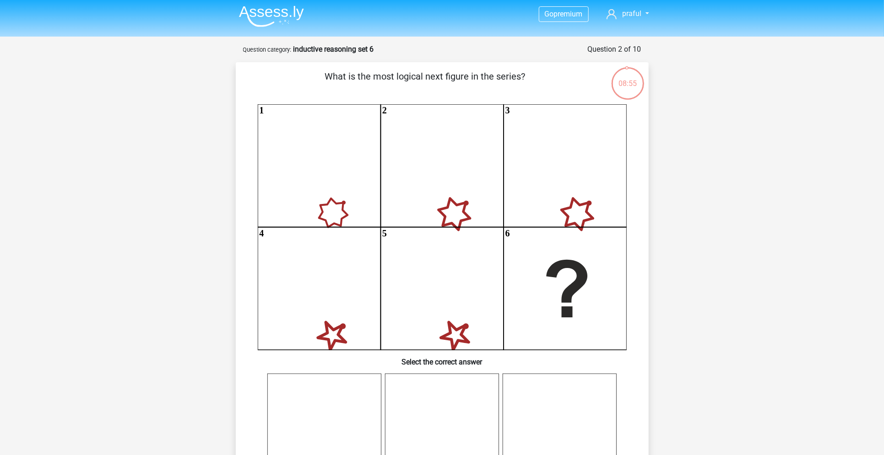
scroll to position [0, 0]
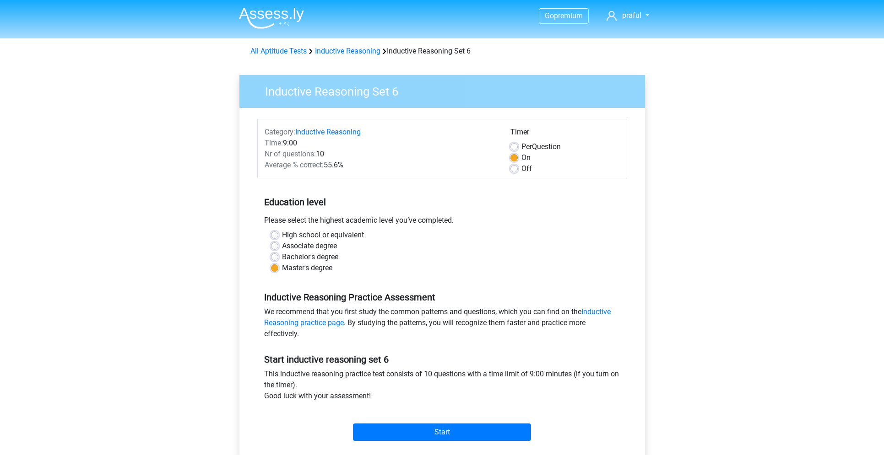
scroll to position [183, 0]
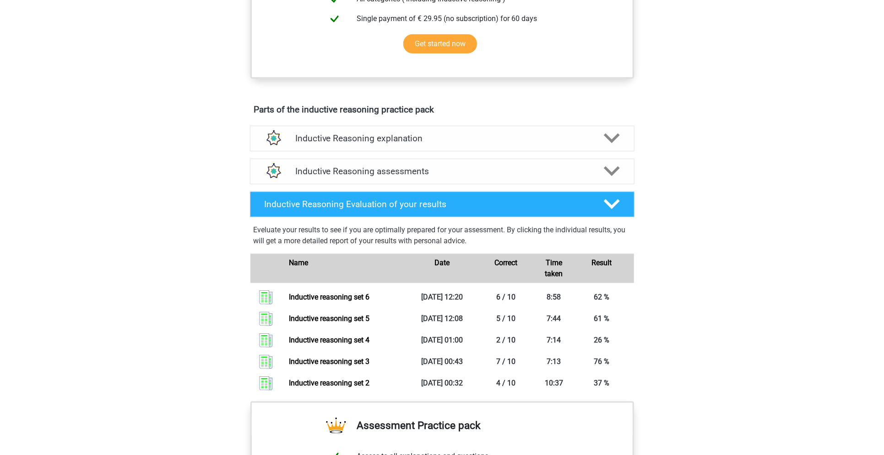
scroll to position [320, 0]
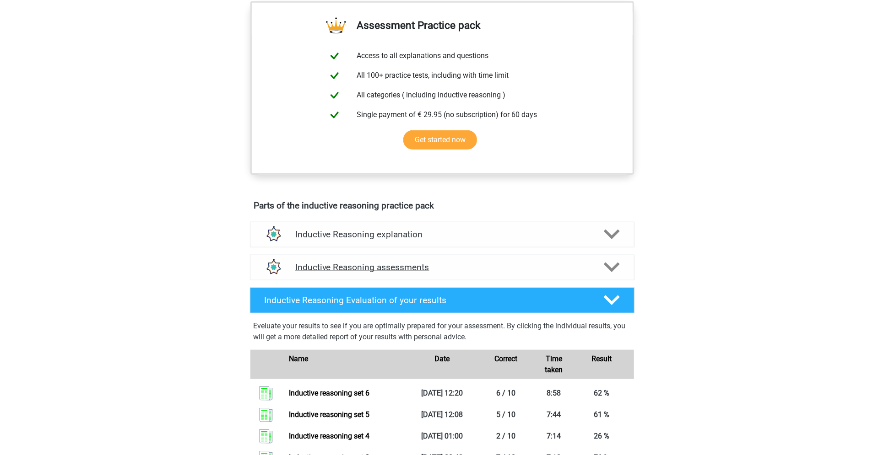
click at [630, 272] on div "Inductive Reasoning assessments" at bounding box center [442, 268] width 384 height 26
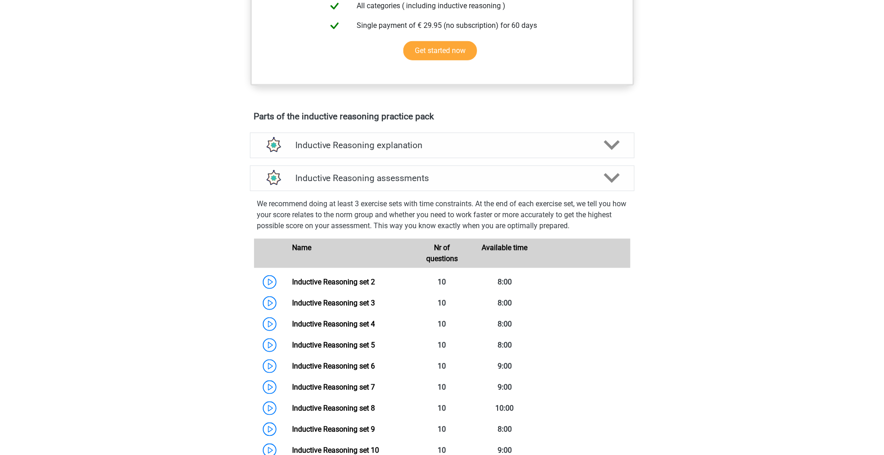
scroll to position [747, 0]
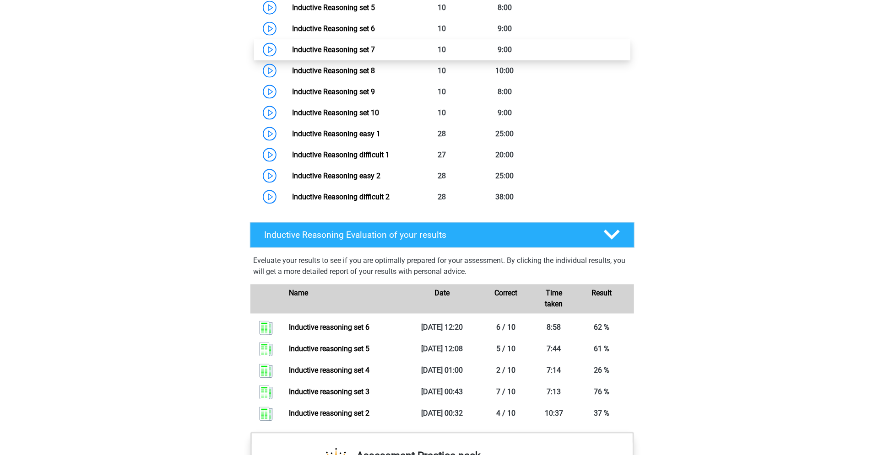
click at [354, 54] on link "Inductive Reasoning set 7" at bounding box center [333, 49] width 83 height 9
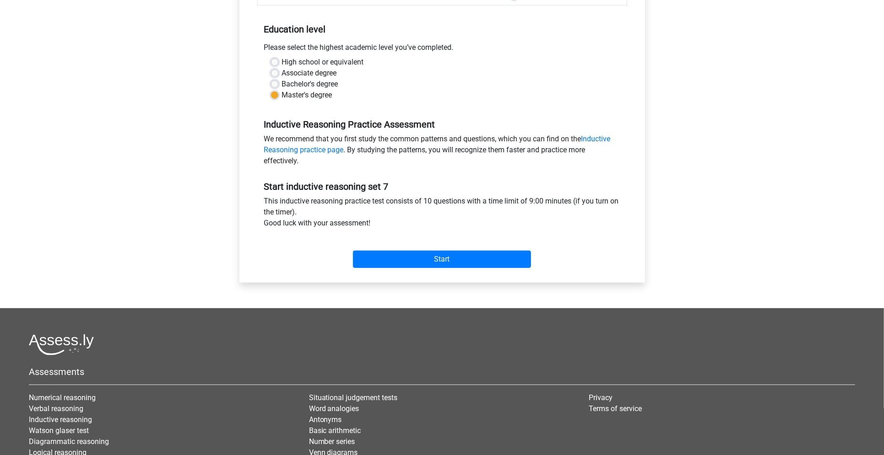
scroll to position [183, 0]
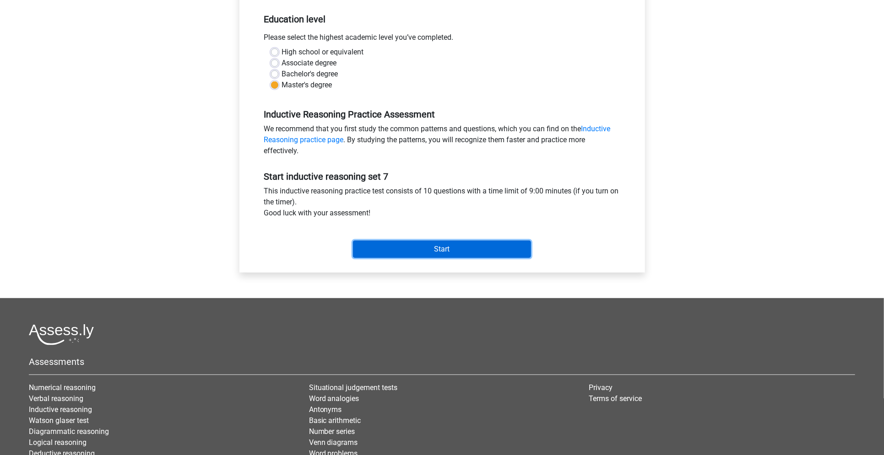
click at [482, 251] on input "Start" at bounding box center [442, 249] width 178 height 17
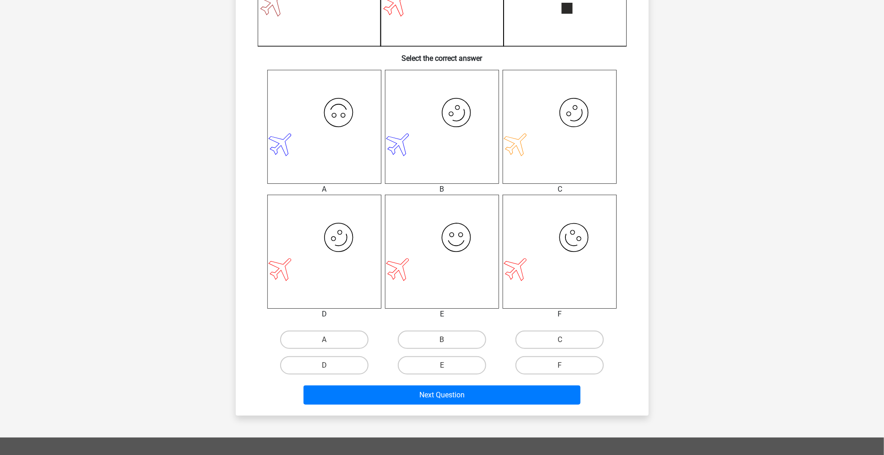
scroll to position [305, 0]
click at [331, 369] on label "D" at bounding box center [324, 366] width 88 height 18
click at [330, 369] on input "D" at bounding box center [327, 370] width 6 height 6
radio input "true"
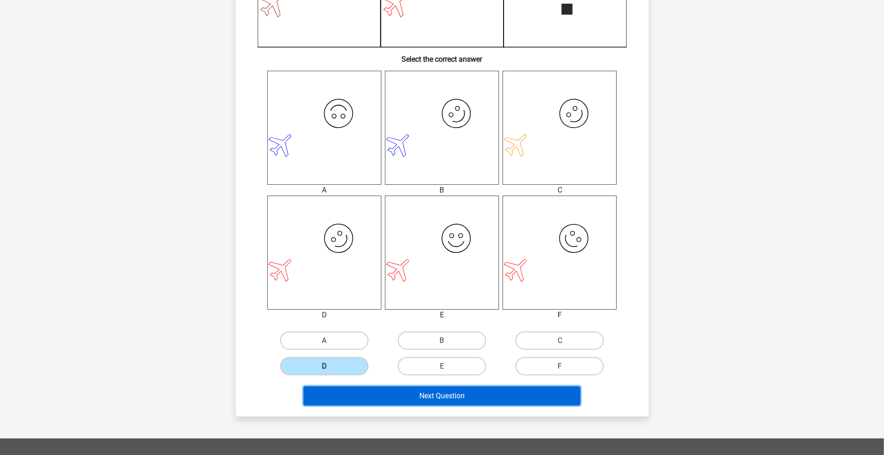
click at [391, 402] on button "Next Question" at bounding box center [441, 396] width 277 height 19
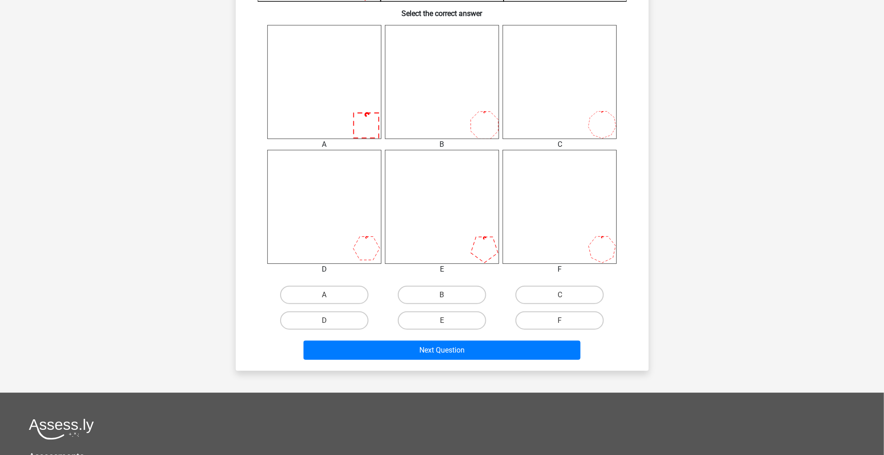
scroll to position [351, 0]
click at [555, 322] on label "F" at bounding box center [559, 320] width 88 height 18
click at [560, 322] on input "F" at bounding box center [563, 323] width 6 height 6
radio input "true"
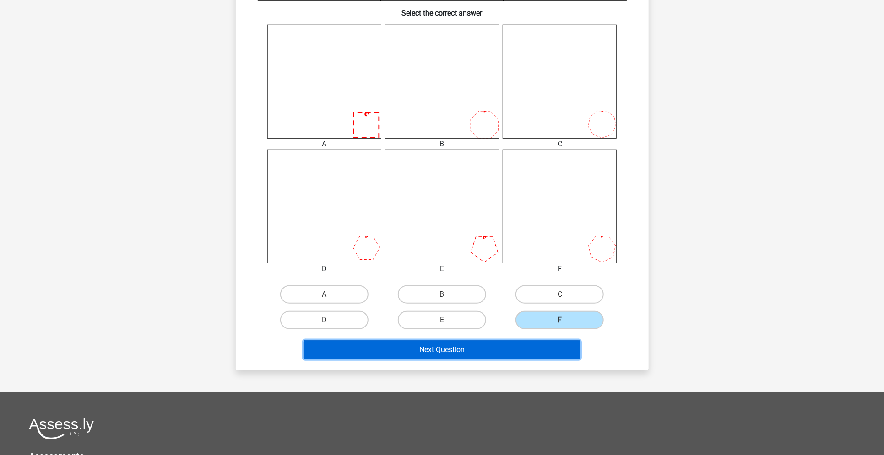
click at [550, 348] on button "Next Question" at bounding box center [441, 349] width 277 height 19
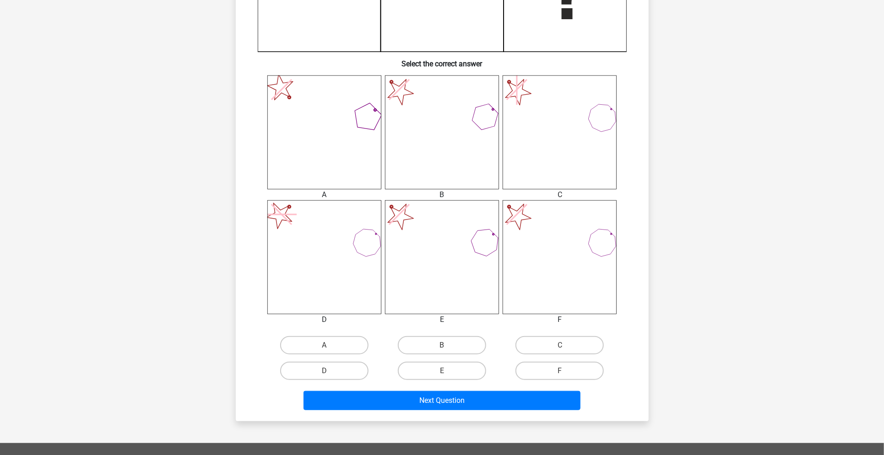
scroll to position [305, 0]
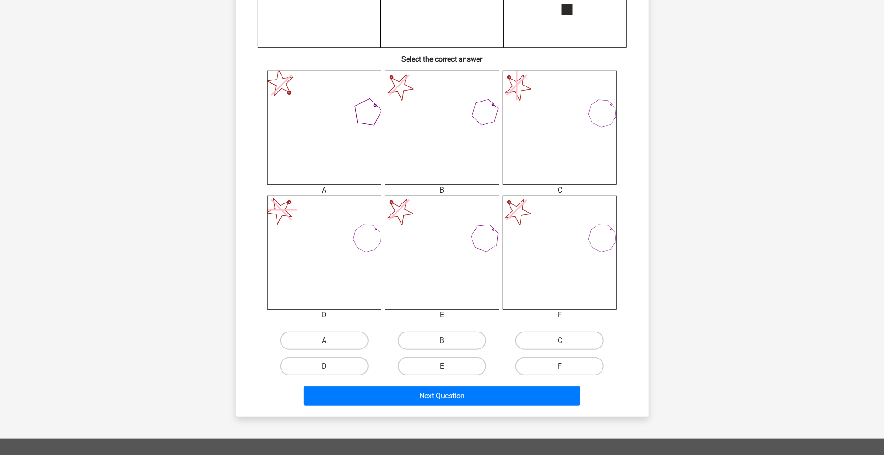
click at [579, 359] on label "F" at bounding box center [559, 366] width 88 height 18
click at [566, 367] on input "F" at bounding box center [563, 370] width 6 height 6
radio input "true"
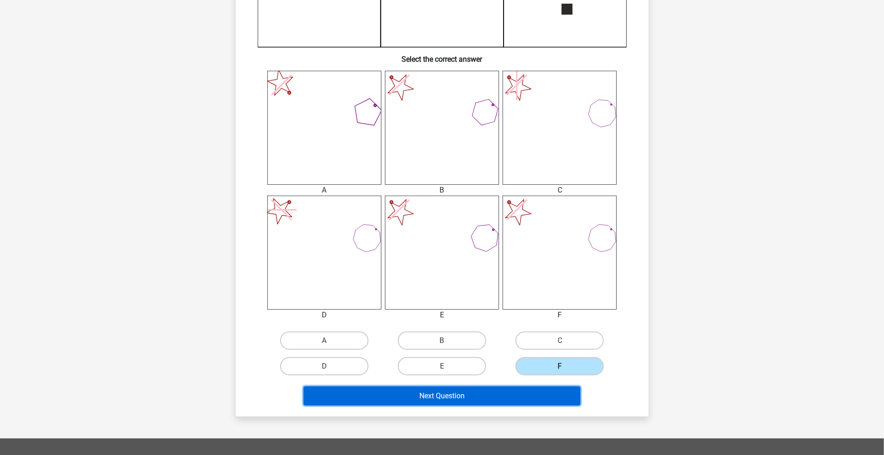
click at [568, 387] on button "Next Question" at bounding box center [441, 396] width 277 height 19
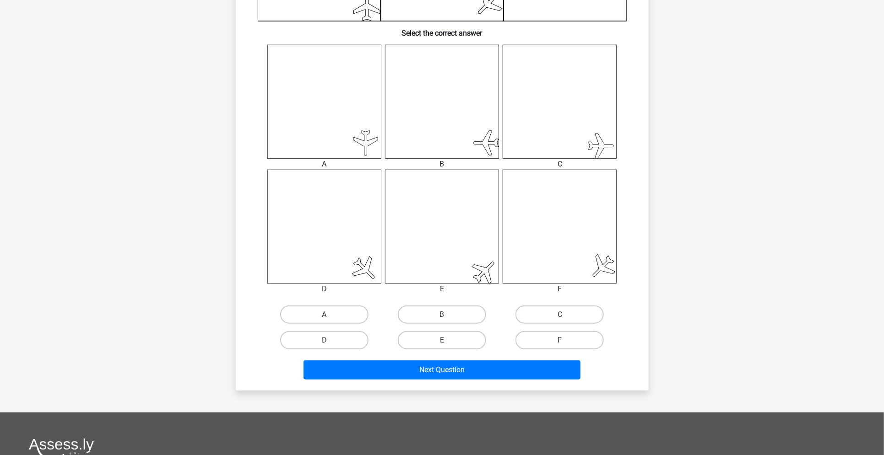
scroll to position [351, 0]
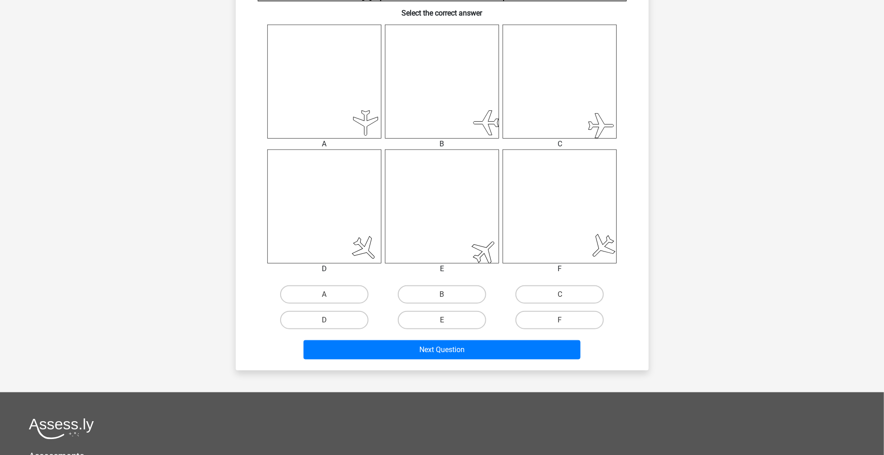
drag, startPoint x: 561, startPoint y: 296, endPoint x: 562, endPoint y: 321, distance: 25.7
click at [561, 296] on input "C" at bounding box center [563, 298] width 6 height 6
radio input "true"
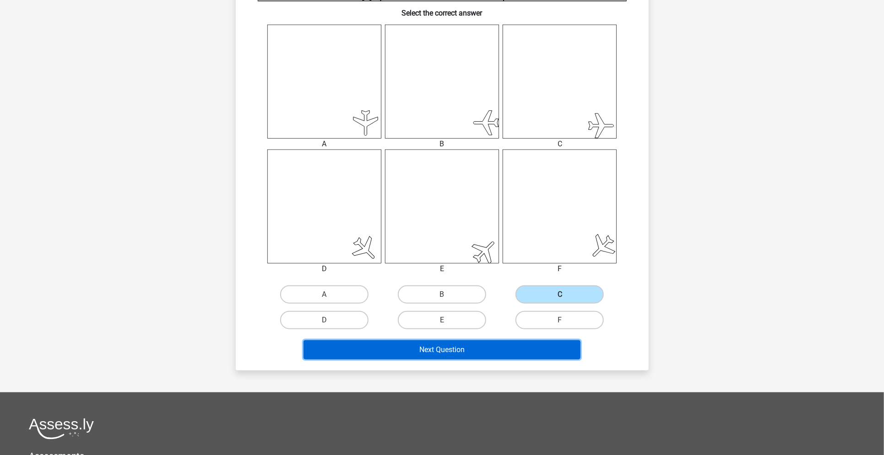
click at [558, 345] on button "Next Question" at bounding box center [441, 349] width 277 height 19
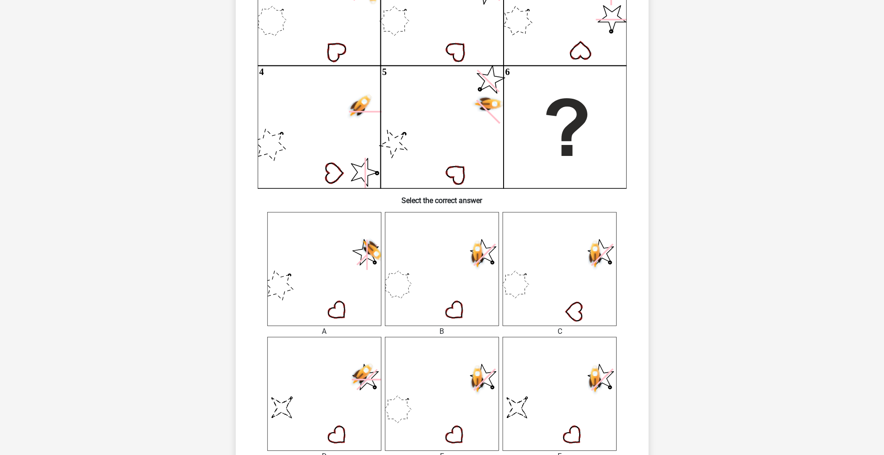
scroll to position [244, 0]
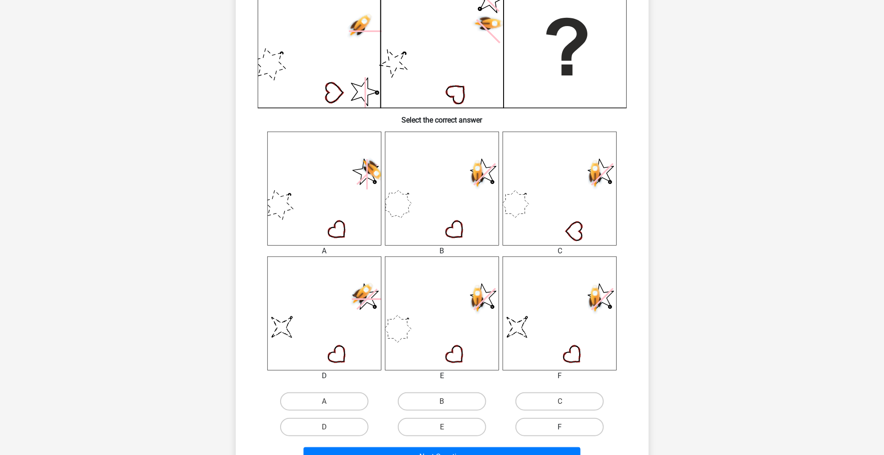
click at [568, 419] on label "F" at bounding box center [559, 427] width 88 height 18
click at [566, 427] on input "F" at bounding box center [563, 430] width 6 height 6
radio input "true"
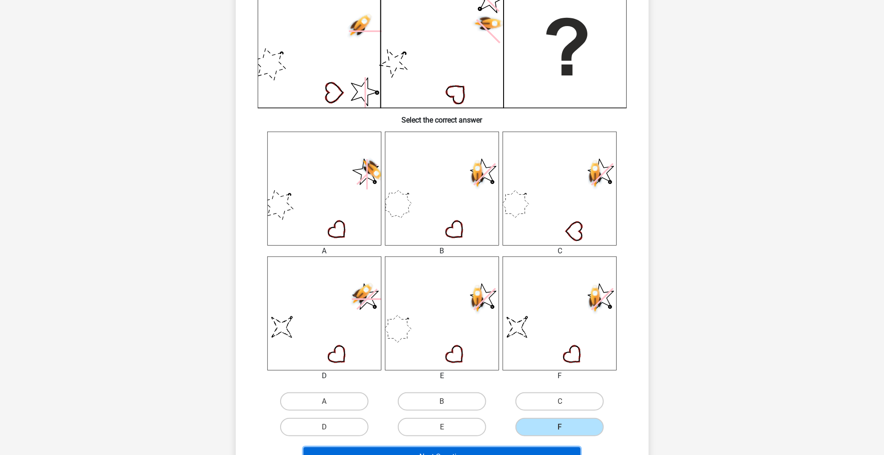
click at [554, 448] on button "Next Question" at bounding box center [441, 457] width 277 height 19
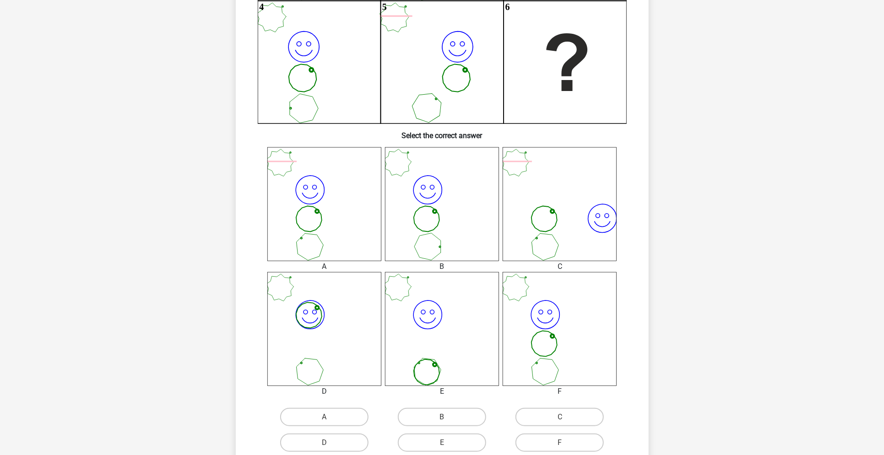
scroll to position [229, 0]
click at [331, 405] on div "A" at bounding box center [324, 417] width 118 height 26
drag, startPoint x: 331, startPoint y: 409, endPoint x: 346, endPoint y: 409, distance: 15.6
click at [331, 410] on label "A" at bounding box center [324, 417] width 88 height 18
click at [330, 417] on input "A" at bounding box center [327, 420] width 6 height 6
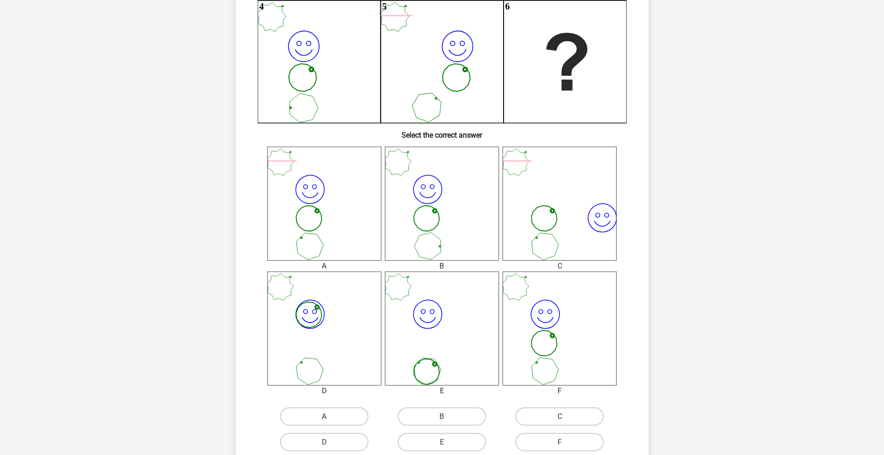
radio input "true"
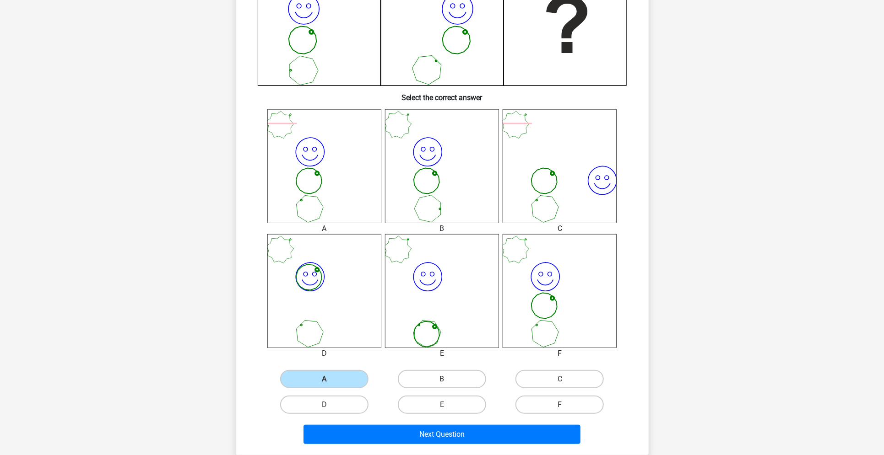
scroll to position [412, 0]
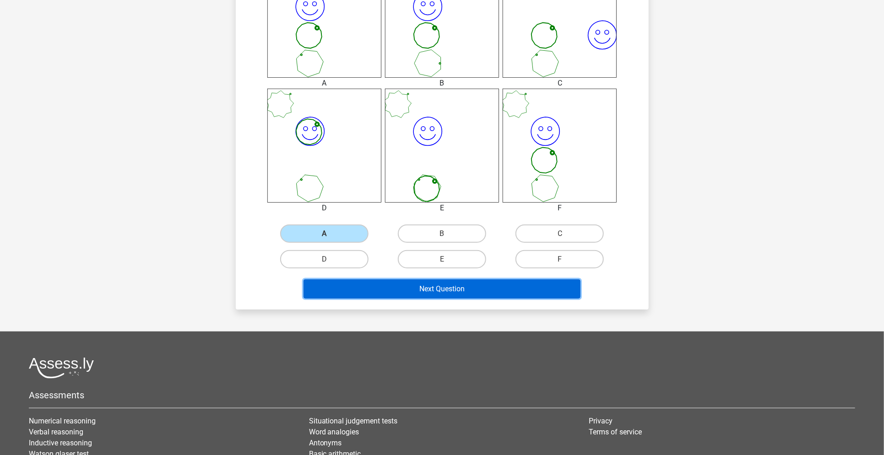
click at [471, 287] on button "Next Question" at bounding box center [441, 289] width 277 height 19
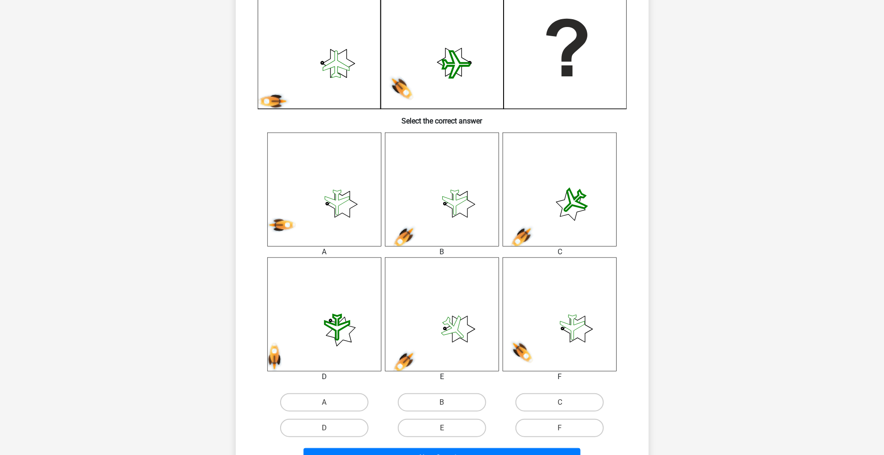
scroll to position [244, 0]
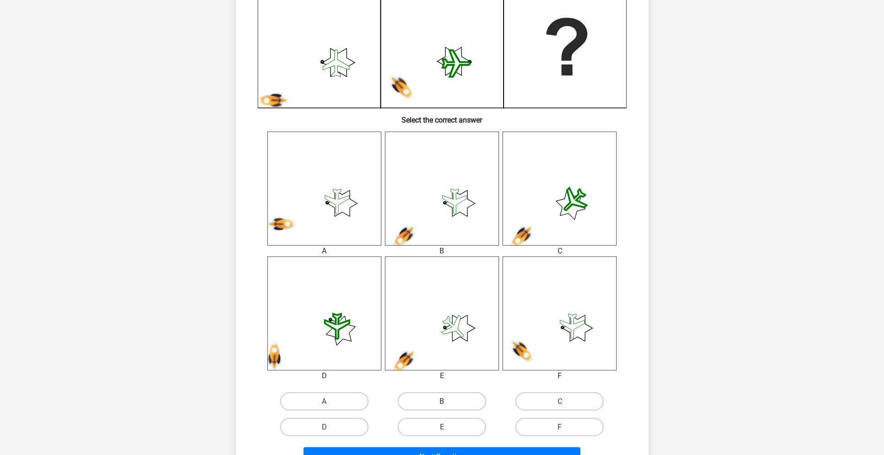
click at [462, 403] on label "B" at bounding box center [442, 402] width 88 height 18
click at [448, 403] on input "B" at bounding box center [445, 405] width 6 height 6
radio input "true"
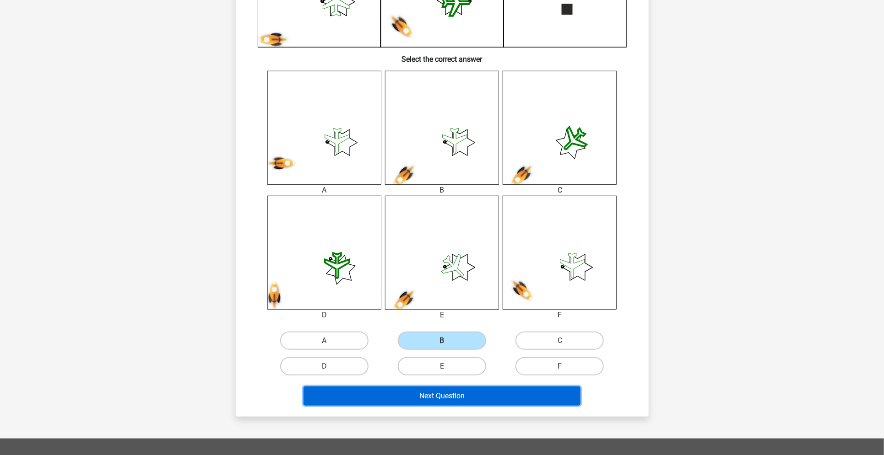
click at [502, 394] on button "Next Question" at bounding box center [441, 396] width 277 height 19
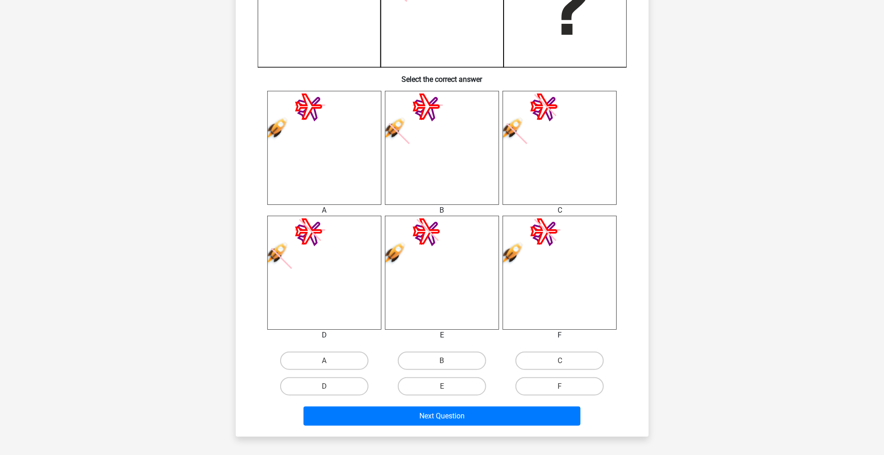
scroll to position [290, 0]
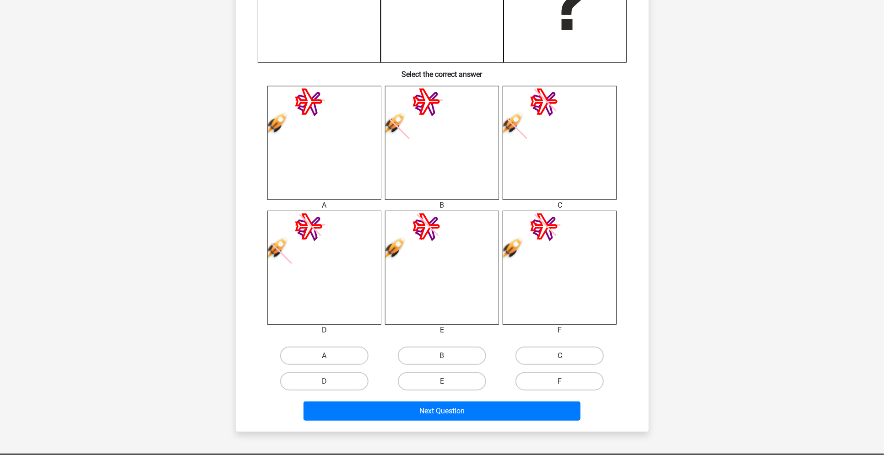
click at [554, 353] on label "C" at bounding box center [559, 356] width 88 height 18
click at [560, 356] on input "C" at bounding box center [563, 359] width 6 height 6
radio input "true"
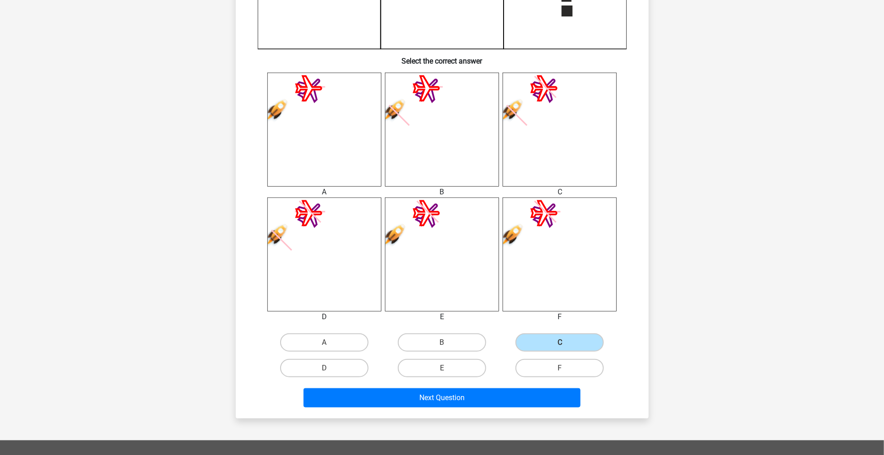
scroll to position [305, 0]
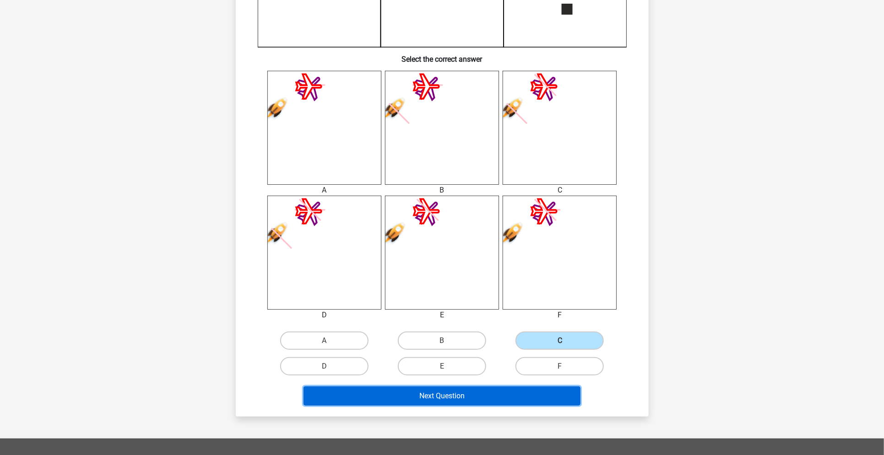
click at [521, 398] on button "Next Question" at bounding box center [441, 396] width 277 height 19
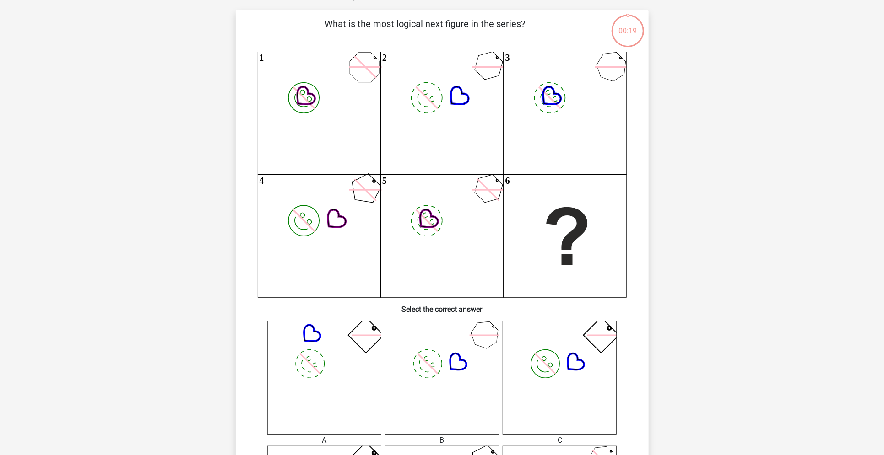
scroll to position [46, 0]
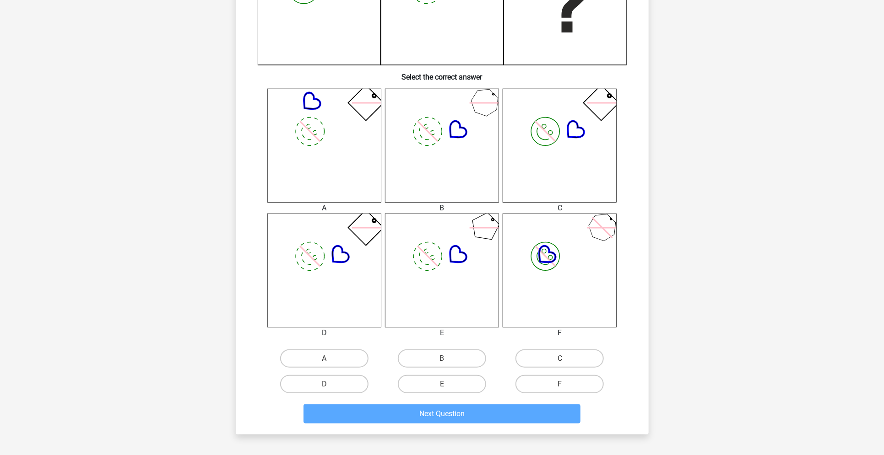
scroll to position [473, 0]
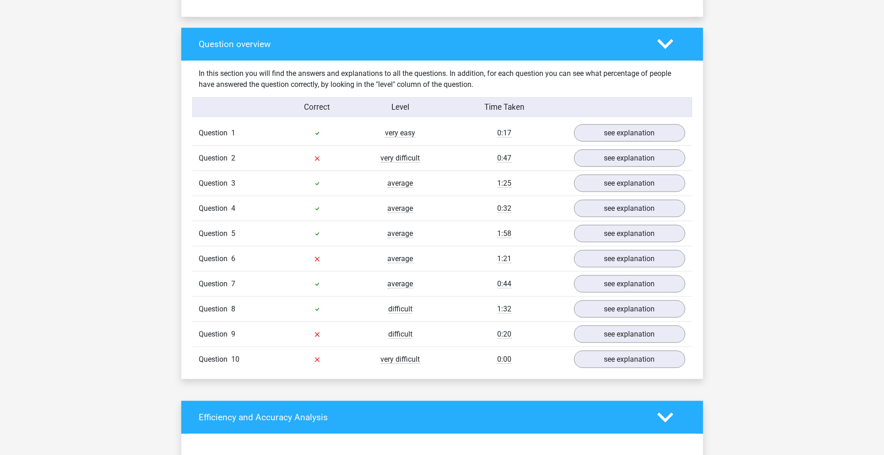
scroll to position [671, 0]
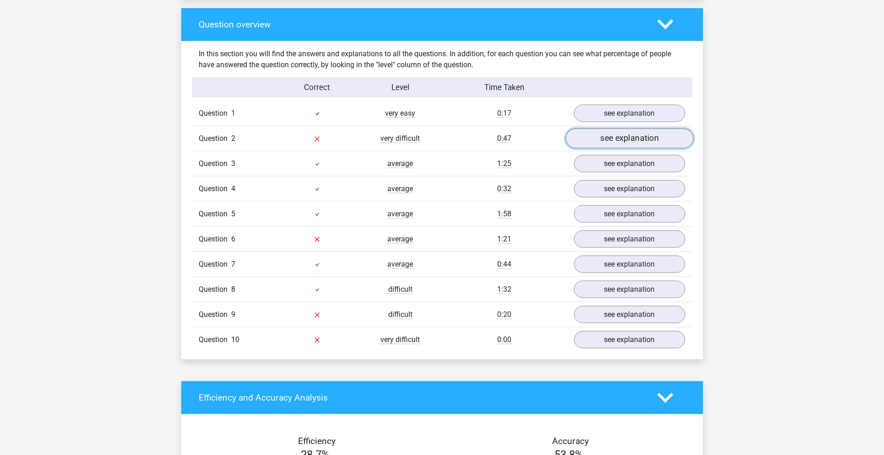
click at [609, 141] on link "see explanation" at bounding box center [629, 139] width 128 height 20
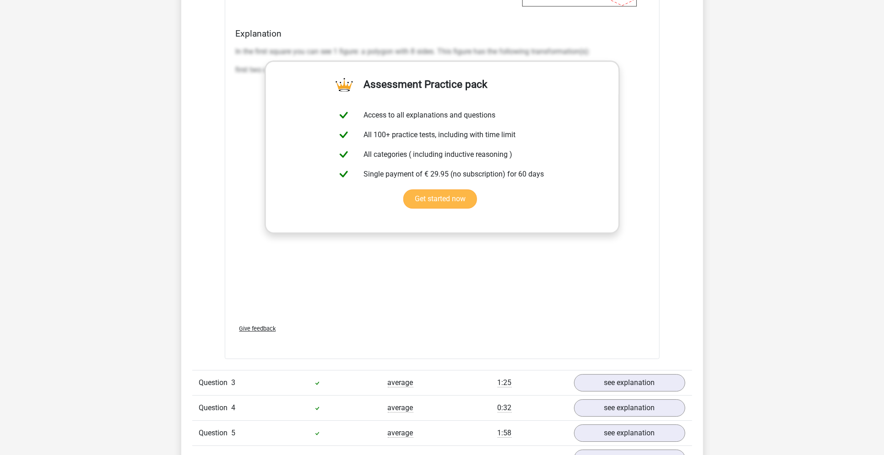
scroll to position [1708, 0]
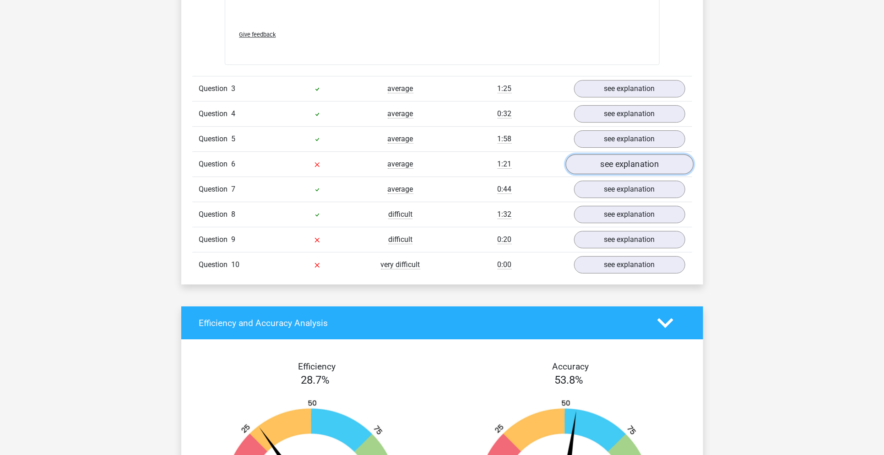
click at [623, 162] on link "see explanation" at bounding box center [629, 164] width 128 height 20
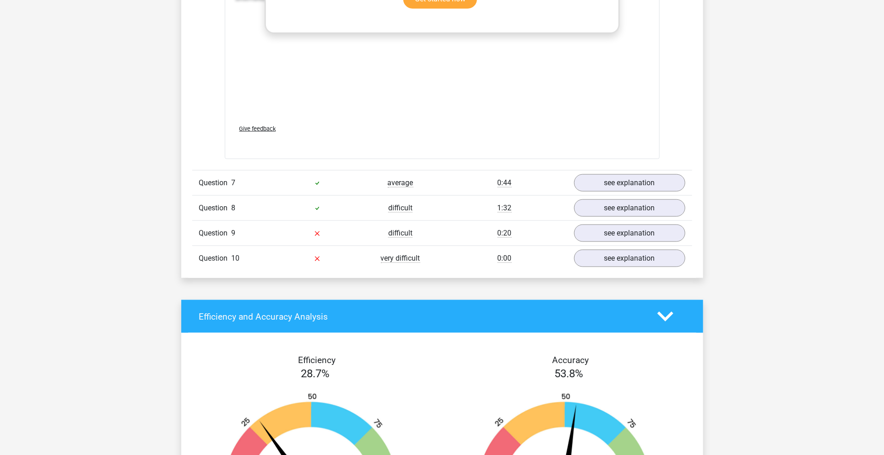
scroll to position [2684, 0]
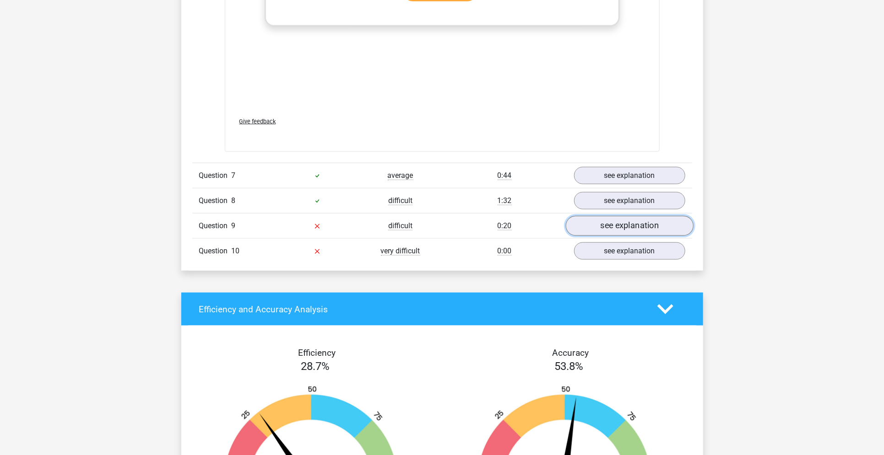
click at [633, 216] on link "see explanation" at bounding box center [629, 226] width 128 height 20
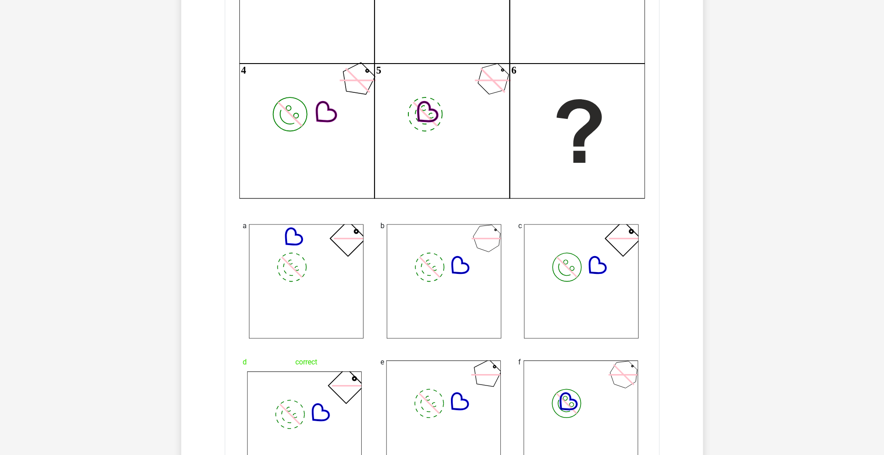
scroll to position [3050, 0]
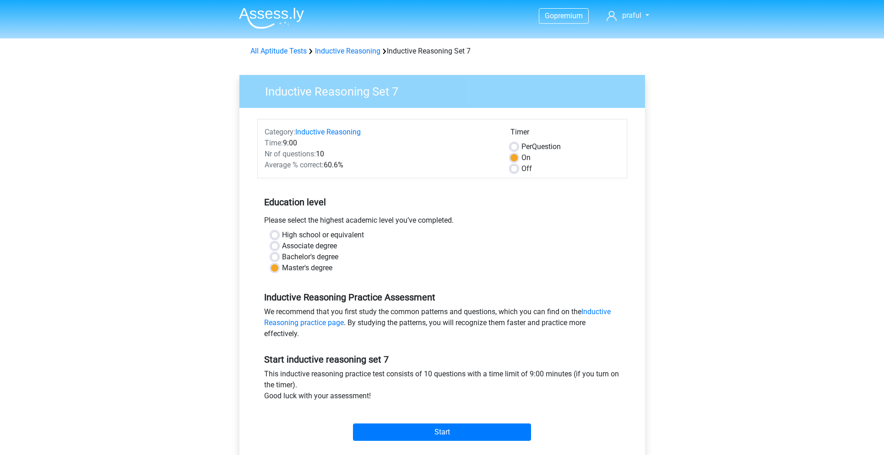
scroll to position [183, 0]
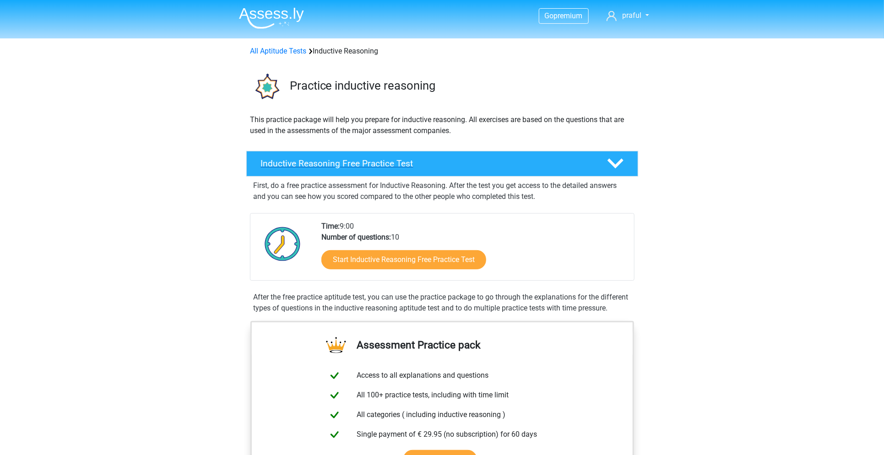
click at [471, 159] on h4 "Inductive Reasoning Free Practice Test" at bounding box center [426, 163] width 331 height 11
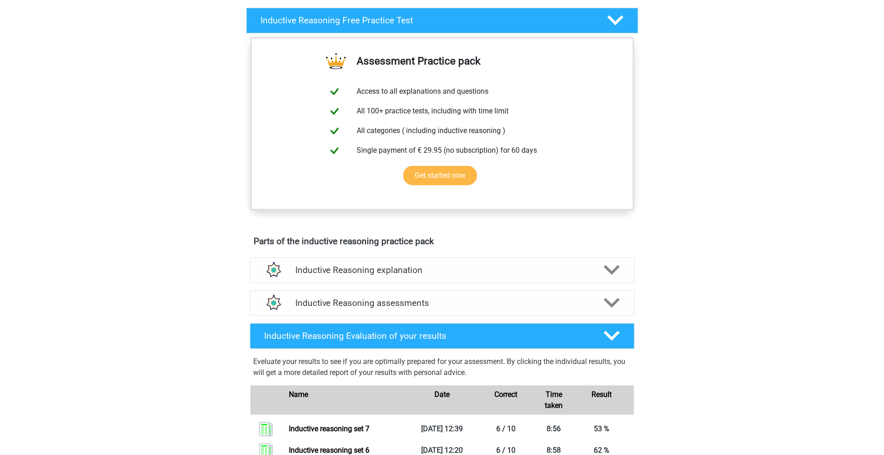
scroll to position [305, 0]
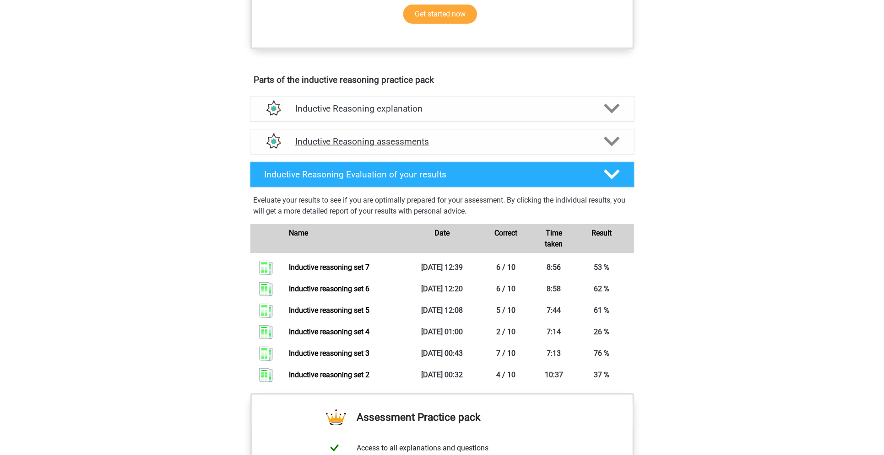
click at [507, 148] on div "Inductive Reasoning assessments" at bounding box center [442, 142] width 384 height 26
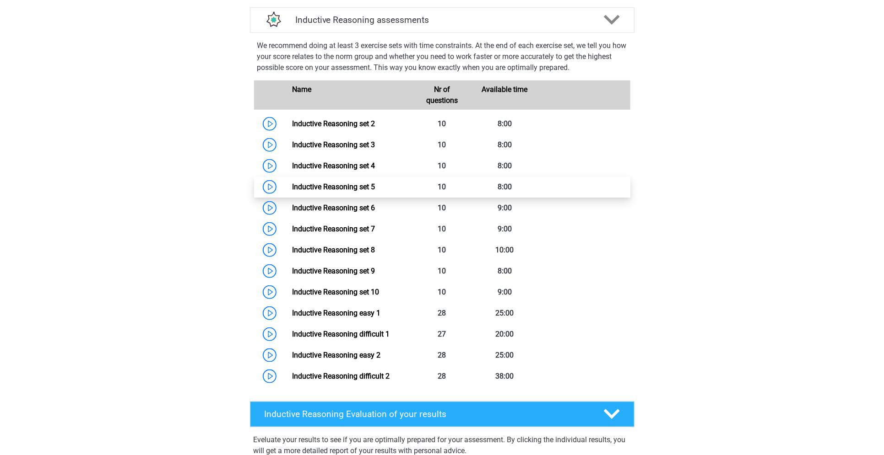
scroll to position [427, 0]
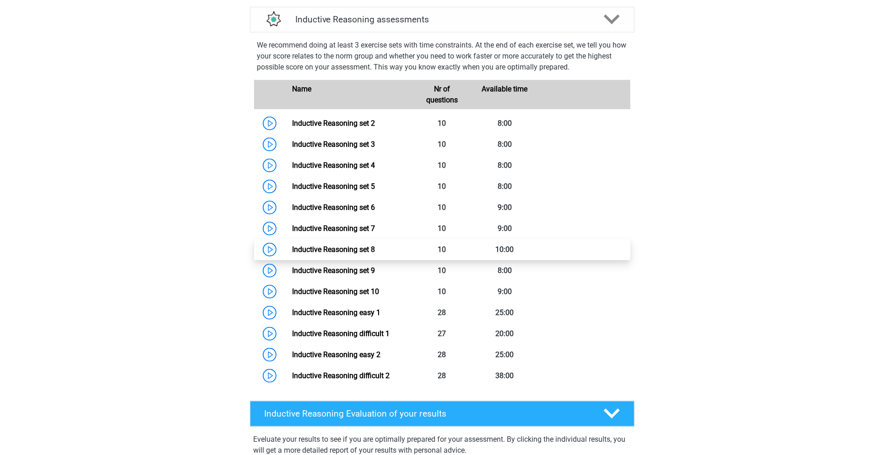
click at [354, 245] on link "Inductive Reasoning set 8" at bounding box center [333, 249] width 83 height 9
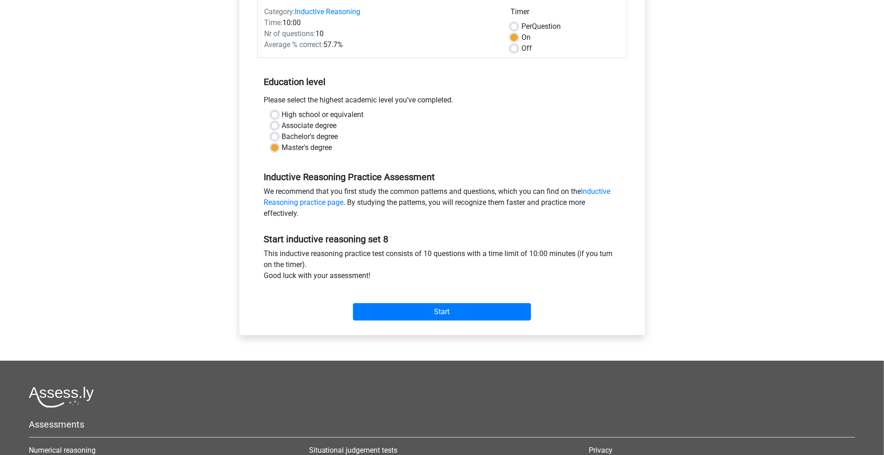
scroll to position [122, 0]
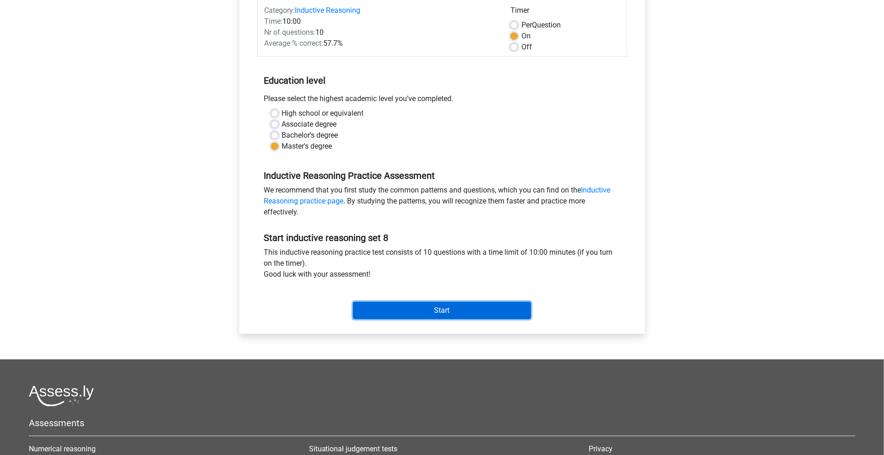
click at [504, 313] on input "Start" at bounding box center [442, 310] width 178 height 17
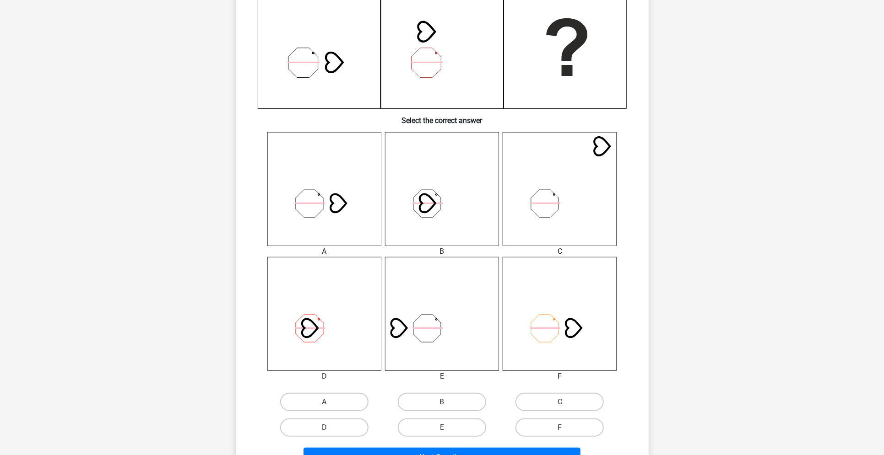
scroll to position [244, 0]
click at [336, 397] on label "A" at bounding box center [324, 402] width 88 height 18
click at [330, 402] on input "A" at bounding box center [327, 405] width 6 height 6
radio input "true"
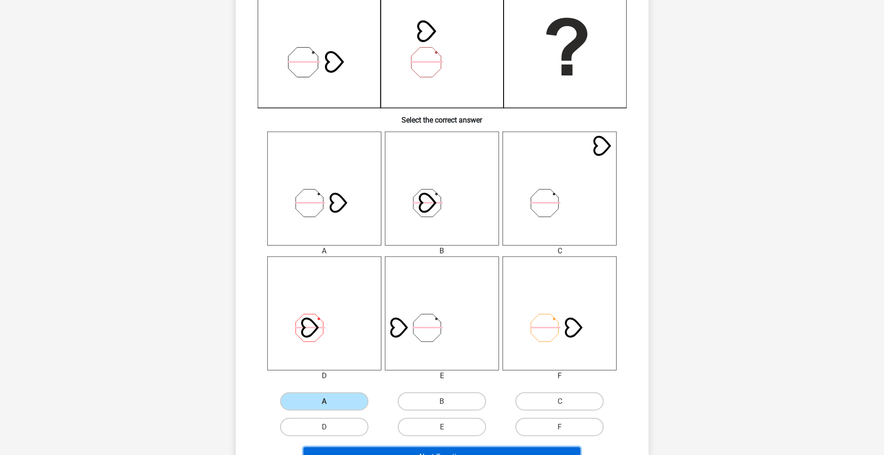
click at [410, 451] on button "Next Question" at bounding box center [441, 457] width 277 height 19
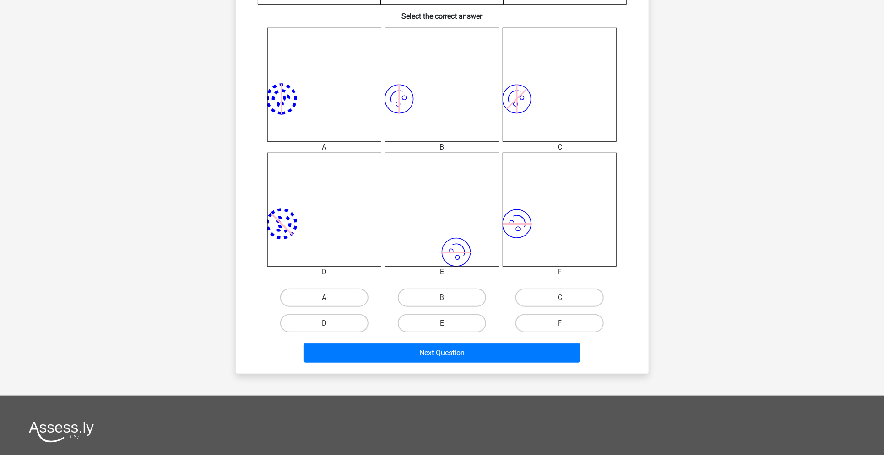
scroll to position [351, 0]
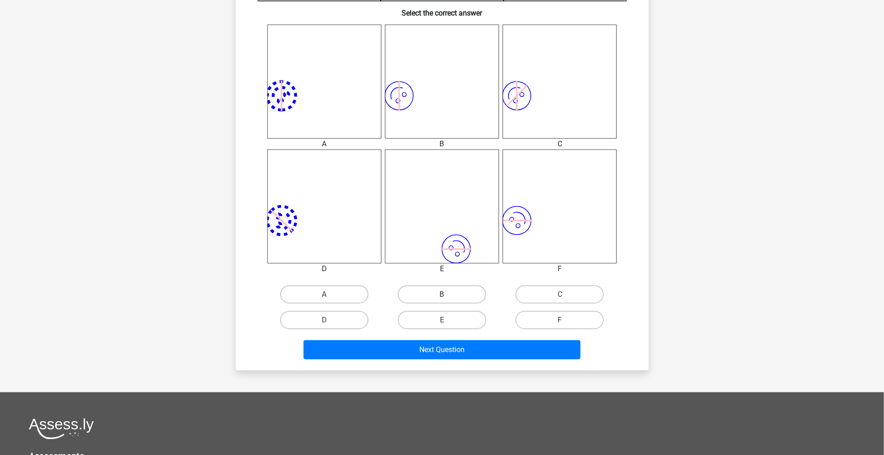
click at [456, 297] on label "B" at bounding box center [442, 295] width 88 height 18
click at [448, 297] on input "B" at bounding box center [445, 298] width 6 height 6
radio input "true"
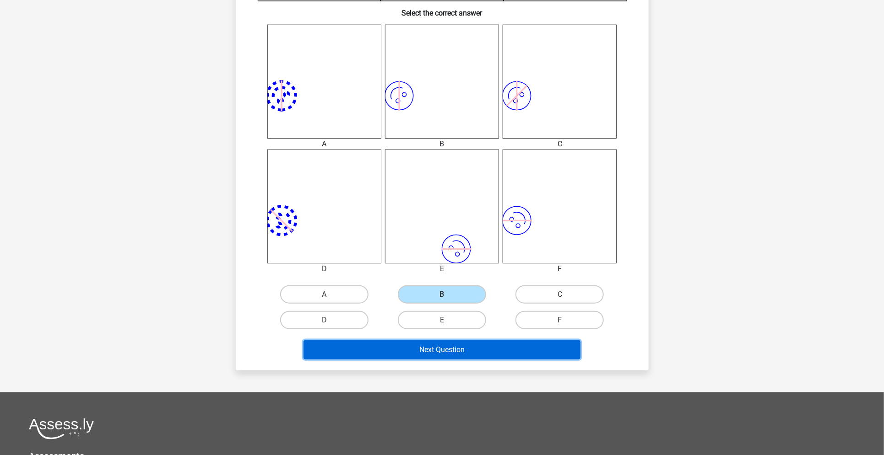
click at [479, 350] on button "Next Question" at bounding box center [441, 349] width 277 height 19
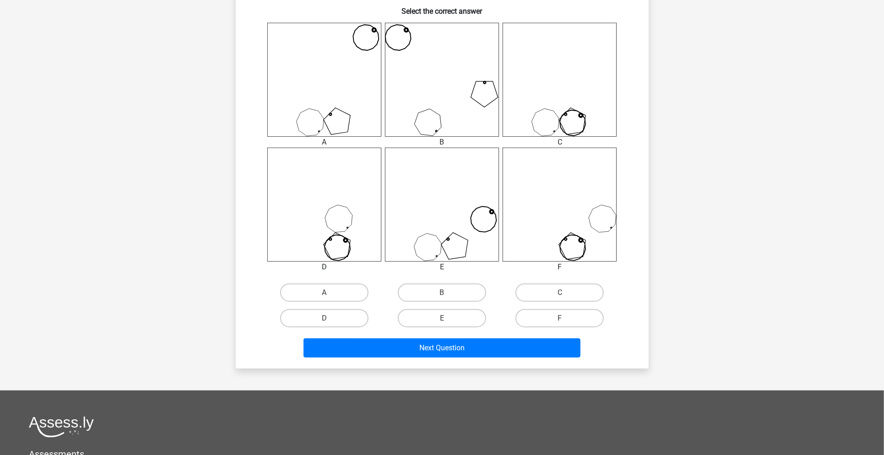
scroll to position [366, 0]
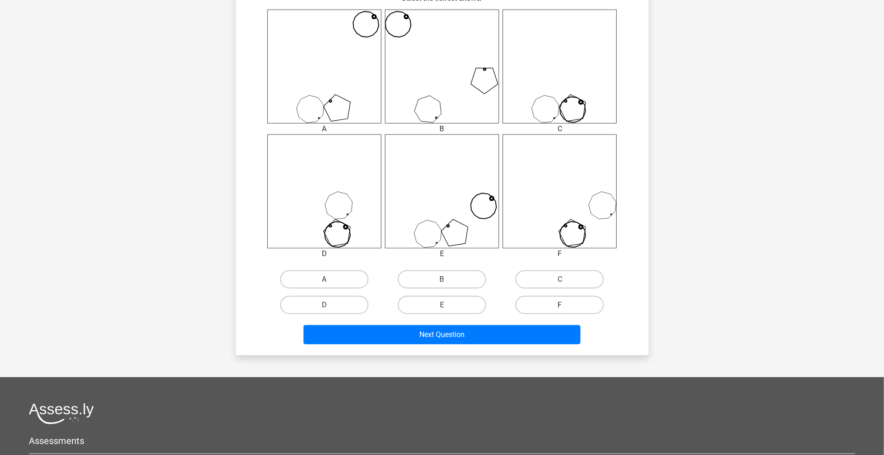
click at [580, 305] on label "F" at bounding box center [559, 305] width 88 height 18
click at [566, 305] on input "F" at bounding box center [563, 308] width 6 height 6
radio input "true"
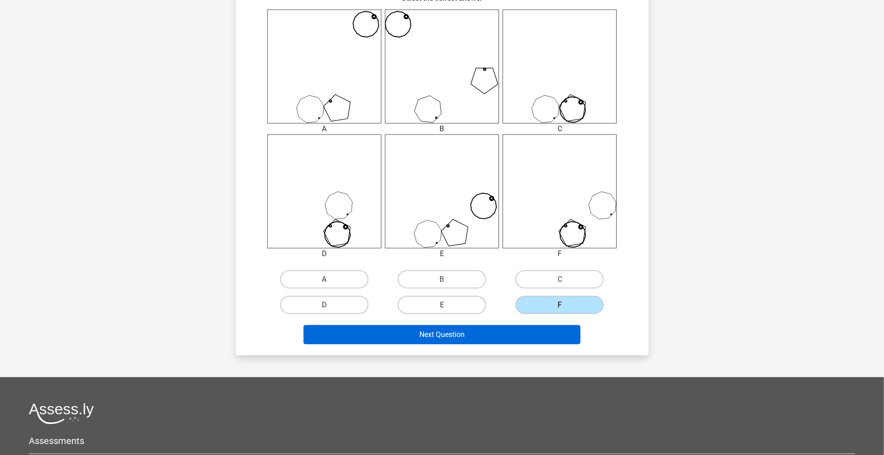
click at [556, 323] on div "Next Question" at bounding box center [441, 333] width 383 height 30
click at [558, 334] on button "Next Question" at bounding box center [441, 334] width 277 height 19
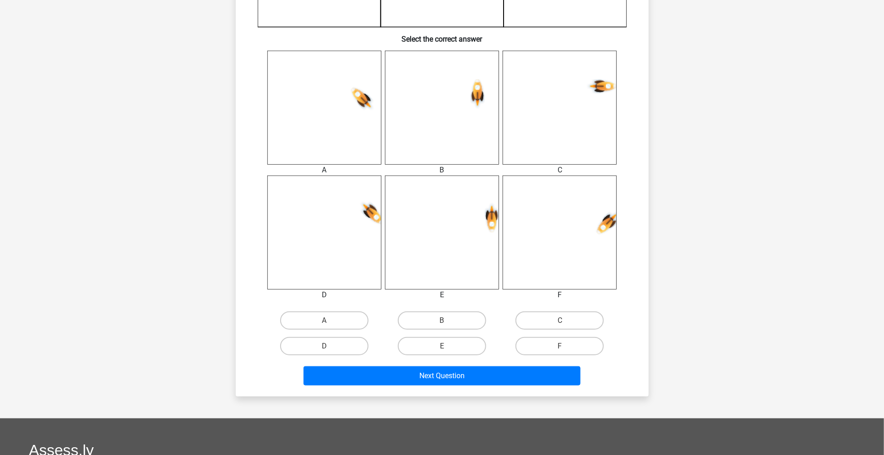
scroll to position [351, 0]
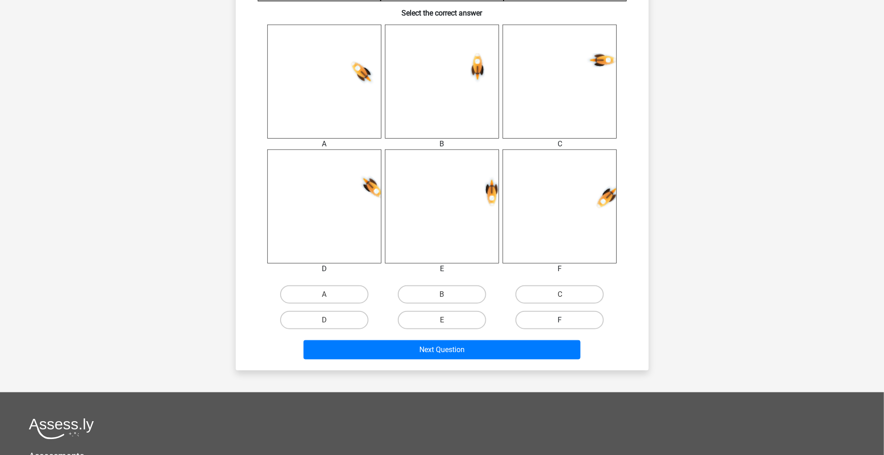
click at [573, 317] on label "F" at bounding box center [559, 320] width 88 height 18
click at [566, 320] on input "F" at bounding box center [563, 323] width 6 height 6
radio input "true"
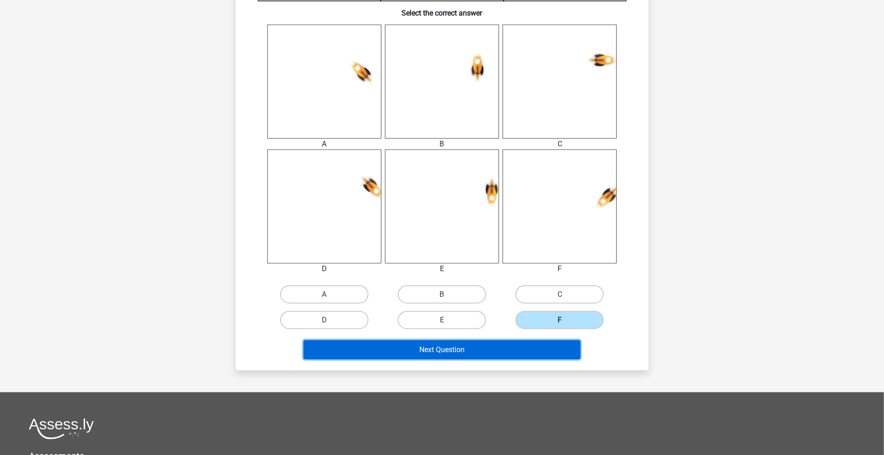
click at [557, 344] on button "Next Question" at bounding box center [441, 349] width 277 height 19
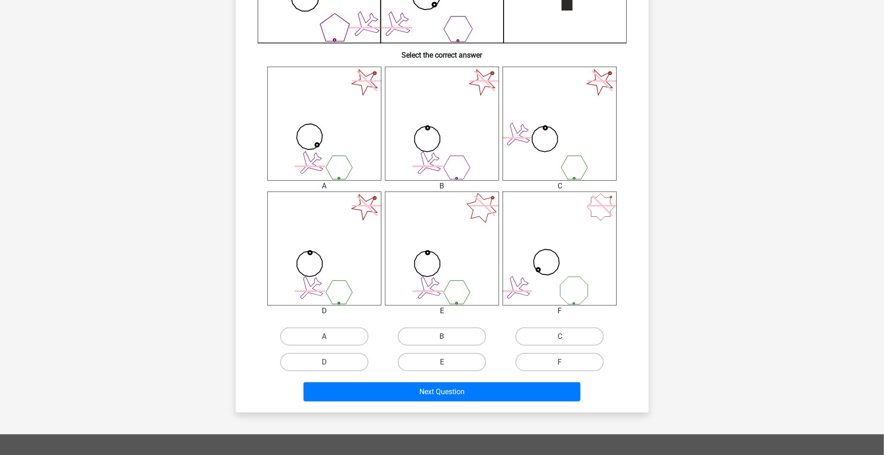
scroll to position [366, 0]
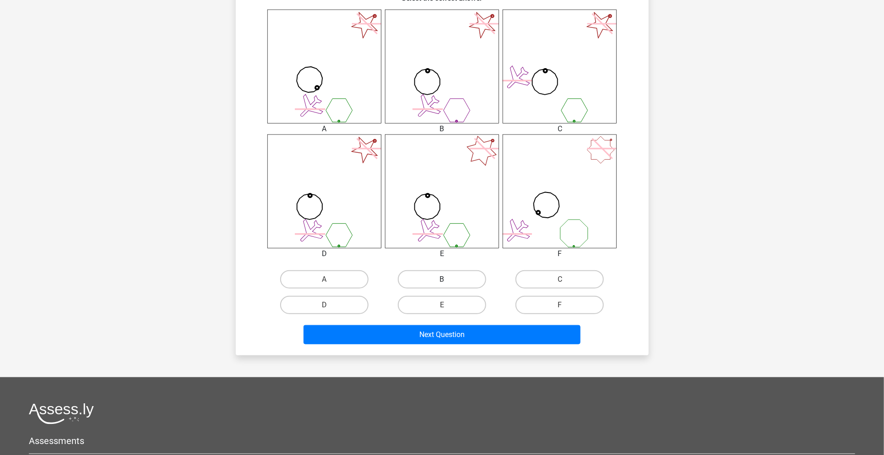
click at [438, 281] on label "B" at bounding box center [442, 279] width 88 height 18
click at [442, 281] on input "B" at bounding box center [445, 283] width 6 height 6
radio input "true"
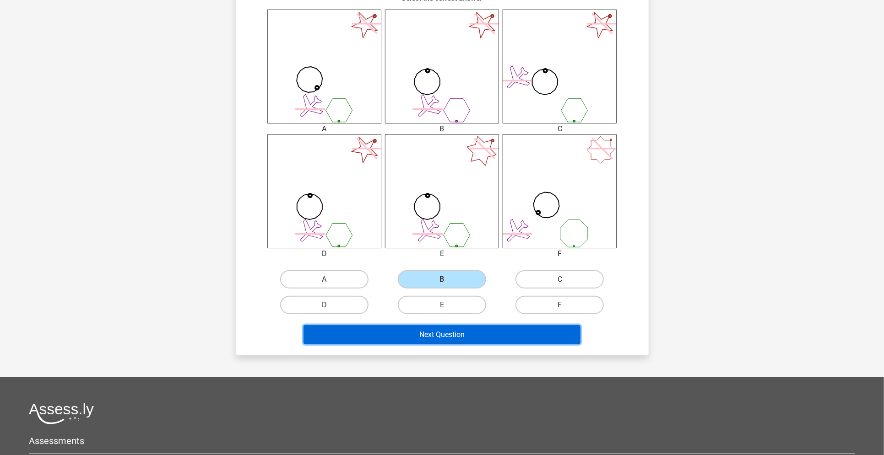
click at [461, 334] on button "Next Question" at bounding box center [441, 334] width 277 height 19
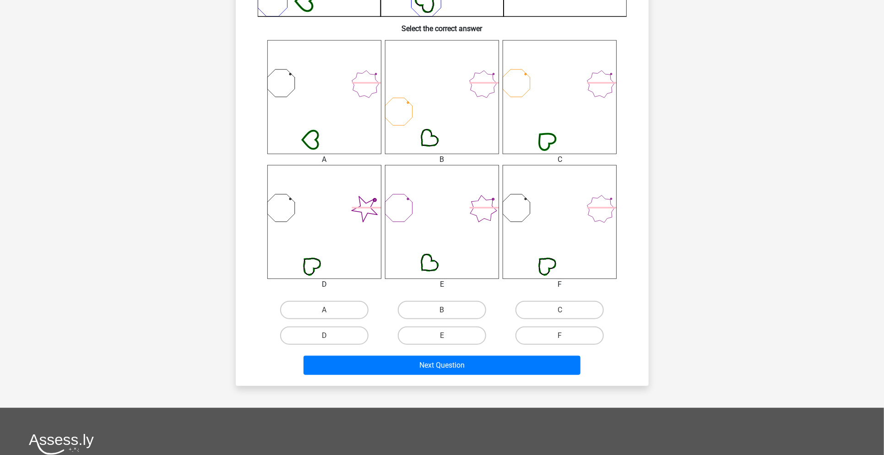
scroll to position [336, 0]
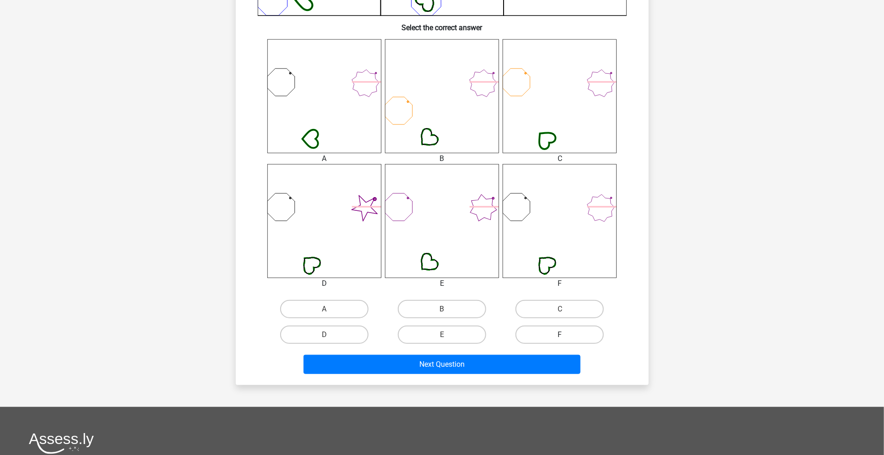
click at [568, 339] on label "F" at bounding box center [559, 335] width 88 height 18
click at [566, 339] on input "F" at bounding box center [563, 338] width 6 height 6
radio input "true"
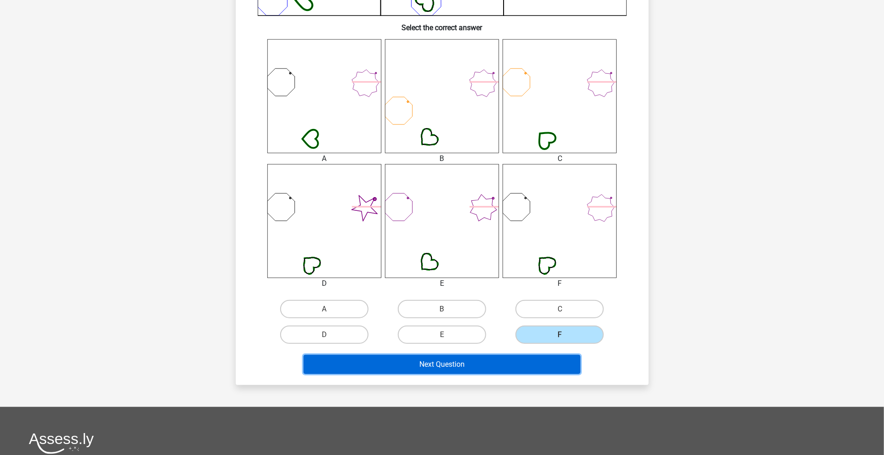
click at [539, 362] on button "Next Question" at bounding box center [441, 364] width 277 height 19
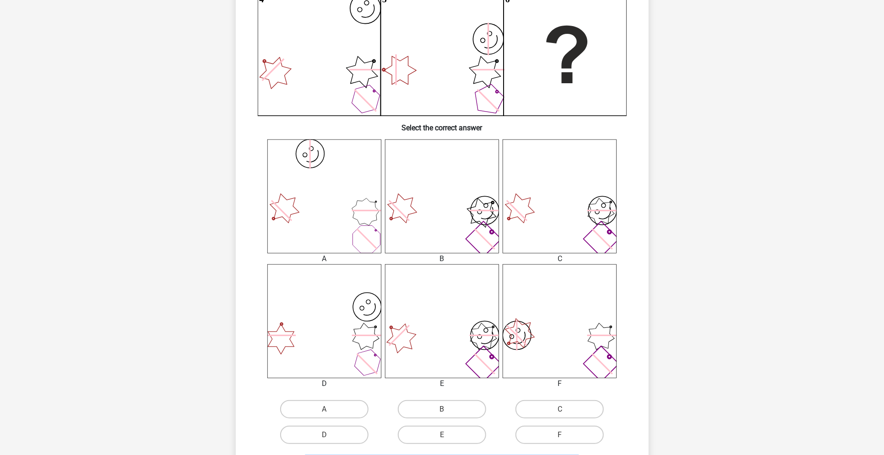
scroll to position [237, 0]
click at [549, 401] on label "C" at bounding box center [559, 409] width 88 height 18
click at [560, 409] on input "C" at bounding box center [563, 412] width 6 height 6
radio input "true"
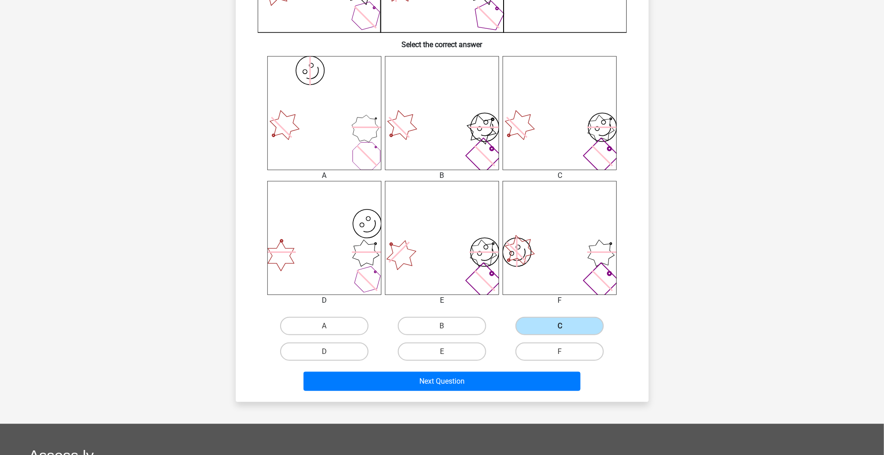
scroll to position [320, 0]
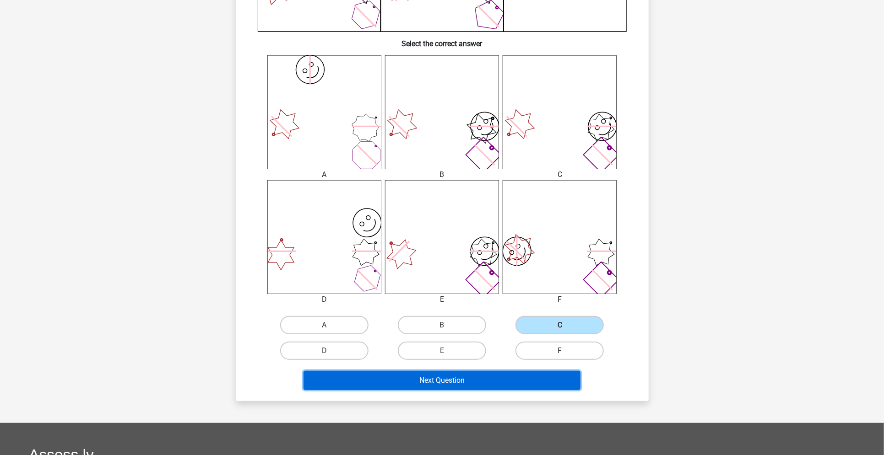
click at [550, 374] on button "Next Question" at bounding box center [441, 380] width 277 height 19
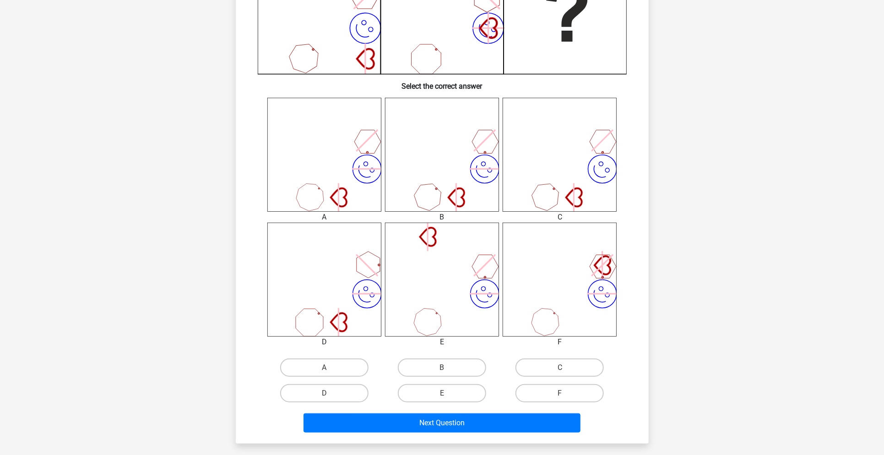
scroll to position [279, 0]
click at [561, 390] on label "F" at bounding box center [559, 392] width 88 height 18
click at [561, 393] on input "F" at bounding box center [563, 396] width 6 height 6
radio input "true"
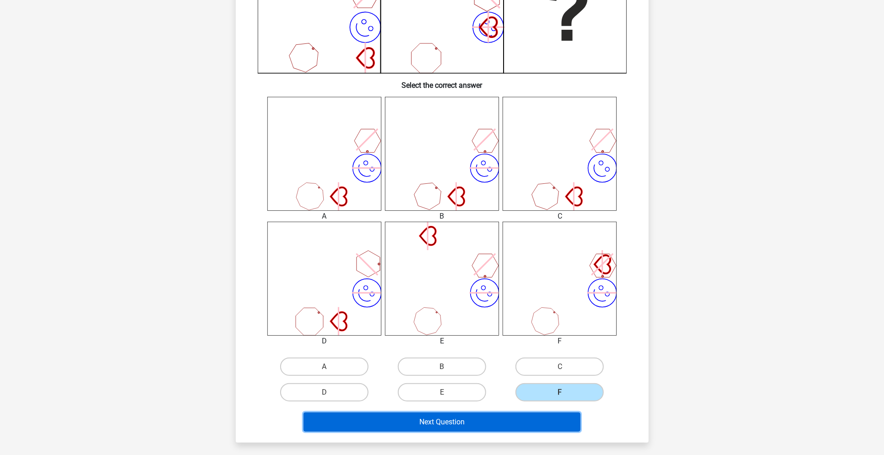
click at [542, 428] on button "Next Question" at bounding box center [441, 422] width 277 height 19
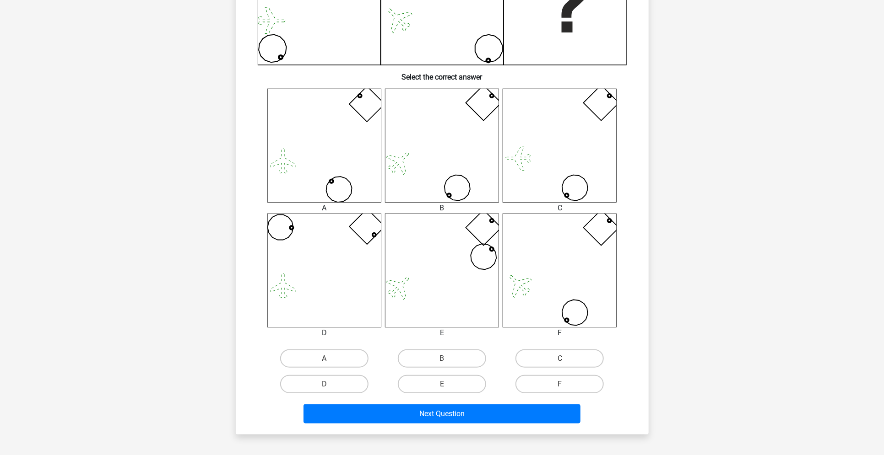
scroll to position [312, 0]
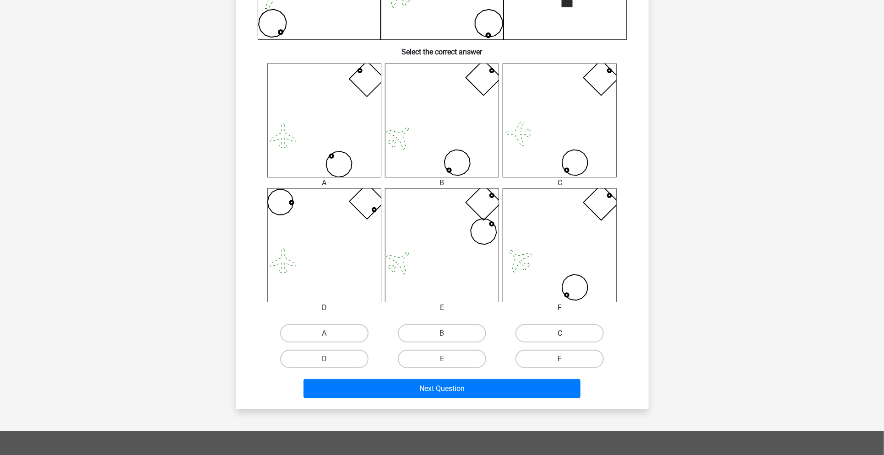
click at [530, 333] on label "C" at bounding box center [559, 333] width 88 height 18
click at [560, 334] on input "C" at bounding box center [563, 337] width 6 height 6
radio input "true"
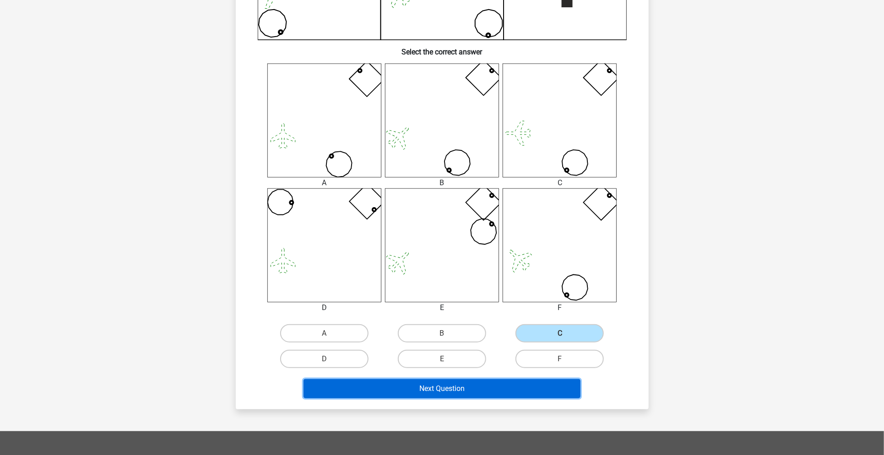
click at [523, 384] on button "Next Question" at bounding box center [441, 388] width 277 height 19
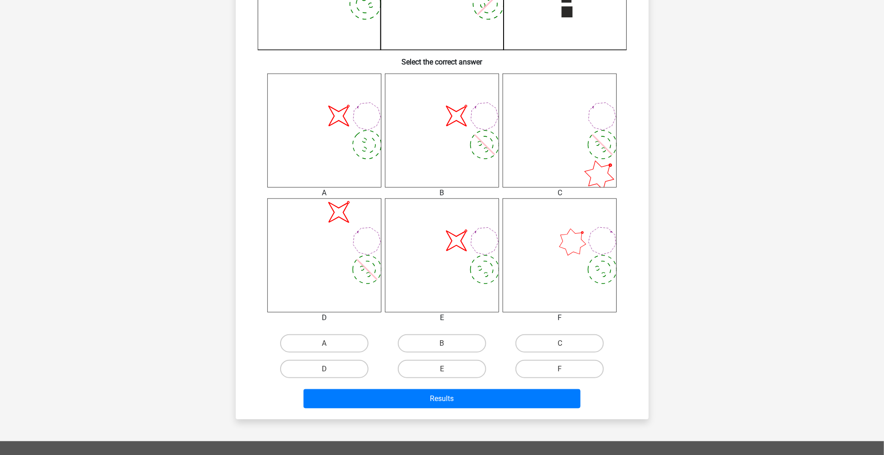
scroll to position [303, 0]
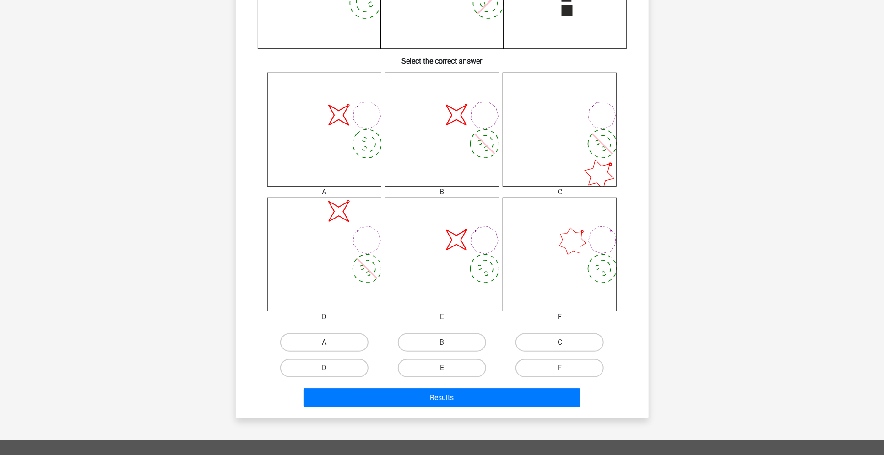
click at [338, 343] on label "A" at bounding box center [324, 343] width 88 height 18
click at [330, 343] on input "A" at bounding box center [327, 346] width 6 height 6
radio input "true"
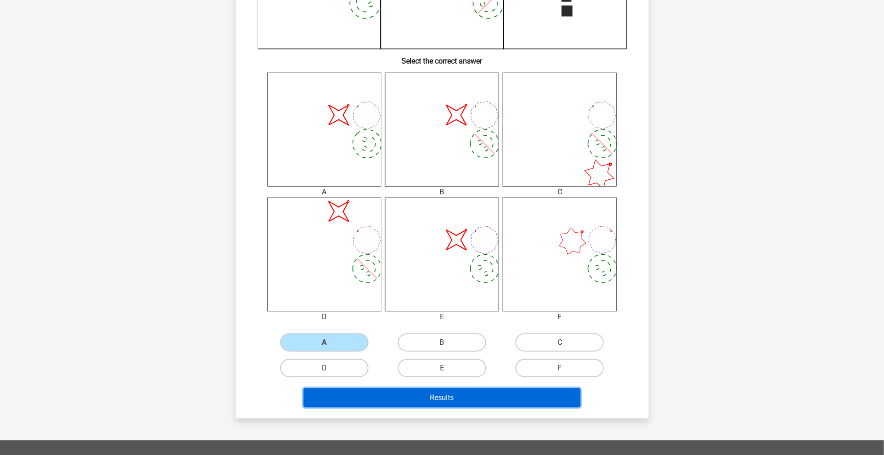
click at [363, 394] on button "Results" at bounding box center [441, 397] width 277 height 19
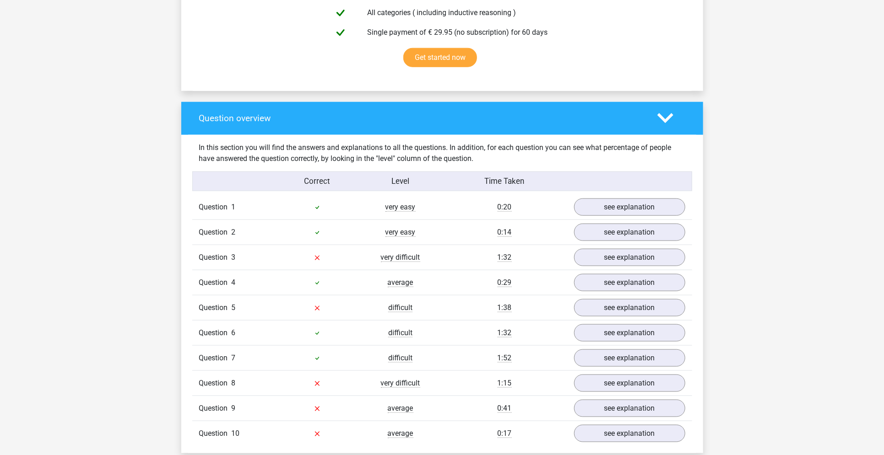
scroll to position [579, 0]
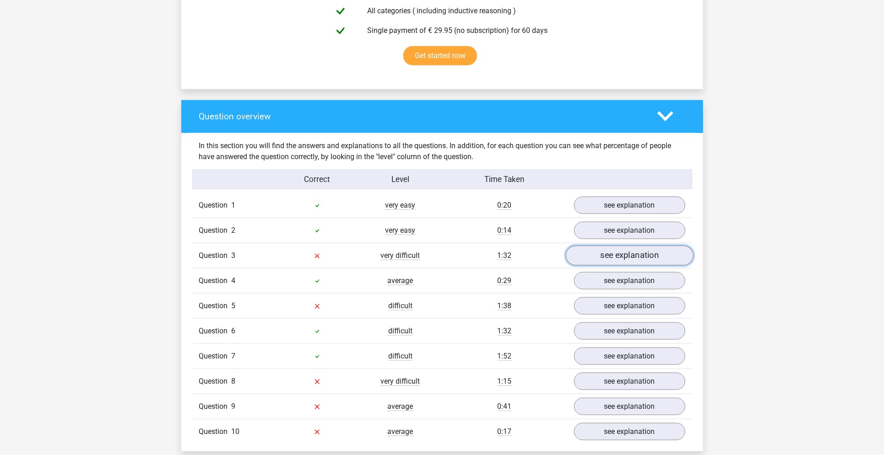
click at [599, 260] on link "see explanation" at bounding box center [629, 256] width 128 height 20
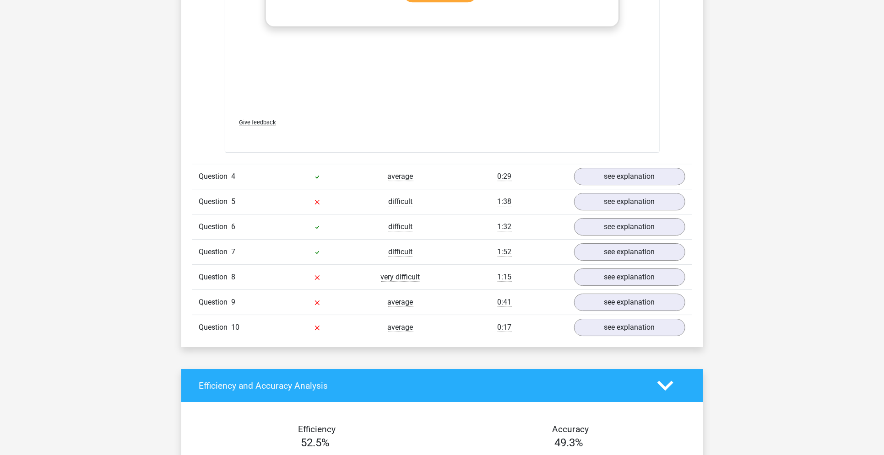
scroll to position [1650, 0]
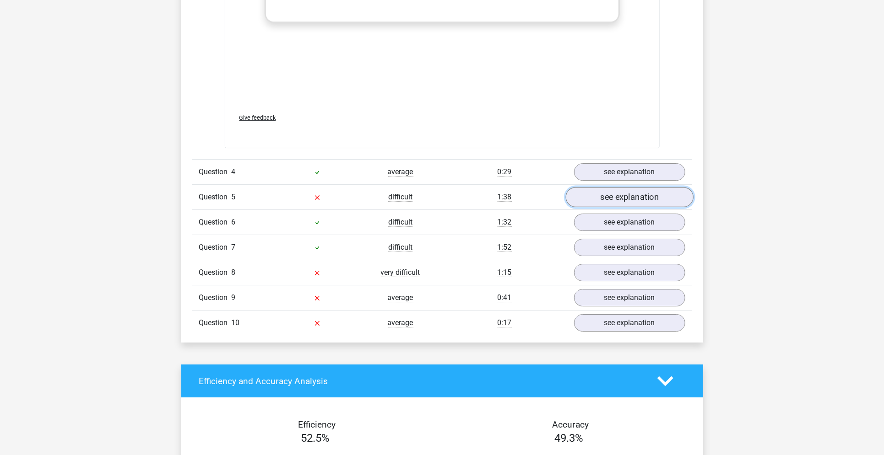
click at [584, 195] on link "see explanation" at bounding box center [629, 197] width 128 height 20
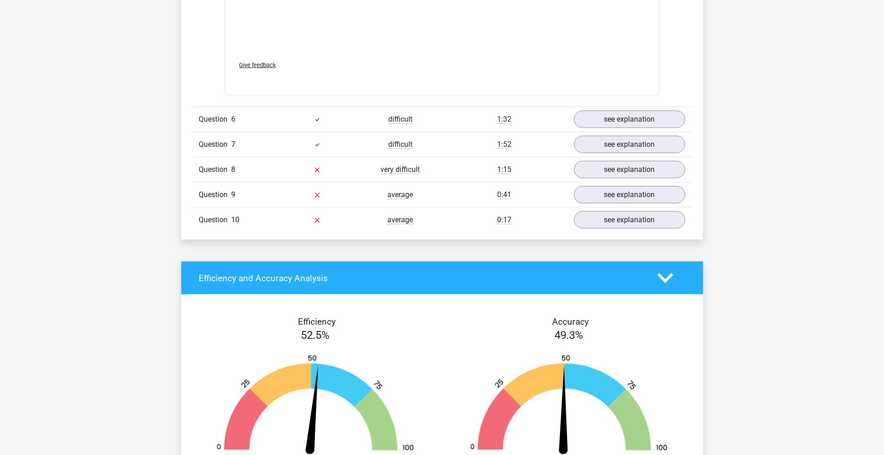
scroll to position [2729, 0]
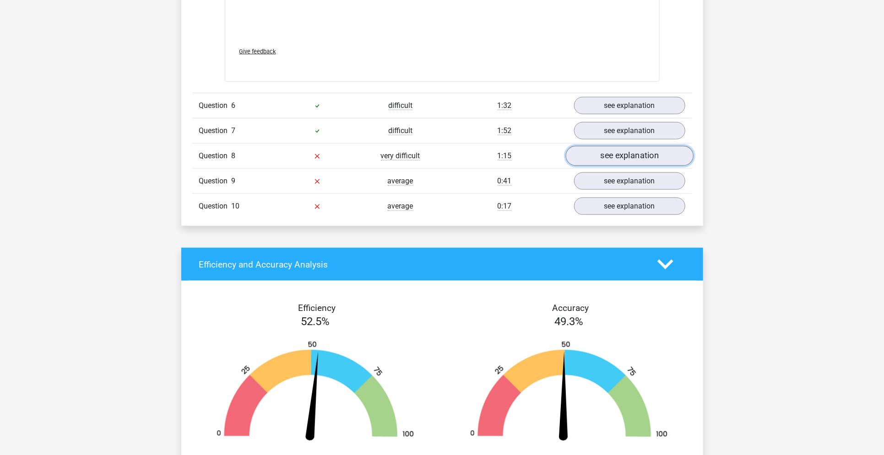
click at [629, 152] on link "see explanation" at bounding box center [629, 156] width 128 height 20
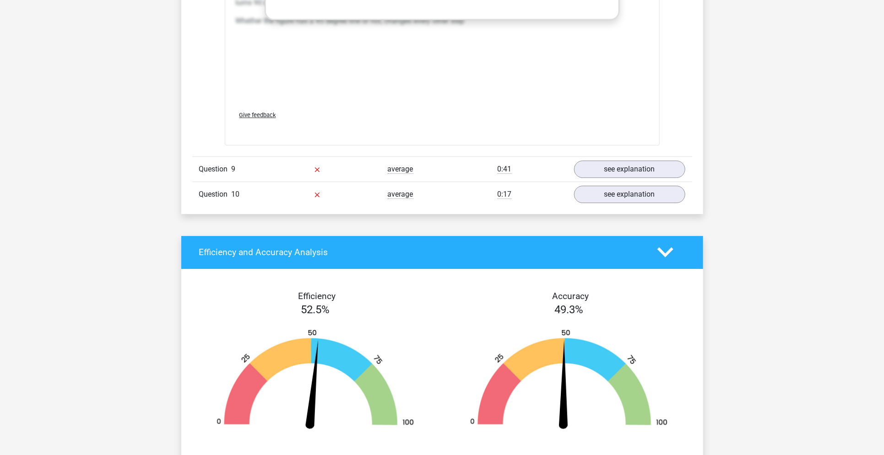
scroll to position [3705, 0]
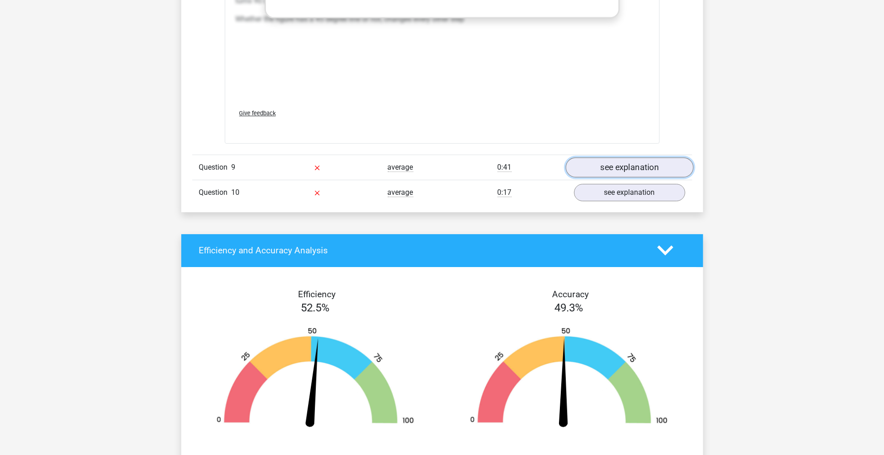
click at [607, 164] on link "see explanation" at bounding box center [629, 167] width 128 height 20
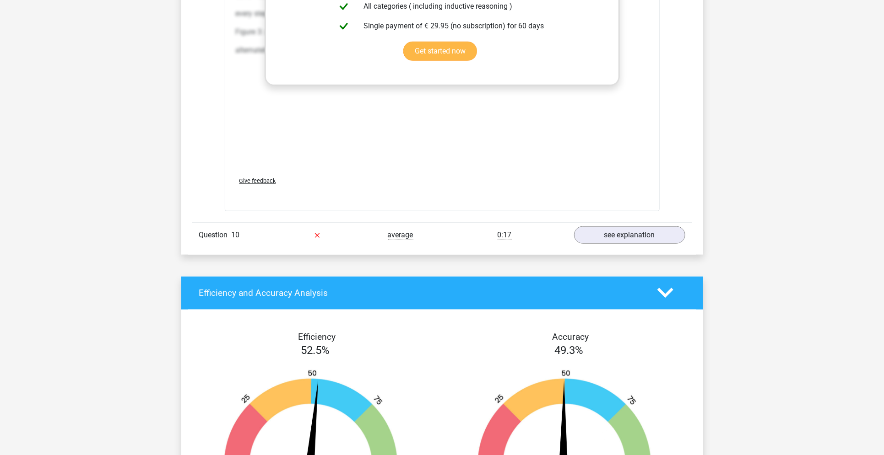
scroll to position [4614, 0]
click at [610, 237] on link "see explanation" at bounding box center [629, 235] width 128 height 20
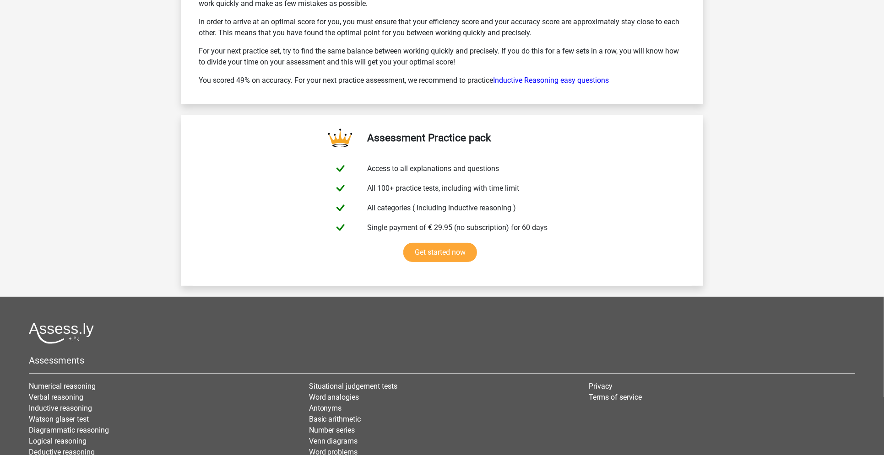
scroll to position [6309, 0]
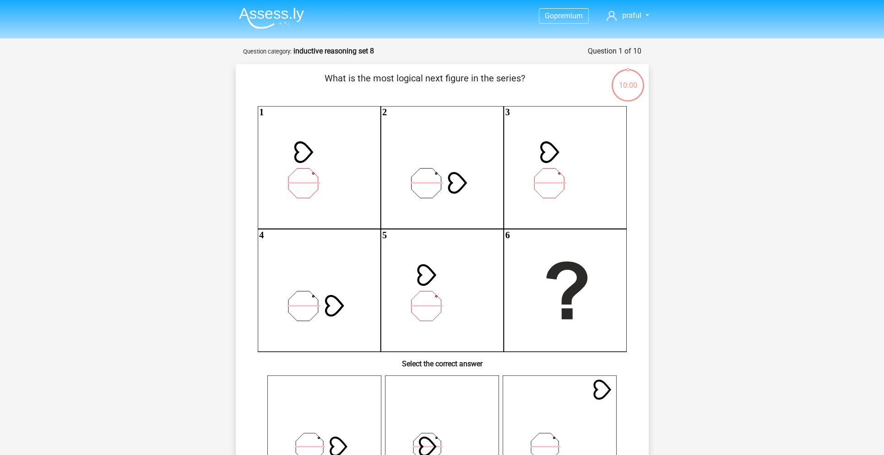
scroll to position [303, 0]
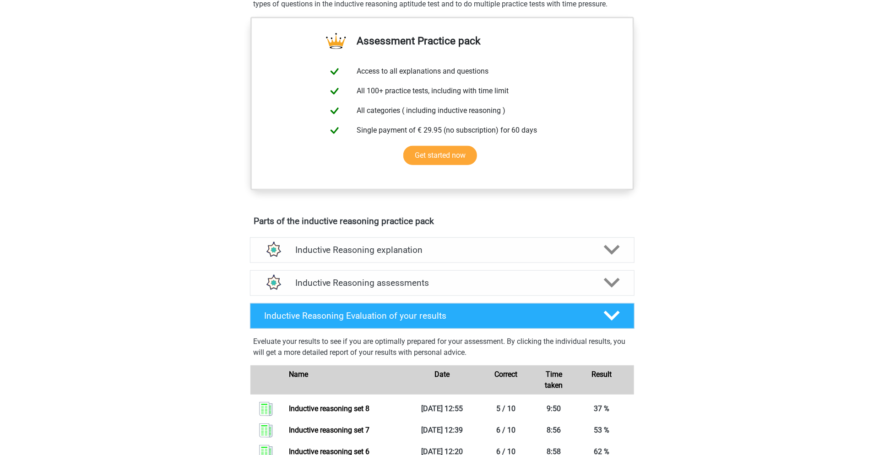
scroll to position [302, 0]
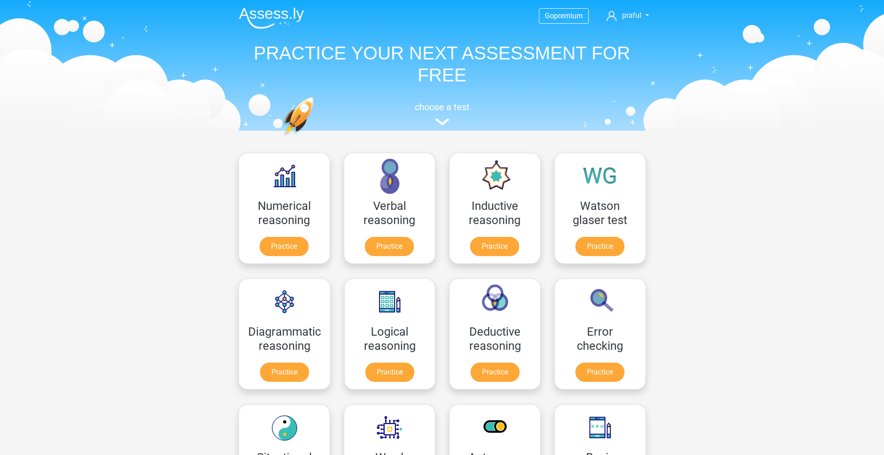
scroll to position [84, 0]
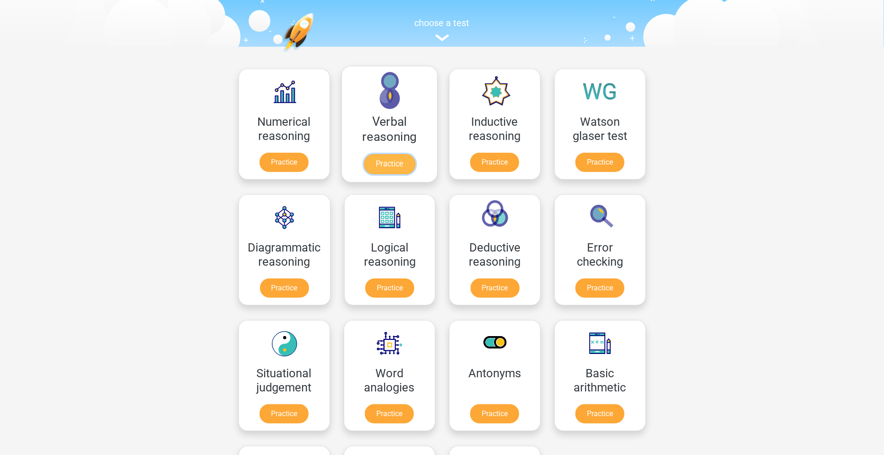
click at [398, 154] on link "Practice" at bounding box center [388, 164] width 51 height 20
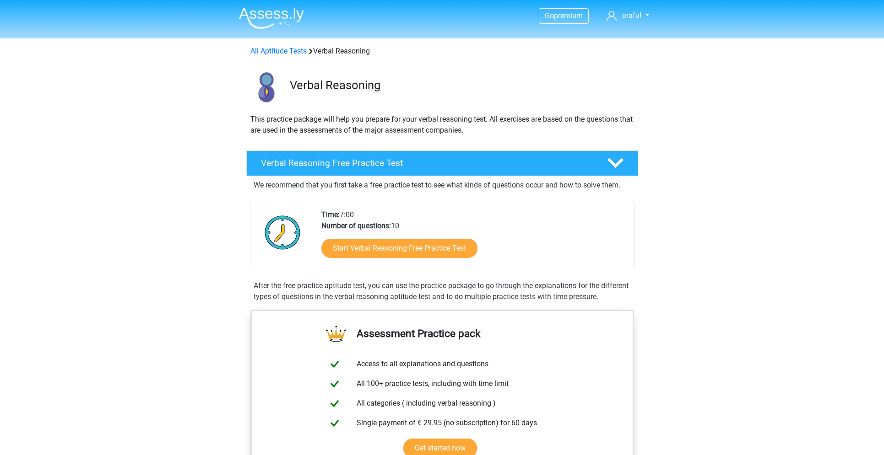
scroll to position [488, 0]
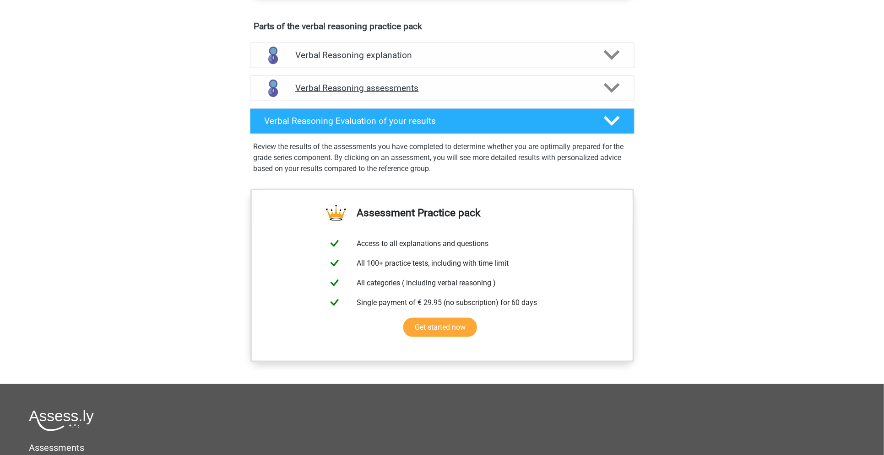
click at [477, 93] on h4 "Verbal Reasoning assessments" at bounding box center [442, 88] width 294 height 11
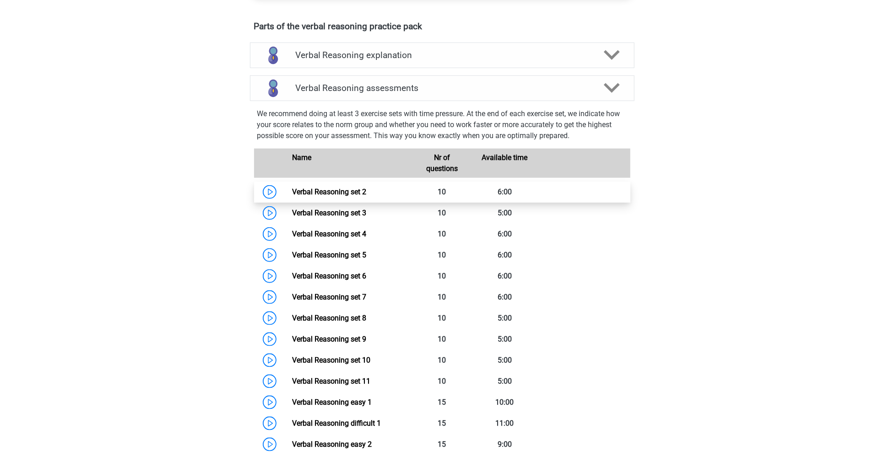
click at [332, 196] on link "Verbal Reasoning set 2" at bounding box center [329, 192] width 74 height 9
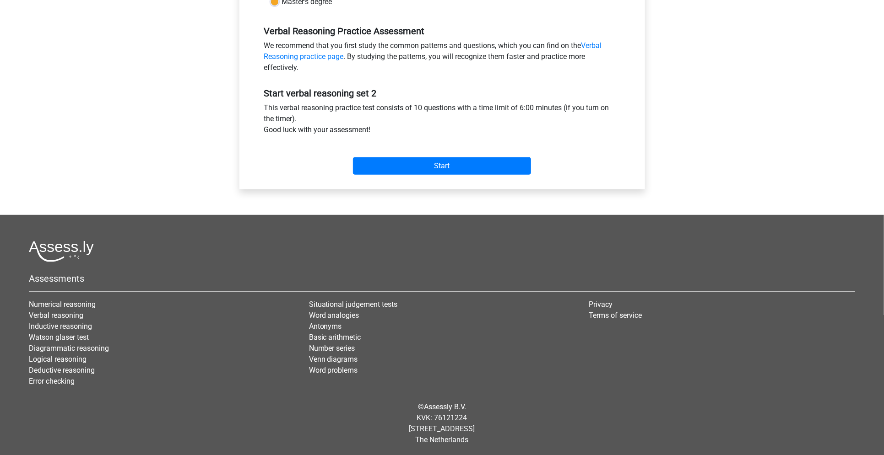
scroll to position [267, 0]
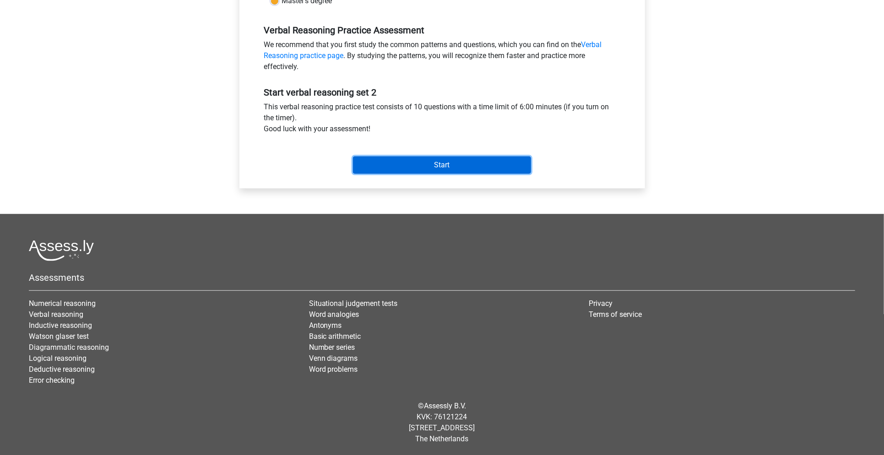
click at [392, 167] on input "Start" at bounding box center [442, 164] width 178 height 17
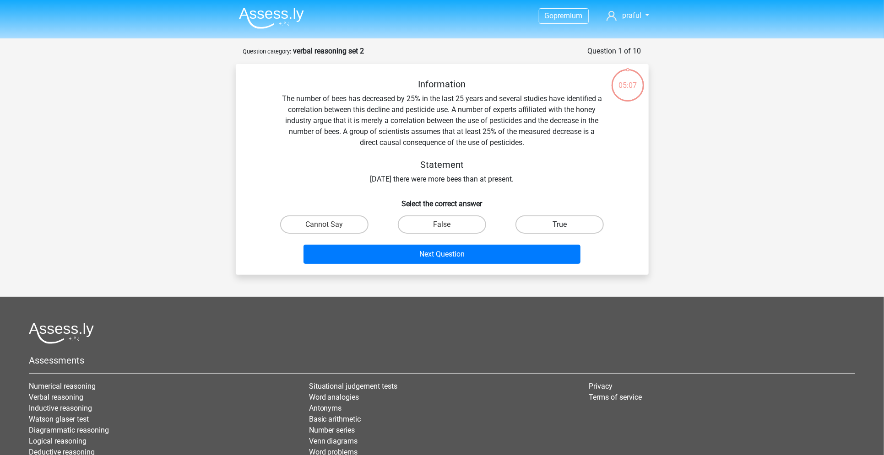
click at [569, 232] on label "True" at bounding box center [559, 225] width 88 height 18
click at [566, 231] on input "True" at bounding box center [563, 228] width 6 height 6
radio input "true"
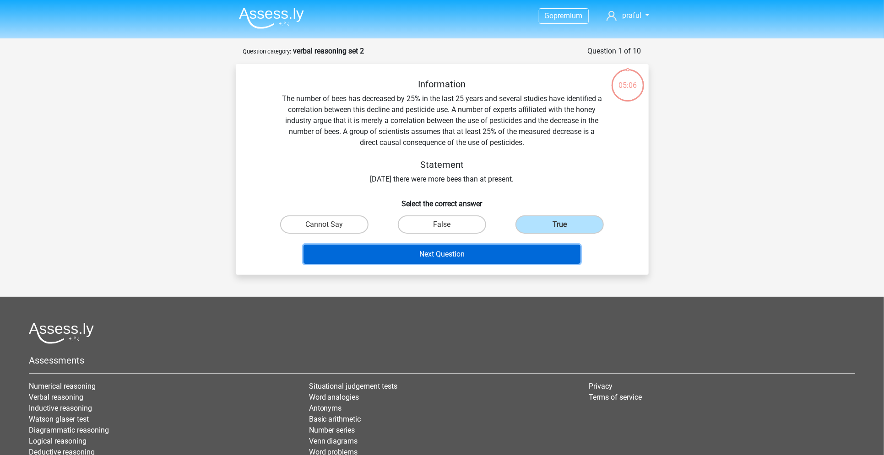
click at [516, 255] on button "Next Question" at bounding box center [441, 254] width 277 height 19
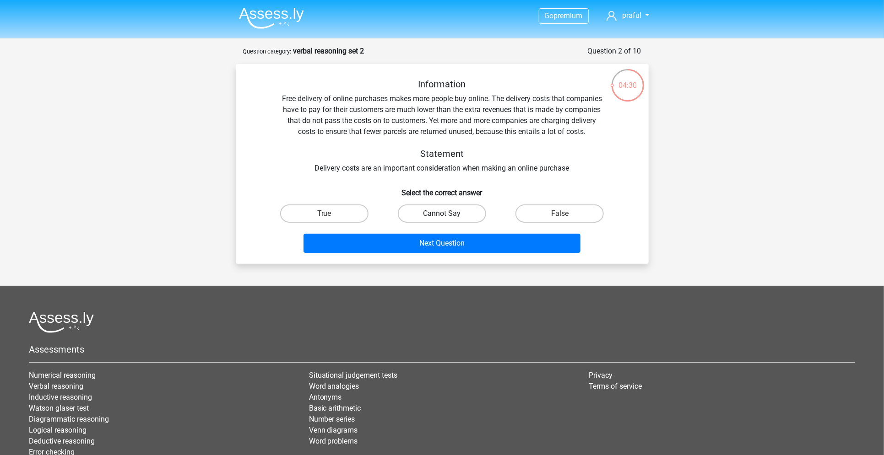
click at [451, 217] on label "Cannot Say" at bounding box center [442, 214] width 88 height 18
click at [448, 217] on input "Cannot Say" at bounding box center [445, 217] width 6 height 6
radio input "true"
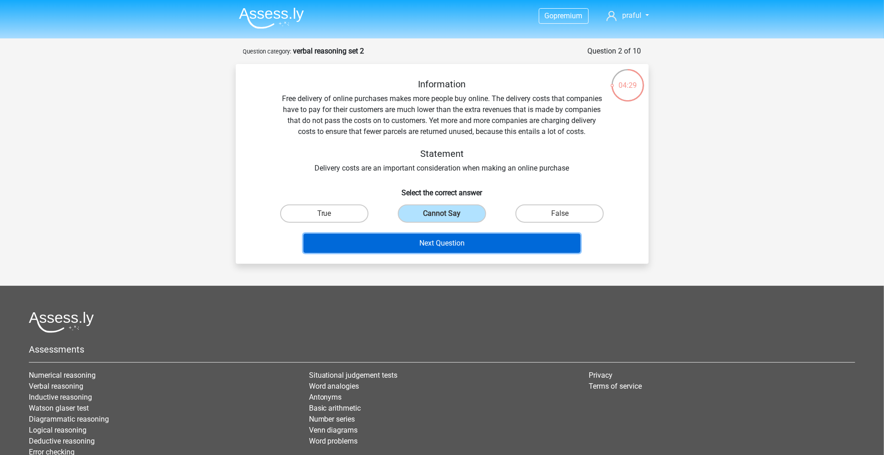
click at [468, 242] on button "Next Question" at bounding box center [441, 243] width 277 height 19
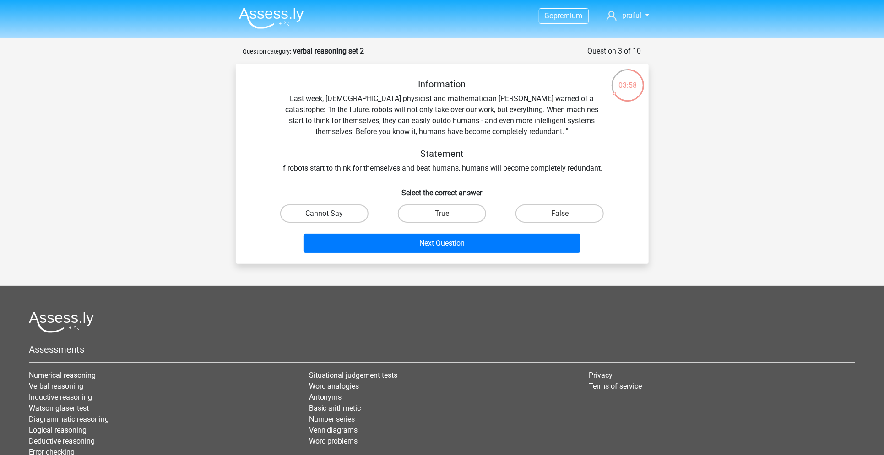
click at [345, 213] on label "Cannot Say" at bounding box center [324, 214] width 88 height 18
click at [330, 214] on input "Cannot Say" at bounding box center [327, 217] width 6 height 6
radio input "true"
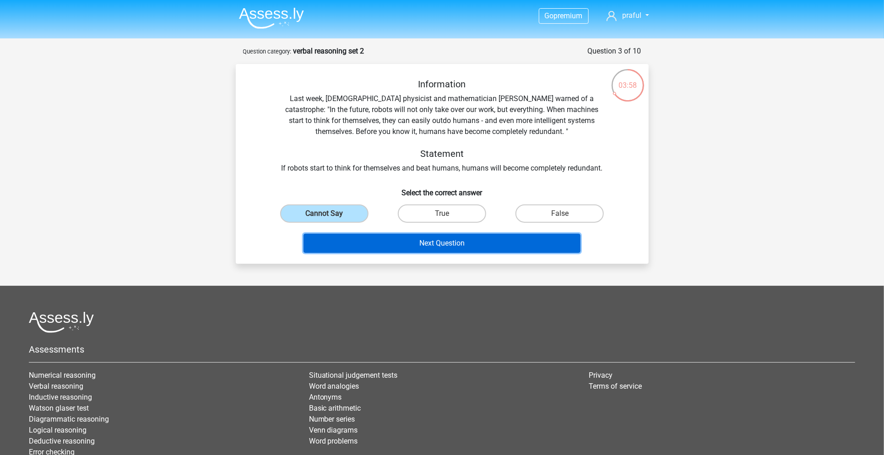
click at [403, 234] on button "Next Question" at bounding box center [441, 243] width 277 height 19
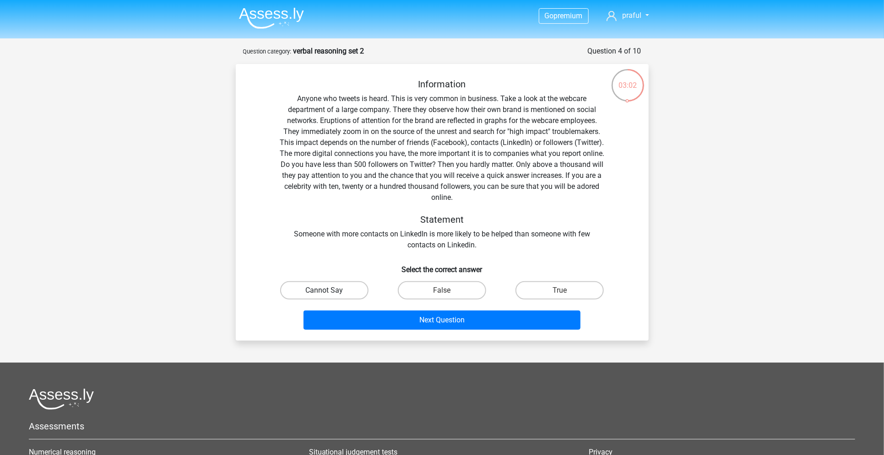
drag, startPoint x: 338, startPoint y: 294, endPoint x: 335, endPoint y: 289, distance: 6.1
click at [335, 289] on label "Cannot Say" at bounding box center [324, 290] width 88 height 18
click at [330, 291] on input "Cannot Say" at bounding box center [327, 294] width 6 height 6
radio input "true"
click at [335, 289] on label "Cannot Say" at bounding box center [324, 290] width 88 height 18
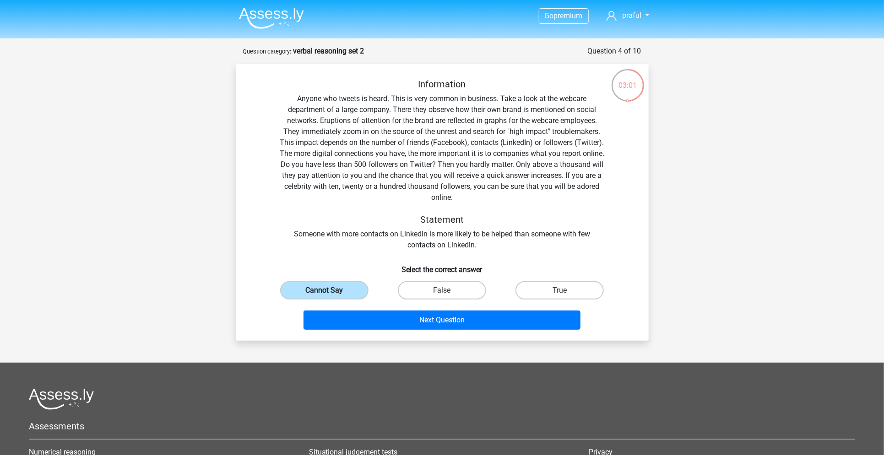
click at [330, 291] on input "Cannot Say" at bounding box center [327, 294] width 6 height 6
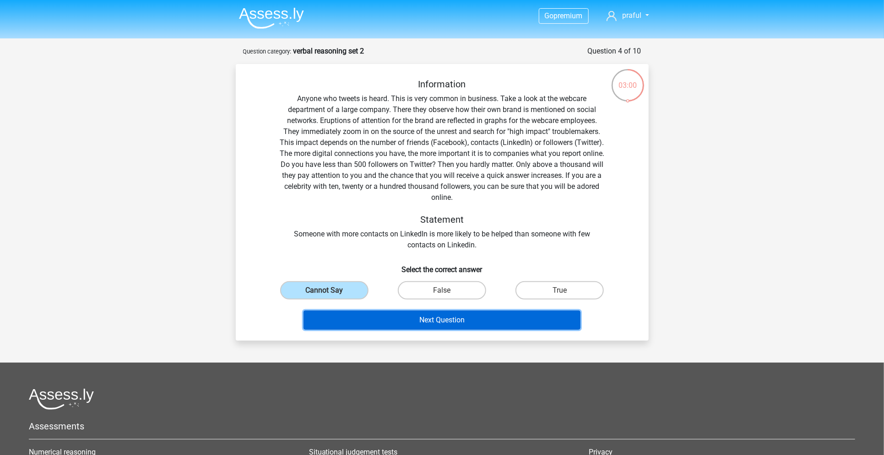
click at [362, 313] on button "Next Question" at bounding box center [441, 320] width 277 height 19
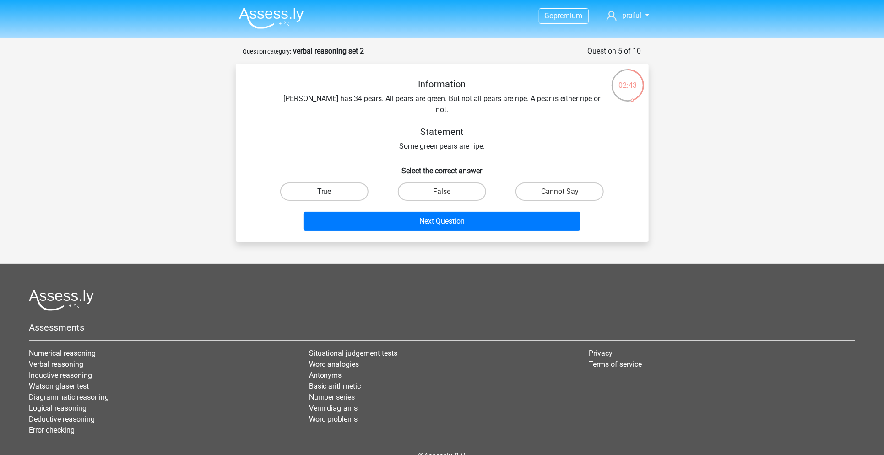
click at [313, 183] on label "True" at bounding box center [324, 192] width 88 height 18
click at [324, 192] on input "True" at bounding box center [327, 195] width 6 height 6
radio input "true"
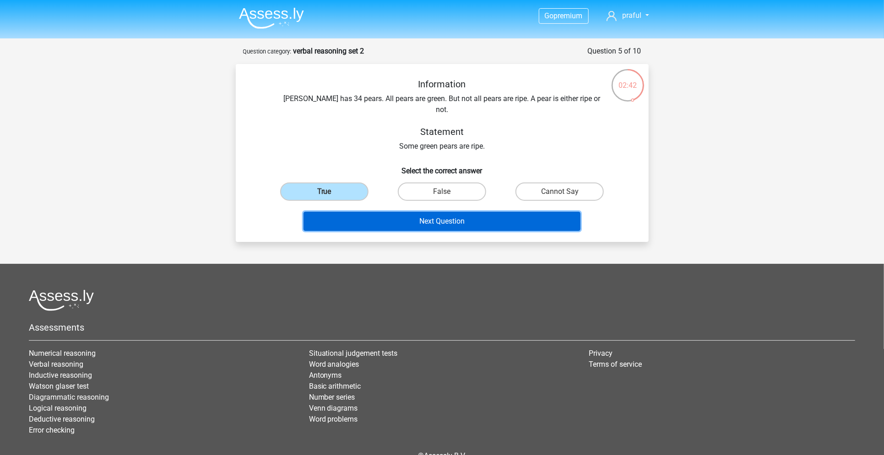
click at [340, 212] on button "Next Question" at bounding box center [441, 221] width 277 height 19
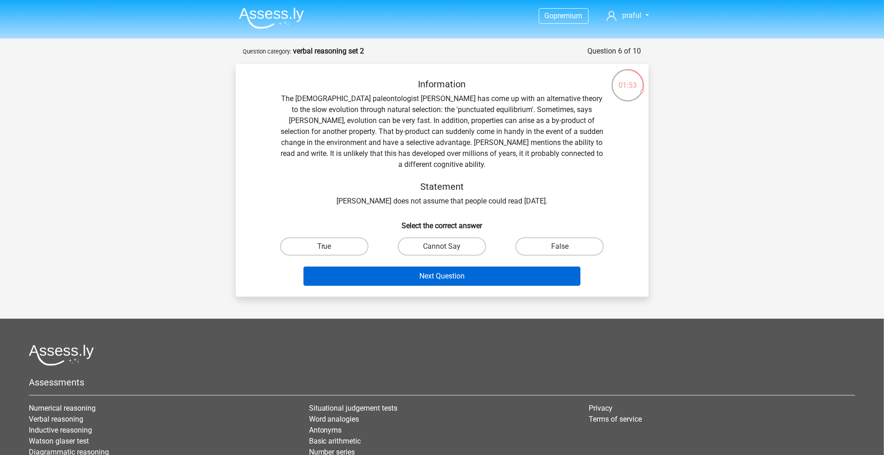
drag, startPoint x: 461, startPoint y: 234, endPoint x: 472, endPoint y: 269, distance: 36.5
click at [462, 237] on label "Cannot Say" at bounding box center [442, 246] width 88 height 18
click at [448, 247] on input "Cannot Say" at bounding box center [445, 250] width 6 height 6
radio input "true"
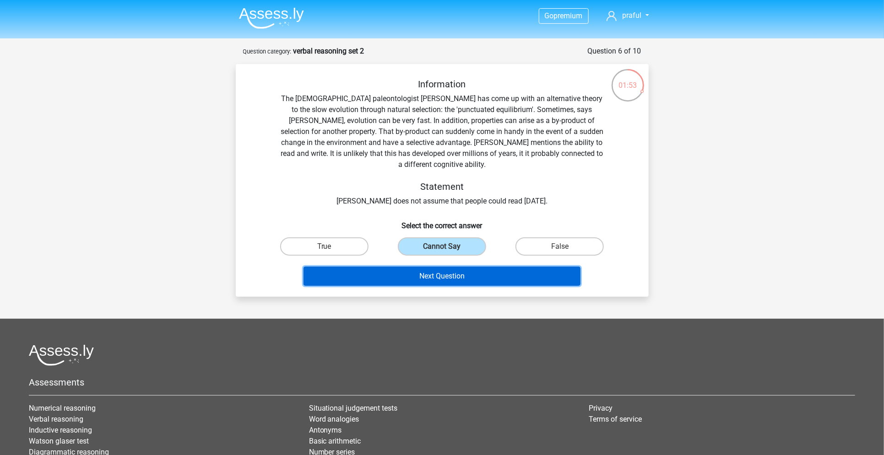
click at [472, 271] on button "Next Question" at bounding box center [441, 276] width 277 height 19
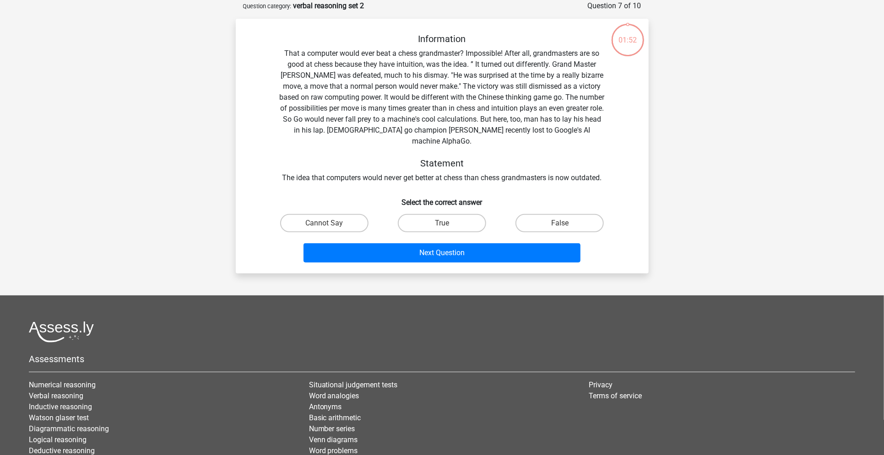
scroll to position [46, 0]
click at [448, 214] on label "True" at bounding box center [442, 223] width 88 height 18
click at [448, 223] on input "True" at bounding box center [445, 226] width 6 height 6
radio input "true"
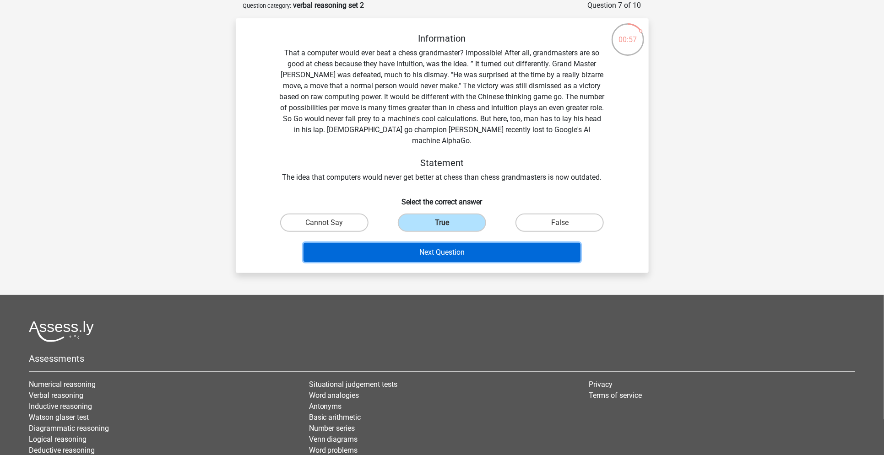
click at [466, 243] on button "Next Question" at bounding box center [441, 252] width 277 height 19
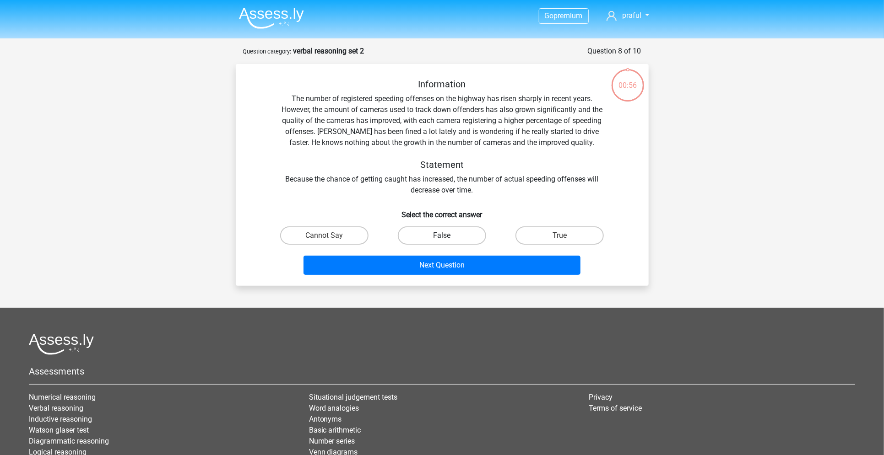
scroll to position [0, 0]
click at [464, 238] on label "False" at bounding box center [442, 236] width 88 height 18
click at [448, 238] on input "False" at bounding box center [445, 239] width 6 height 6
radio input "true"
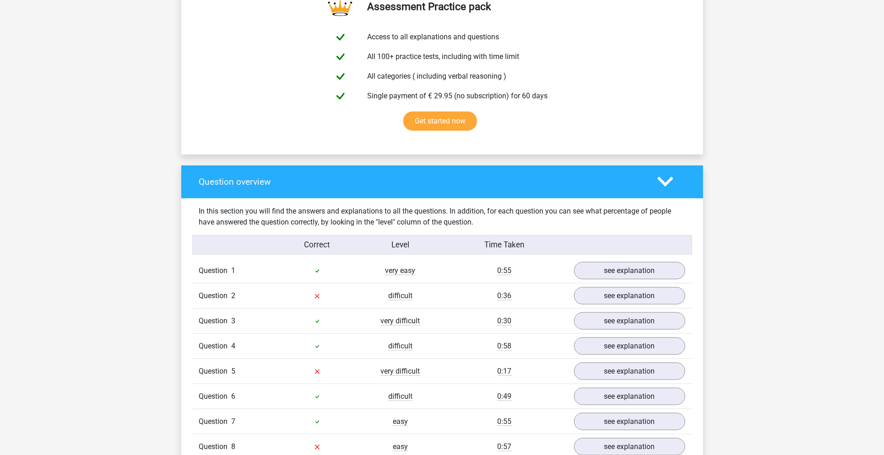
scroll to position [549, 0]
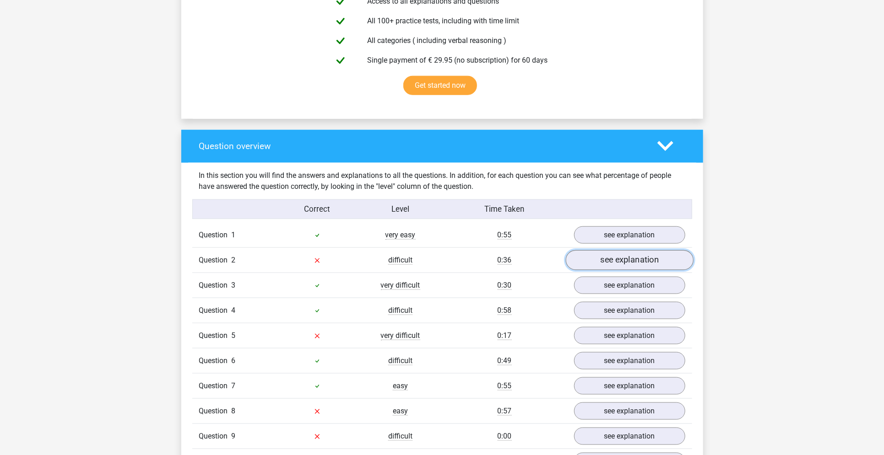
click at [627, 265] on link "see explanation" at bounding box center [629, 260] width 128 height 20
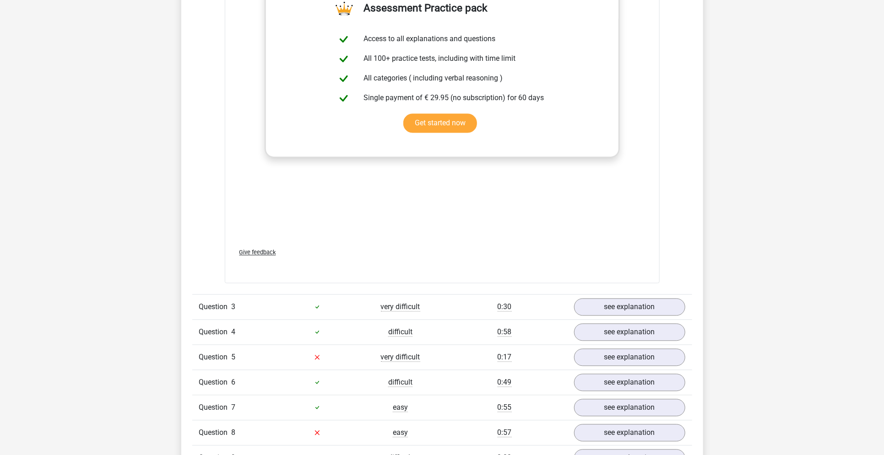
scroll to position [1220, 0]
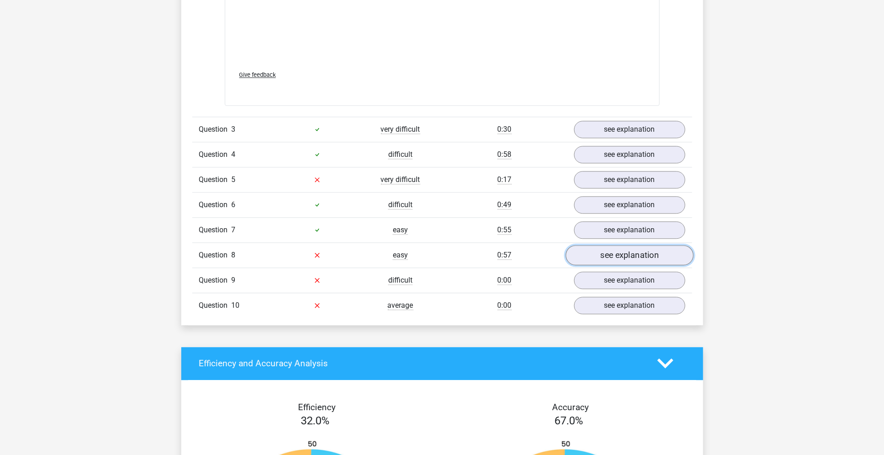
click at [628, 260] on link "see explanation" at bounding box center [629, 255] width 128 height 20
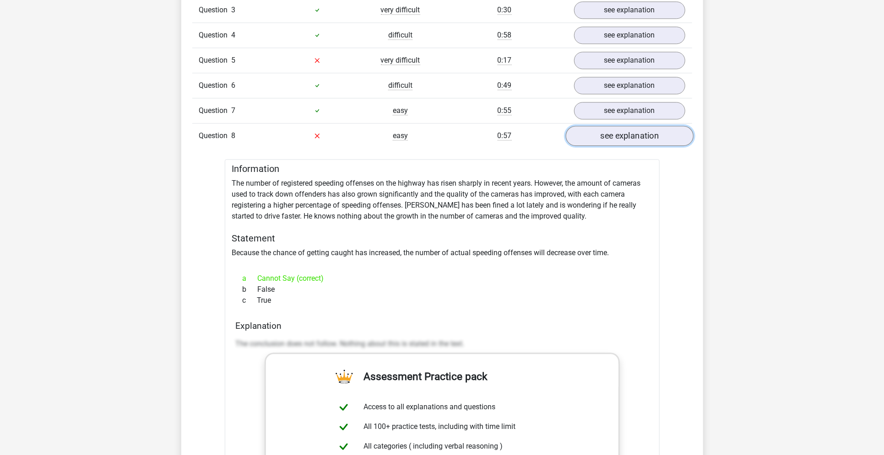
scroll to position [1342, 0]
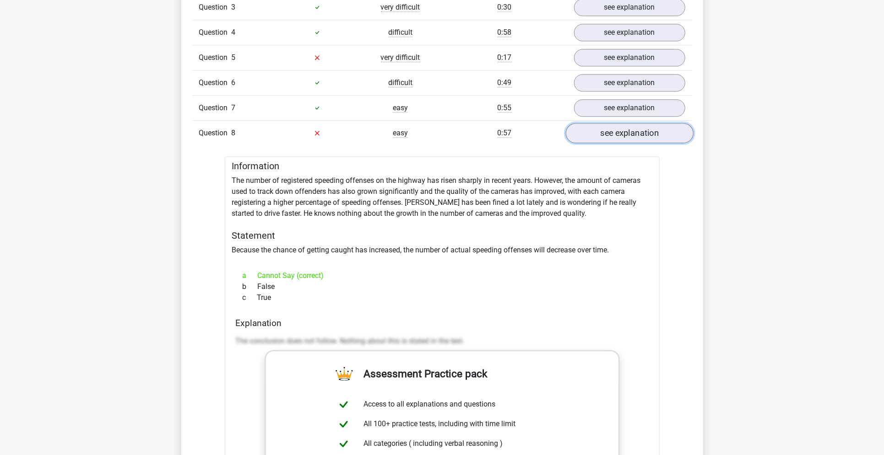
click at [620, 129] on link "see explanation" at bounding box center [629, 133] width 128 height 20
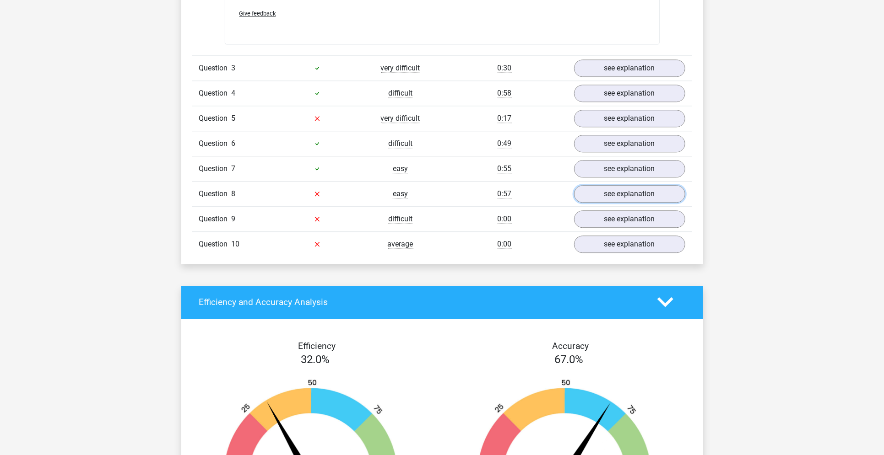
scroll to position [1281, 0]
click at [617, 115] on link "see explanation" at bounding box center [629, 118] width 128 height 20
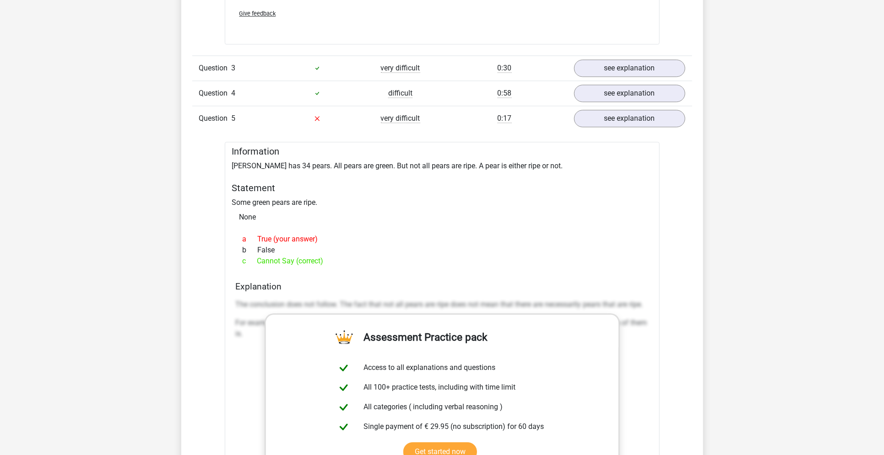
drag, startPoint x: 234, startPoint y: 163, endPoint x: 334, endPoint y: 258, distance: 137.9
click at [334, 258] on div "Information [PERSON_NAME] has 34 pears. All pears are green. But not all pears …" at bounding box center [442, 377] width 435 height 470
copy div "[PERSON_NAME] has 34 pears. All pears are green. But not all pears are ripe. A …"
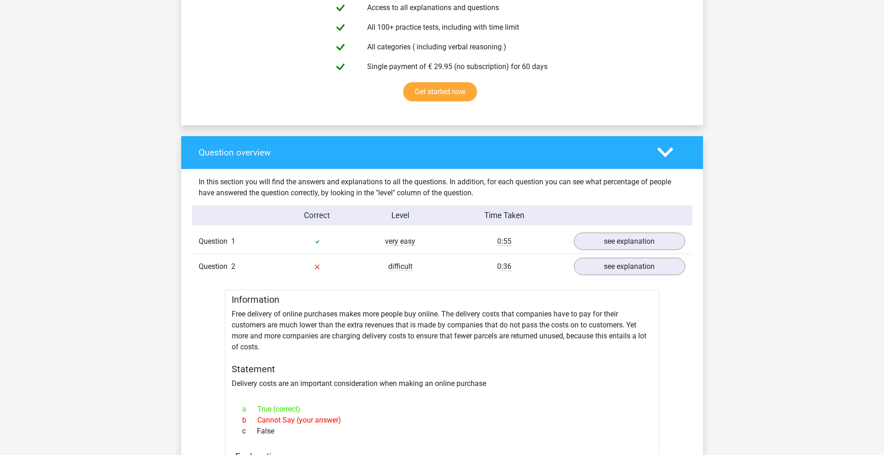
scroll to position [549, 0]
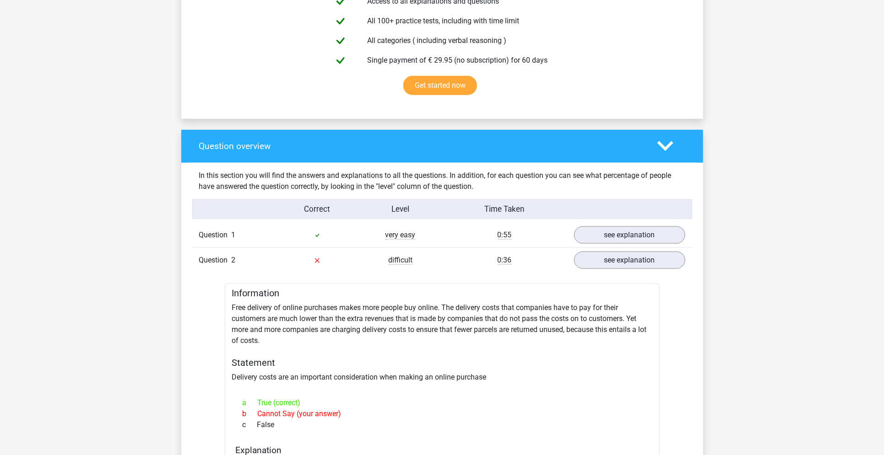
drag, startPoint x: 233, startPoint y: 307, endPoint x: 320, endPoint y: 422, distance: 144.0
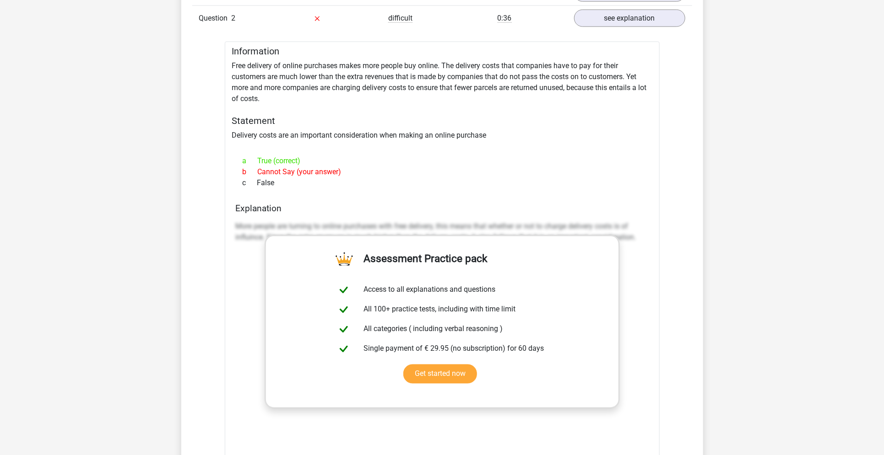
scroll to position [793, 0]
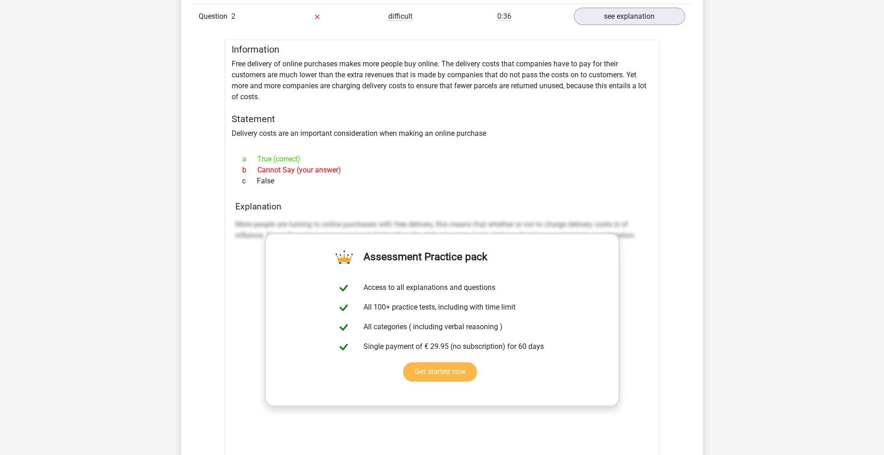
copy div "Free delivery of online purchases makes more people buy online. The delivery co…"
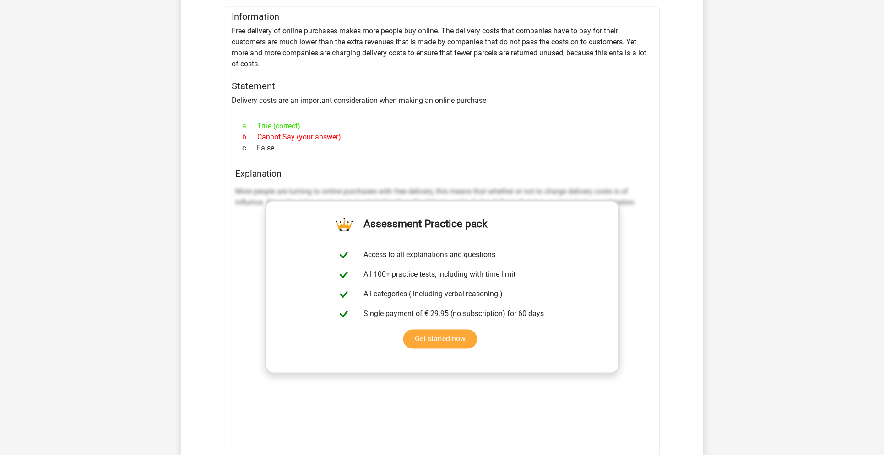
scroll to position [825, 0]
click at [369, 180] on div "Explanation More people are turning to online purchases with free delivery, thi…" at bounding box center [442, 313] width 420 height 289
